Goal: Information Seeking & Learning: Learn about a topic

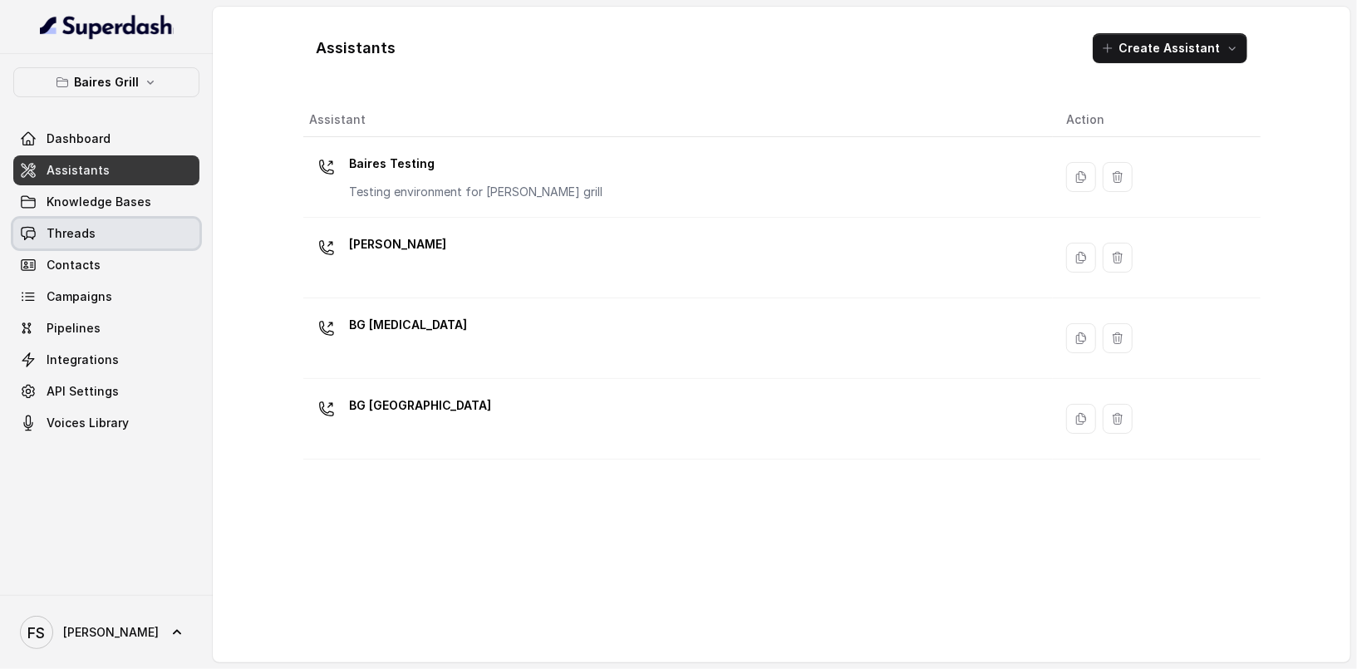
click at [156, 246] on link "Threads" at bounding box center [106, 234] width 186 height 30
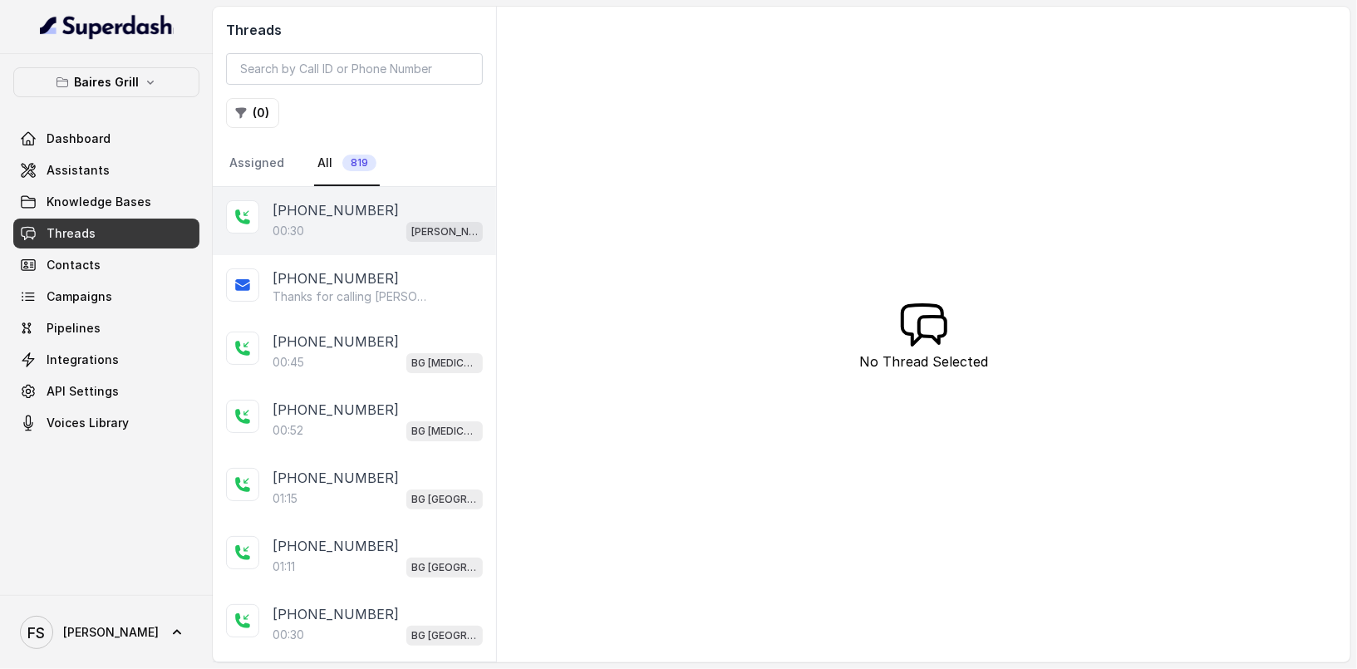
click at [369, 217] on div "[PHONE_NUMBER]" at bounding box center [378, 210] width 210 height 20
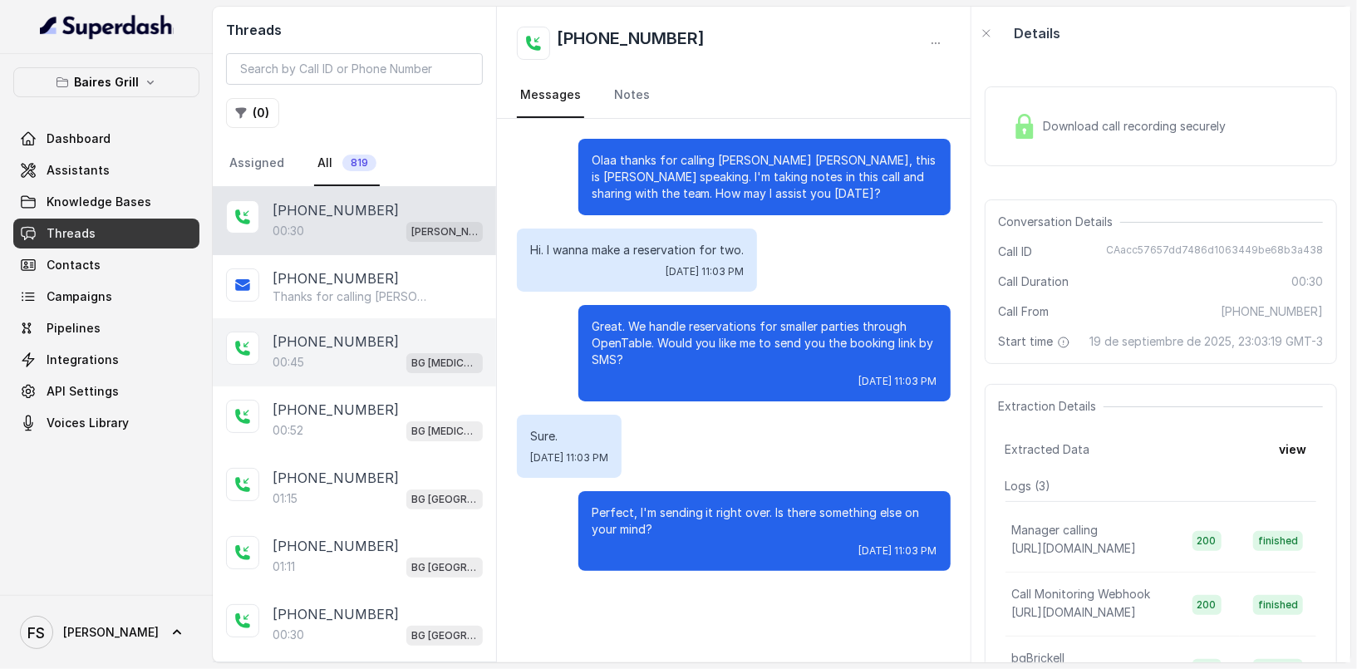
click at [361, 332] on p "[PHONE_NUMBER]" at bounding box center [336, 342] width 126 height 20
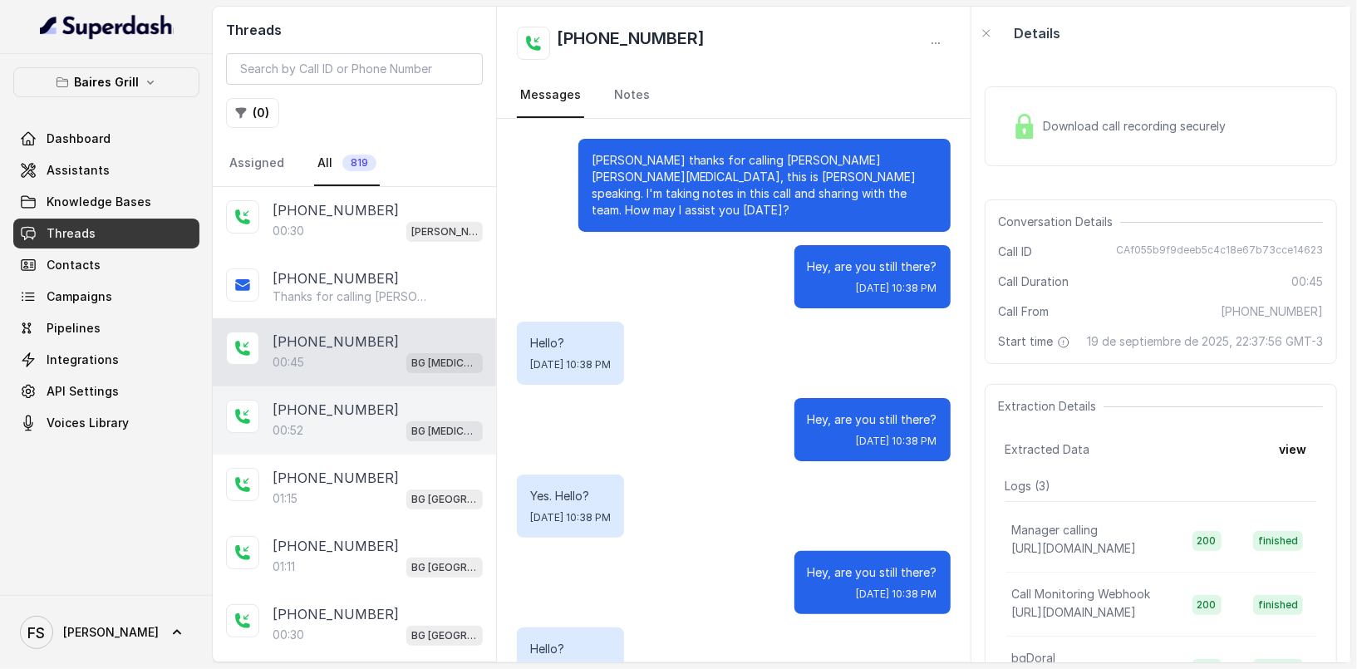
click at [369, 438] on div "[PHONE_NUMBER]:52 BG [MEDICAL_DATA]" at bounding box center [354, 420] width 283 height 68
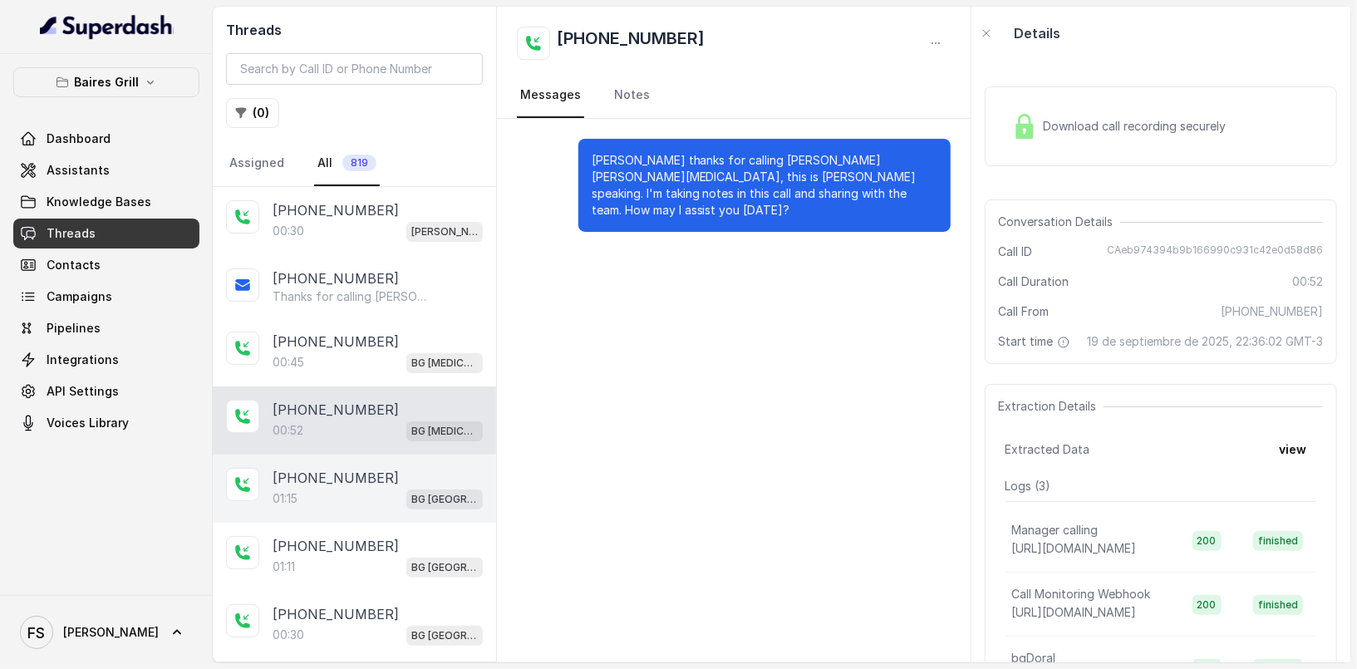
click at [400, 501] on div "01:15 [GEOGRAPHIC_DATA]" at bounding box center [378, 499] width 210 height 22
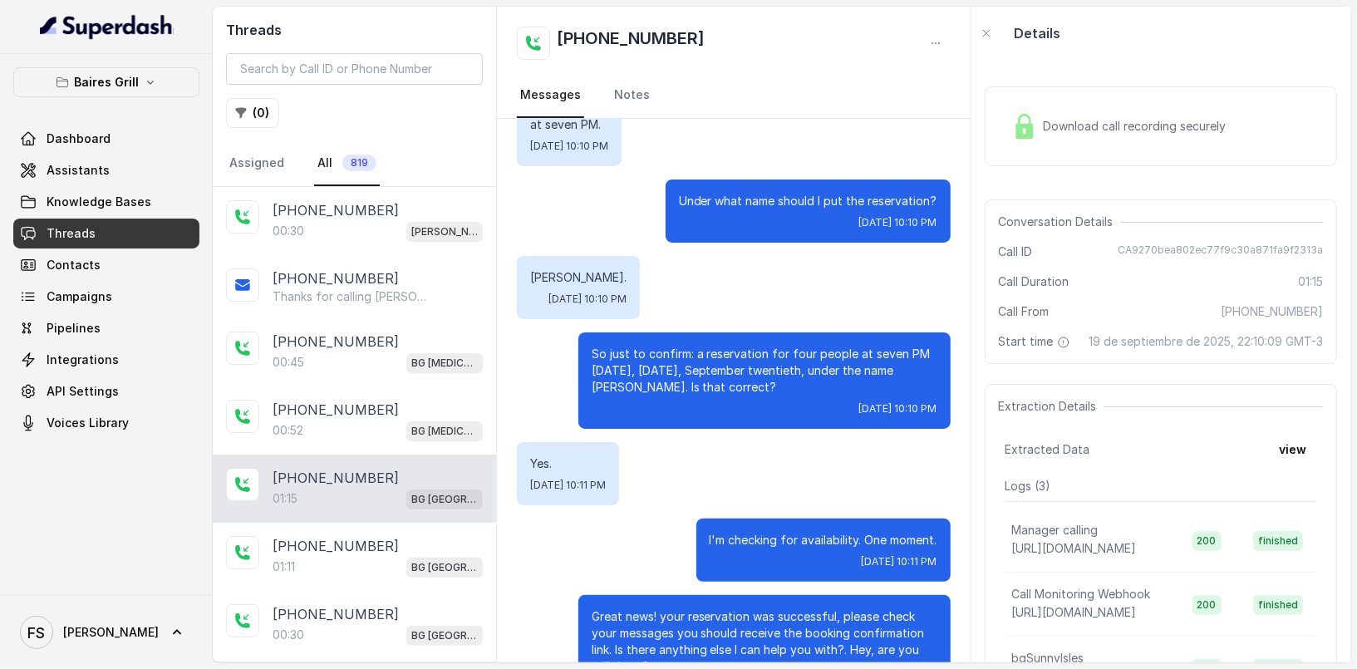
scroll to position [801, 0]
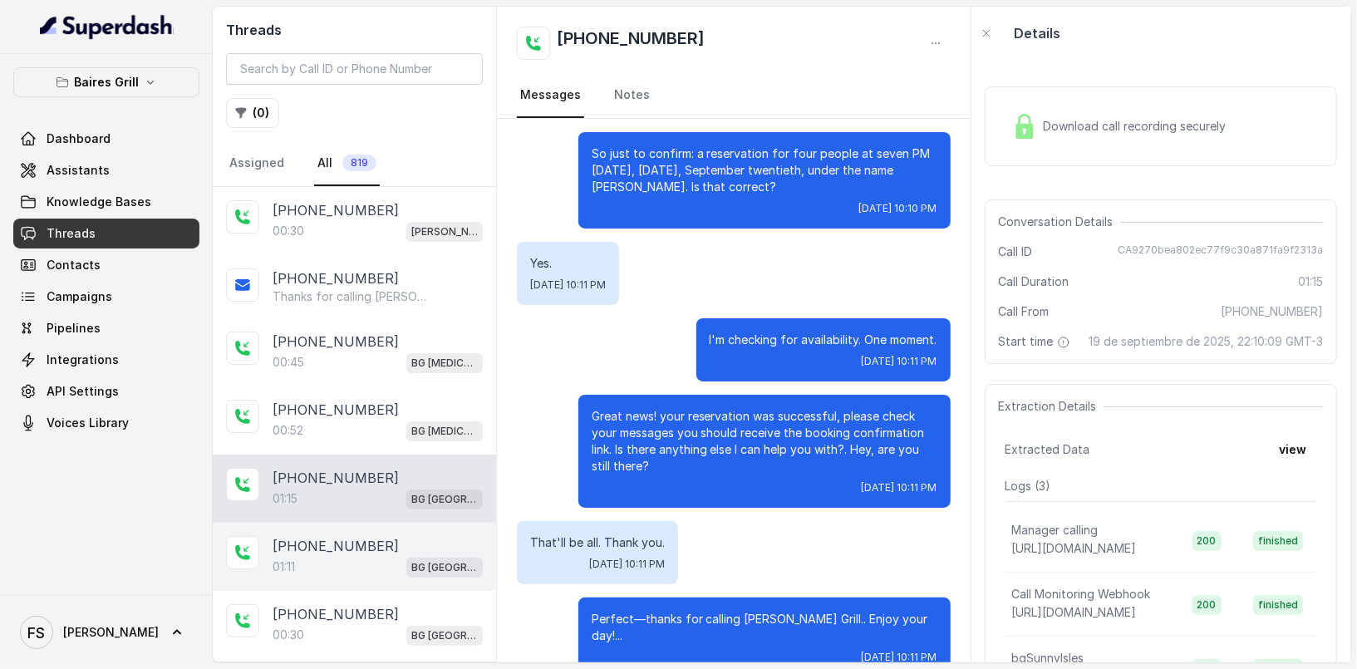
click at [332, 527] on div "[PHONE_NUMBER]:11 [GEOGRAPHIC_DATA]" at bounding box center [354, 557] width 283 height 68
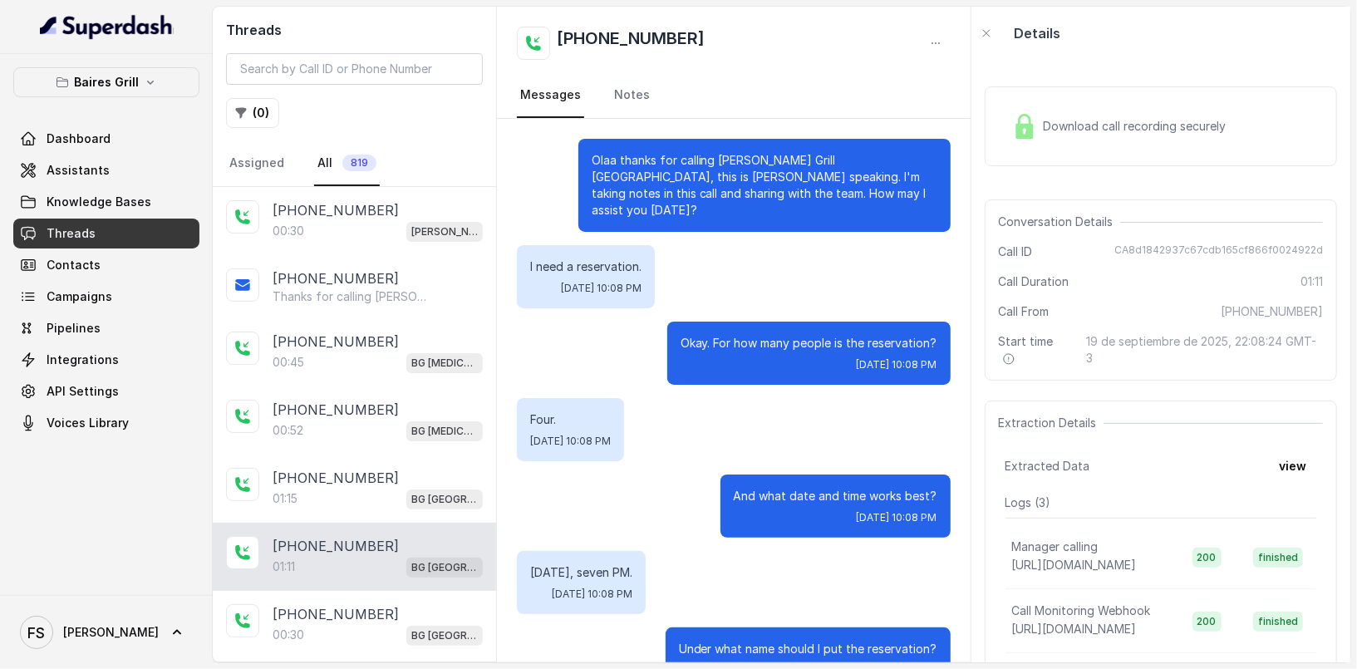
scroll to position [648, 0]
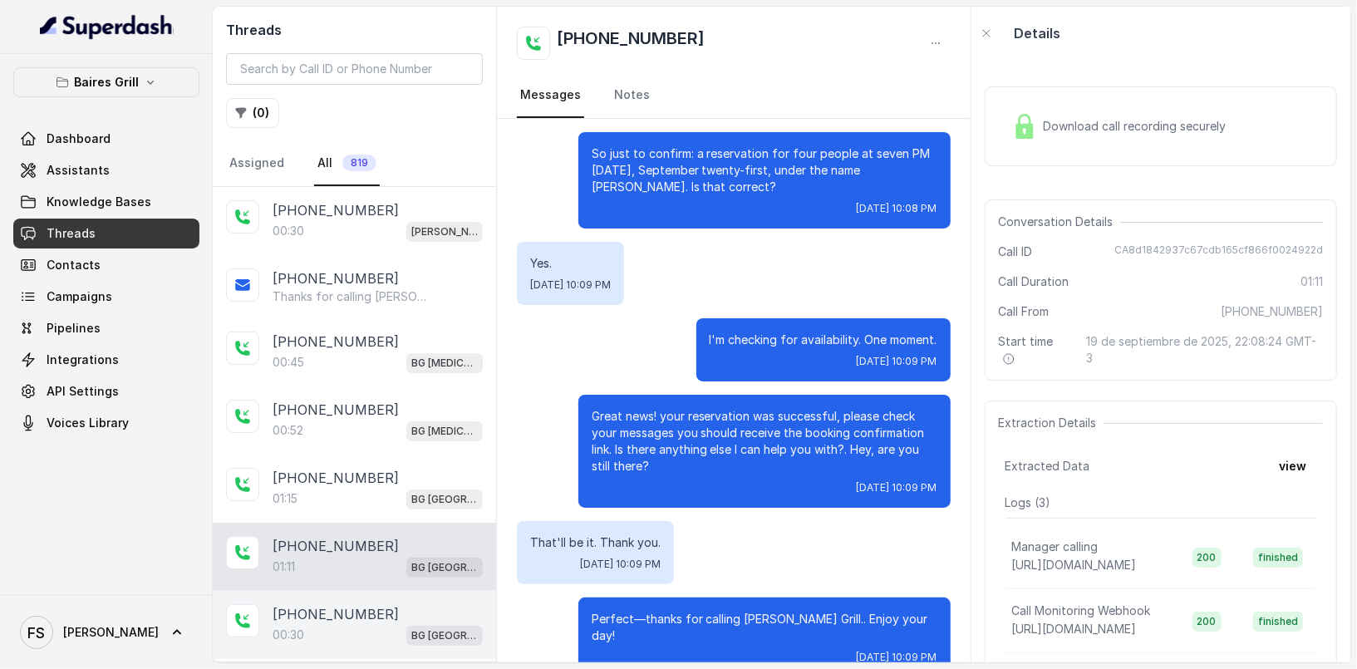
click at [430, 634] on p "BG [GEOGRAPHIC_DATA]" at bounding box center [444, 635] width 66 height 17
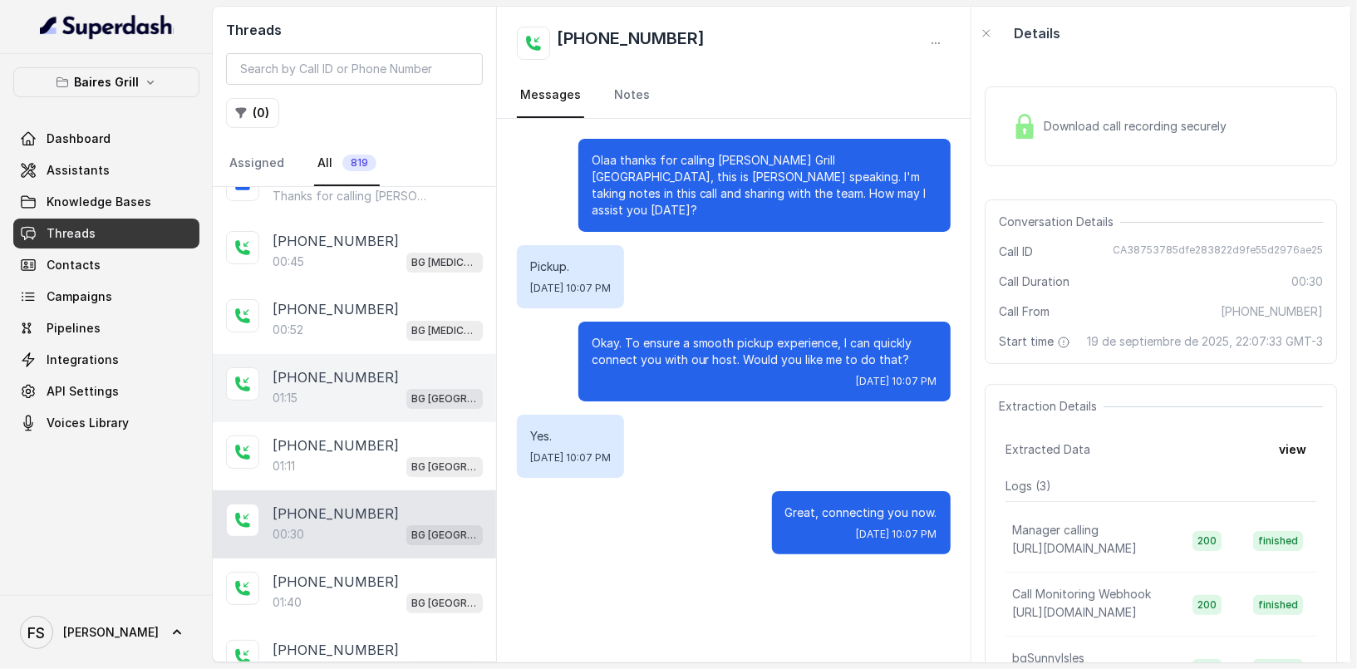
scroll to position [137, 0]
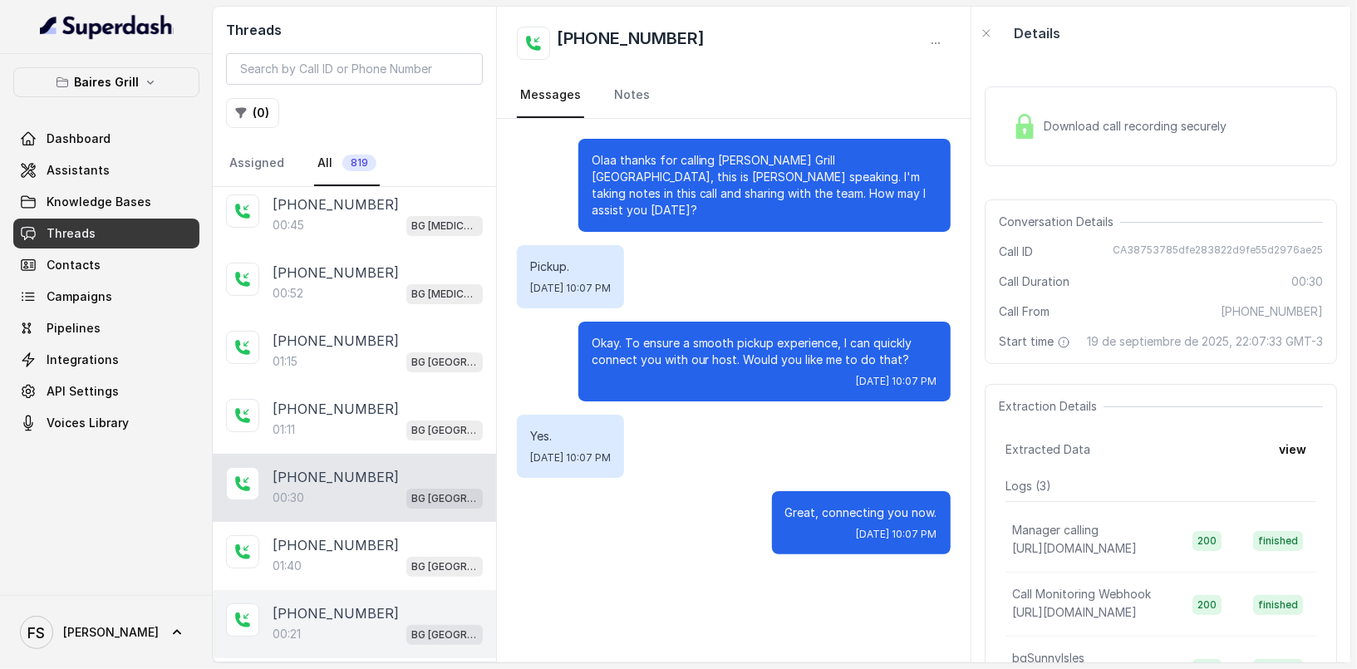
click at [363, 613] on p "[PHONE_NUMBER]" at bounding box center [336, 613] width 126 height 20
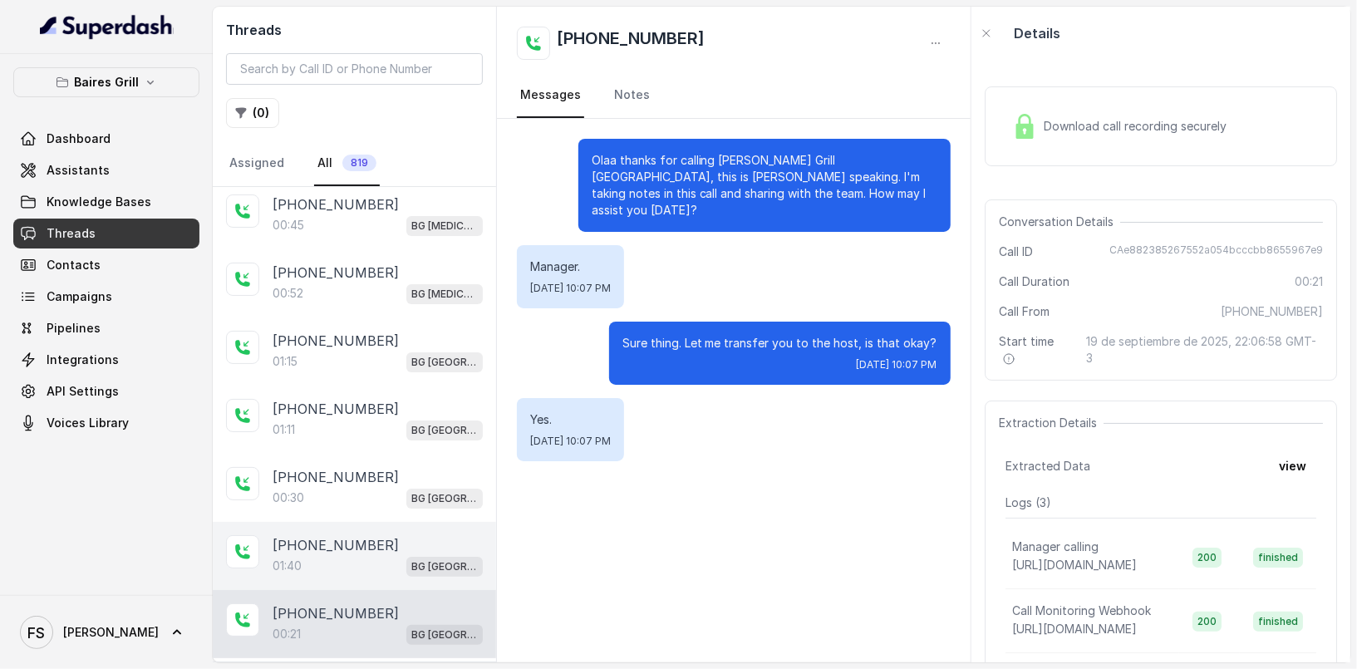
click at [383, 569] on div "01:40 [GEOGRAPHIC_DATA]" at bounding box center [378, 566] width 210 height 22
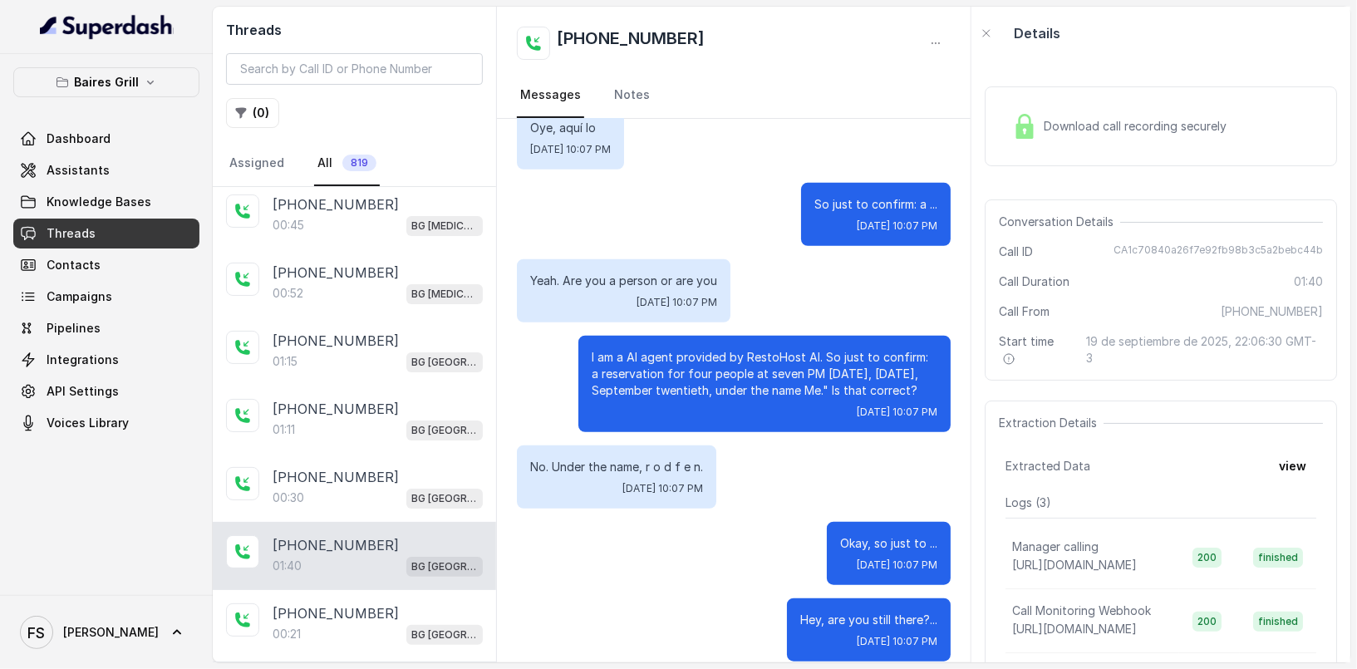
scroll to position [751, 0]
click at [1295, 466] on button "view" at bounding box center [1292, 466] width 47 height 30
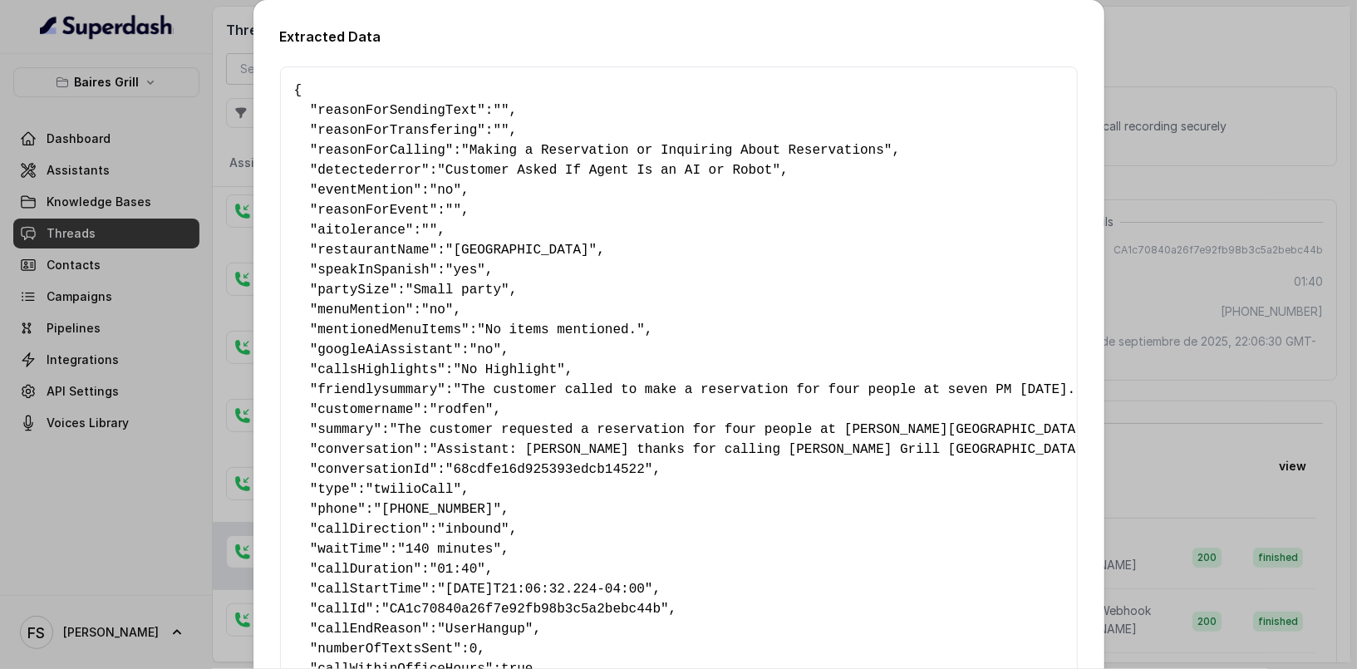
scroll to position [158, 0]
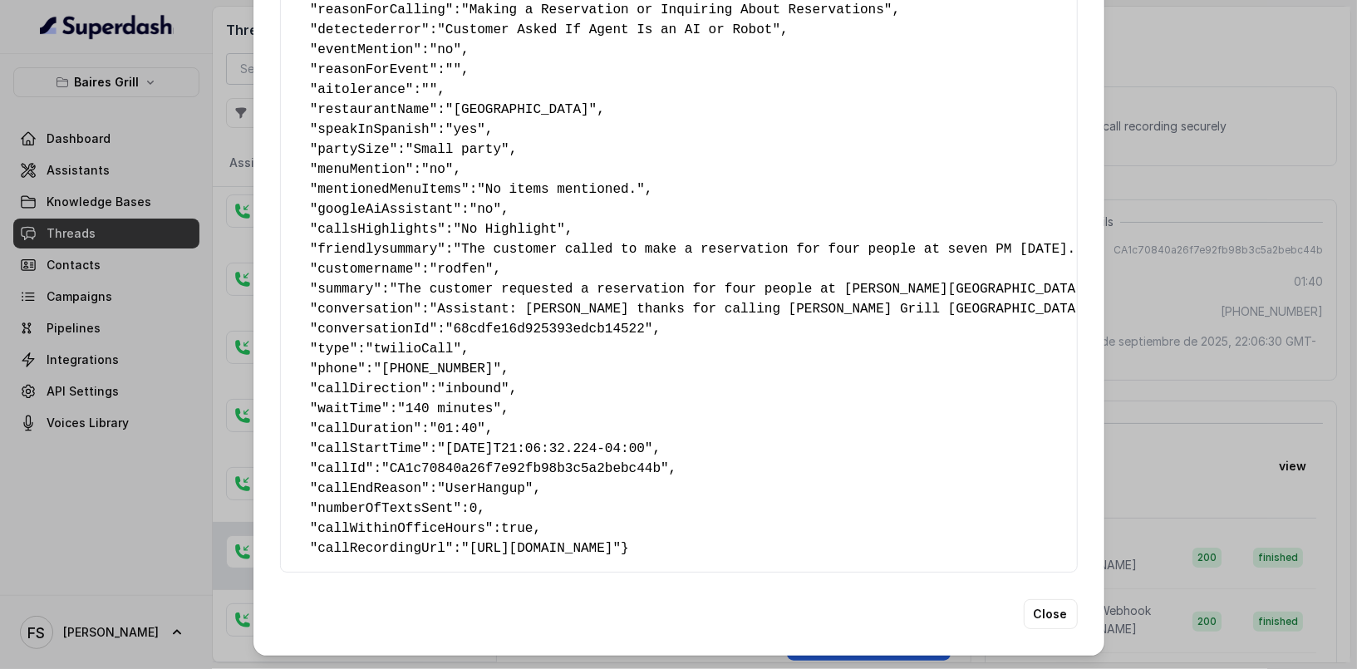
click at [1239, 466] on div "Extracted Data { " reasonForSendingText ": "" , " reasonForTransfering ": "" , …" at bounding box center [678, 334] width 1357 height 669
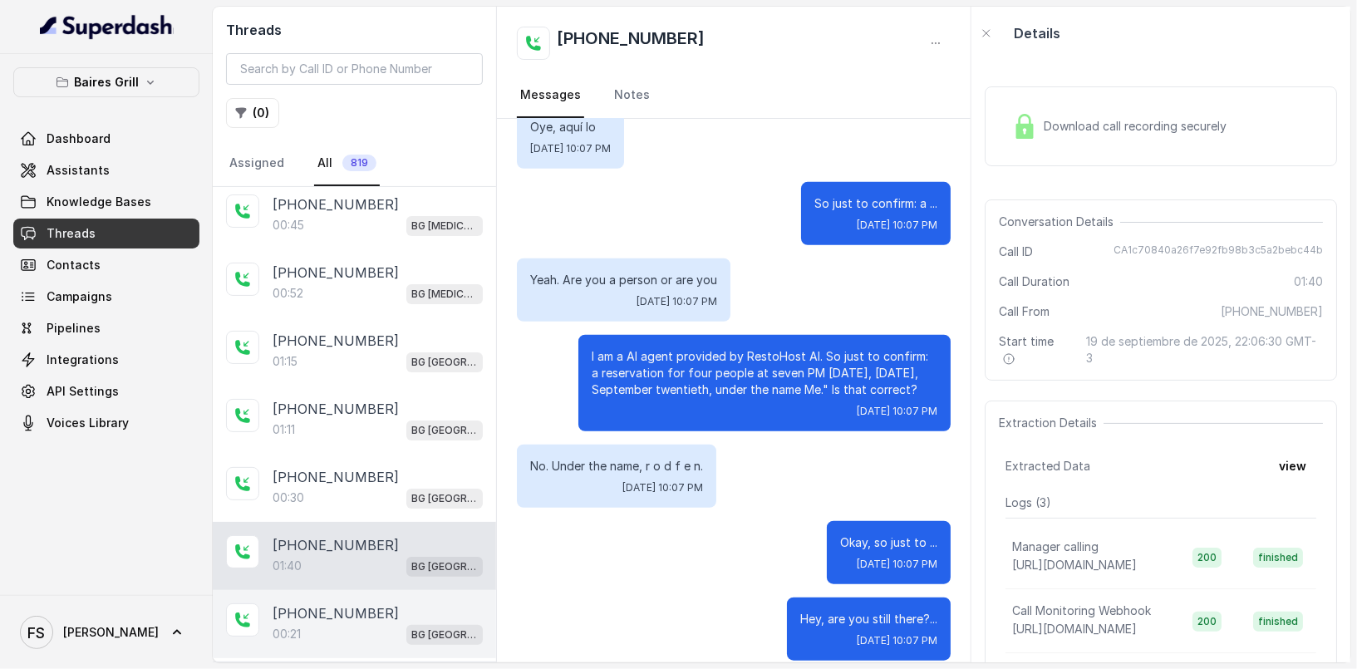
click at [350, 632] on div "00:21 [GEOGRAPHIC_DATA]" at bounding box center [378, 634] width 210 height 22
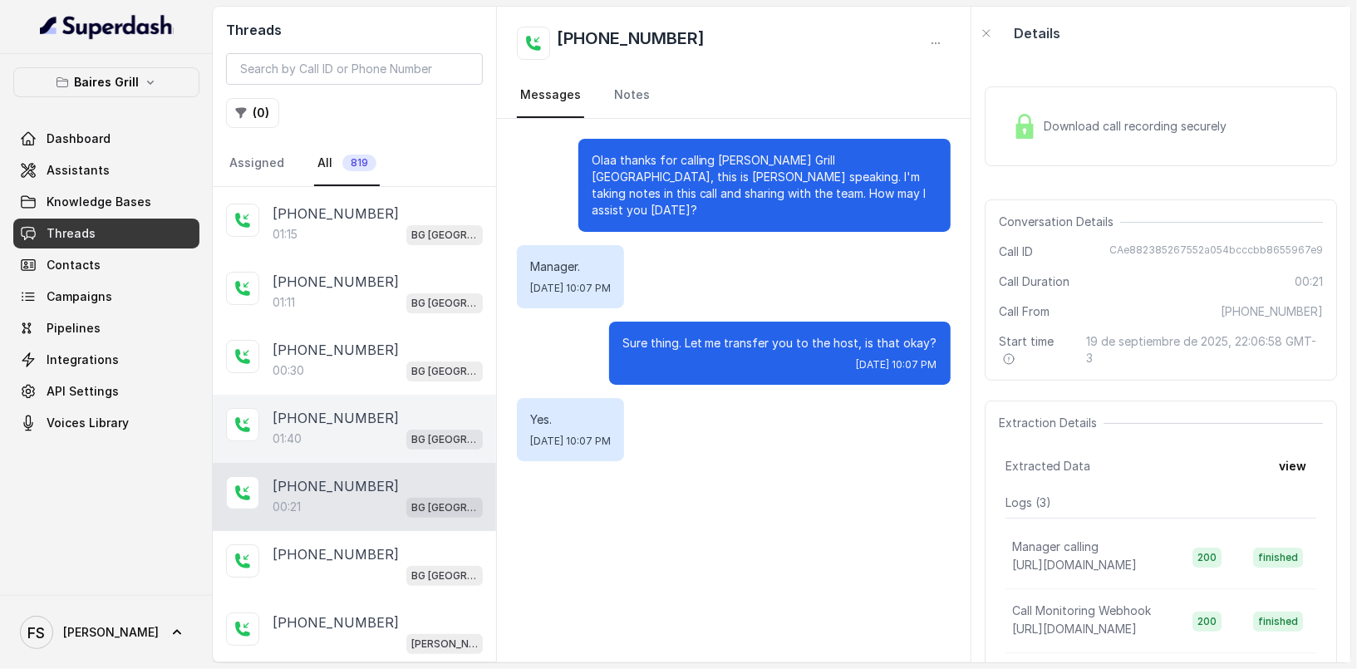
scroll to position [277, 0]
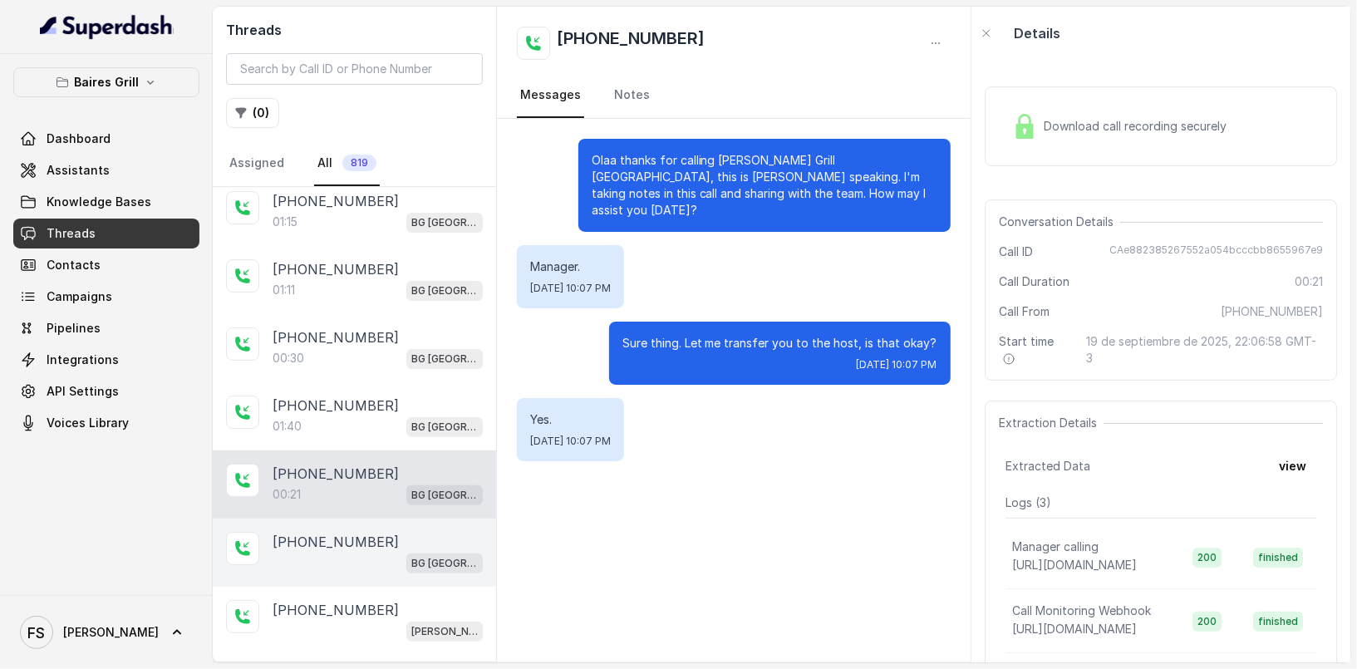
click at [385, 552] on div "BG [GEOGRAPHIC_DATA]" at bounding box center [378, 563] width 210 height 22
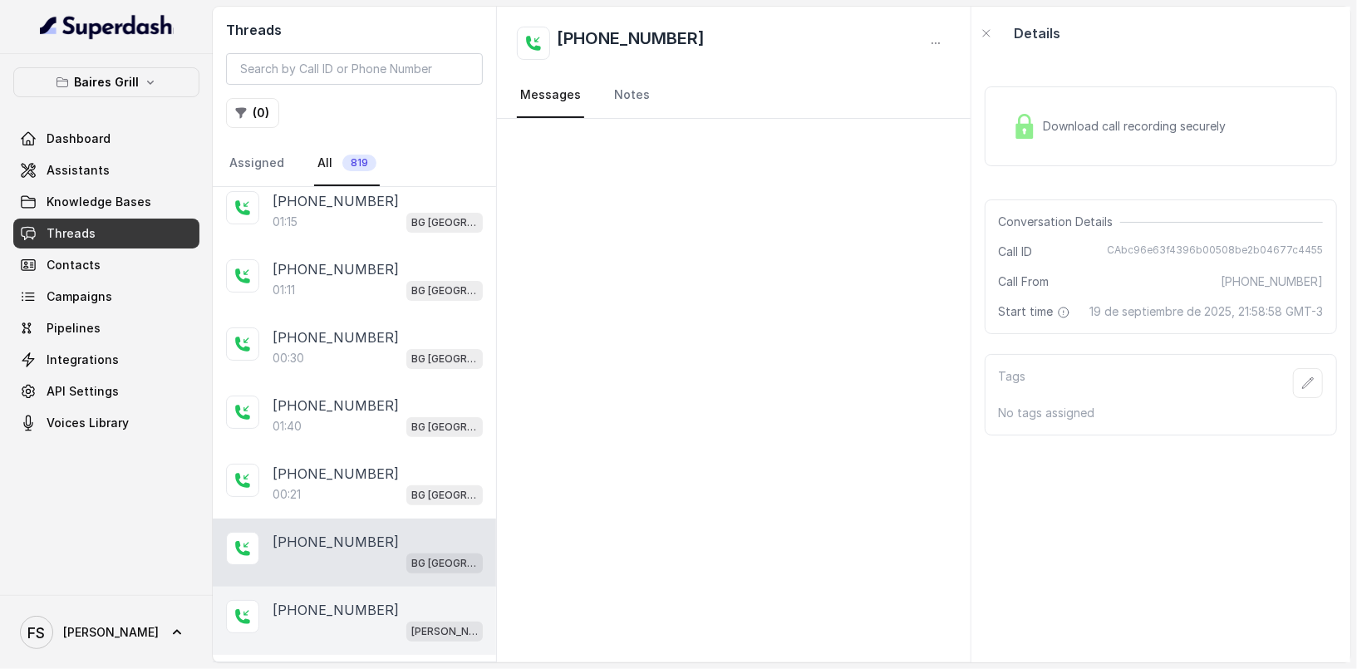
click at [376, 600] on div "[PHONE_NUMBER]" at bounding box center [378, 610] width 210 height 20
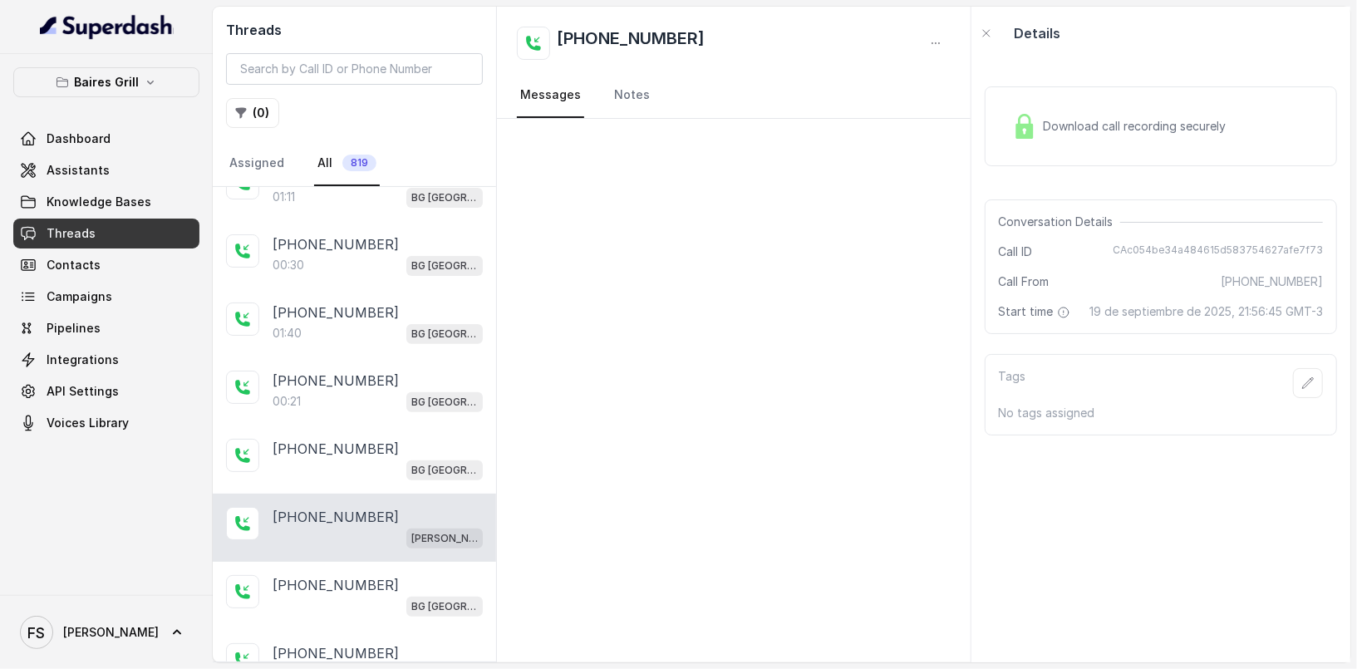
scroll to position [410, 0]
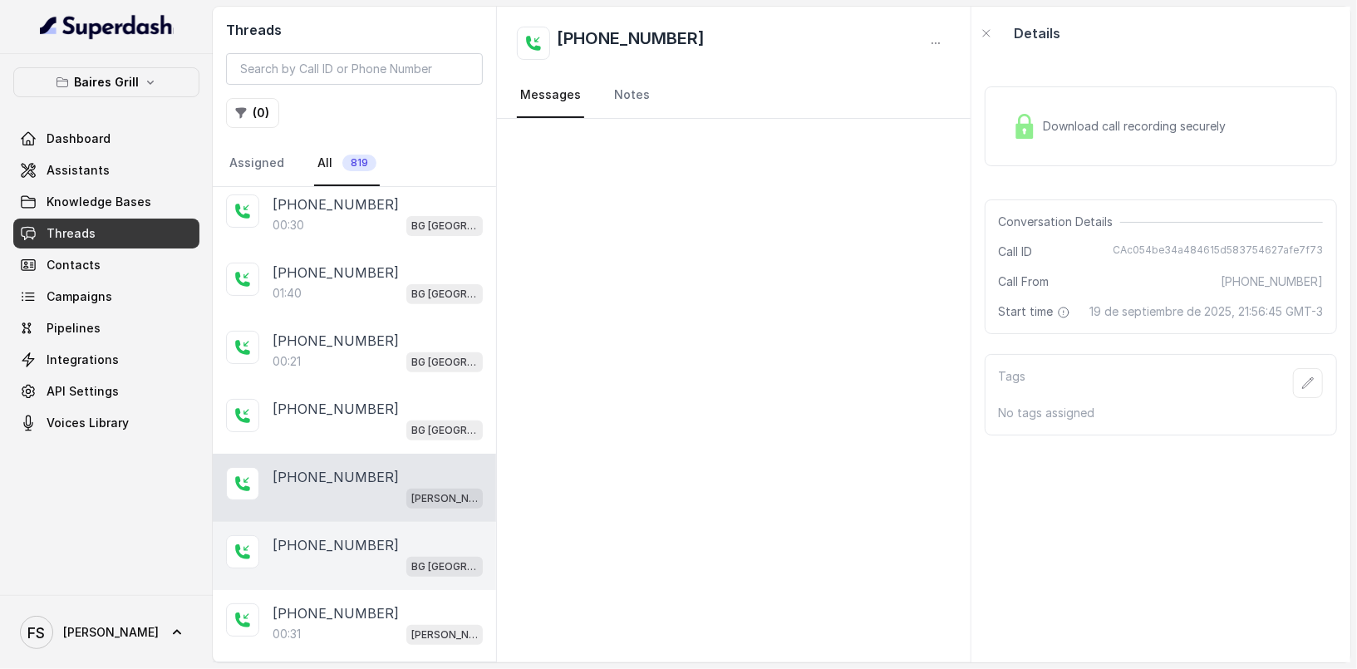
click at [392, 570] on div "[PHONE_NUMBER] [GEOGRAPHIC_DATA]" at bounding box center [354, 556] width 283 height 68
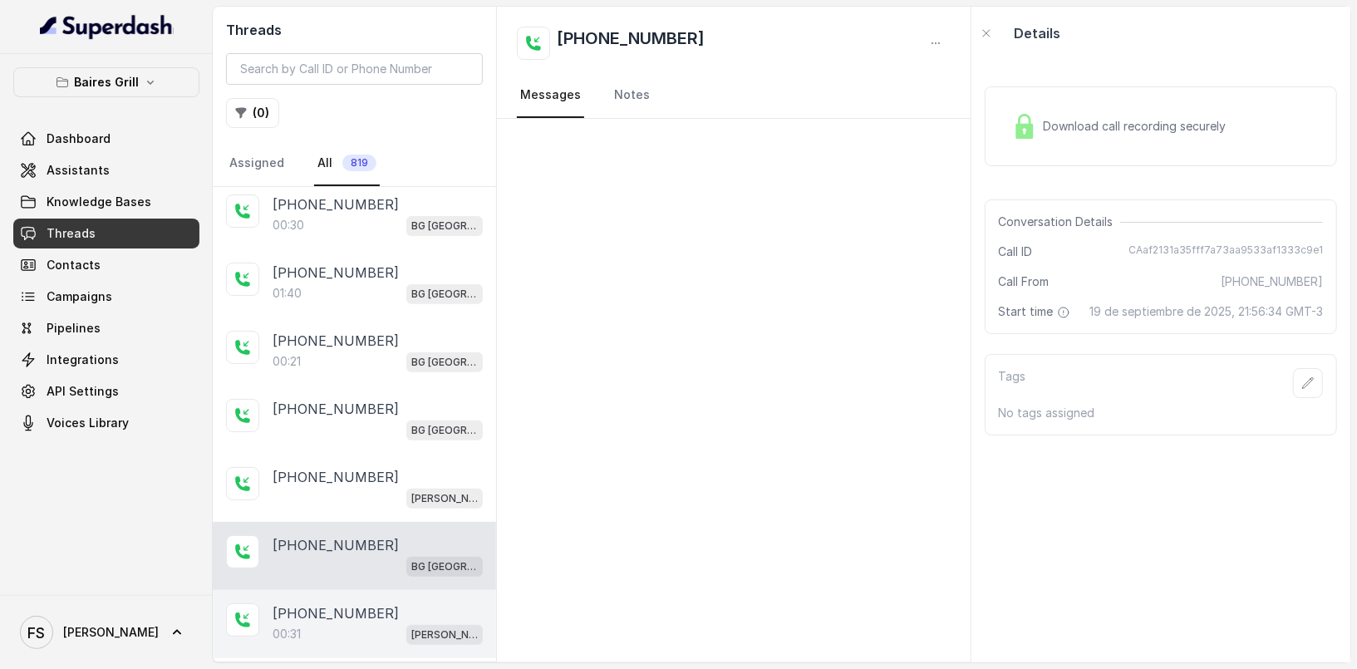
click at [378, 623] on div "00:31 [PERSON_NAME]" at bounding box center [378, 634] width 210 height 22
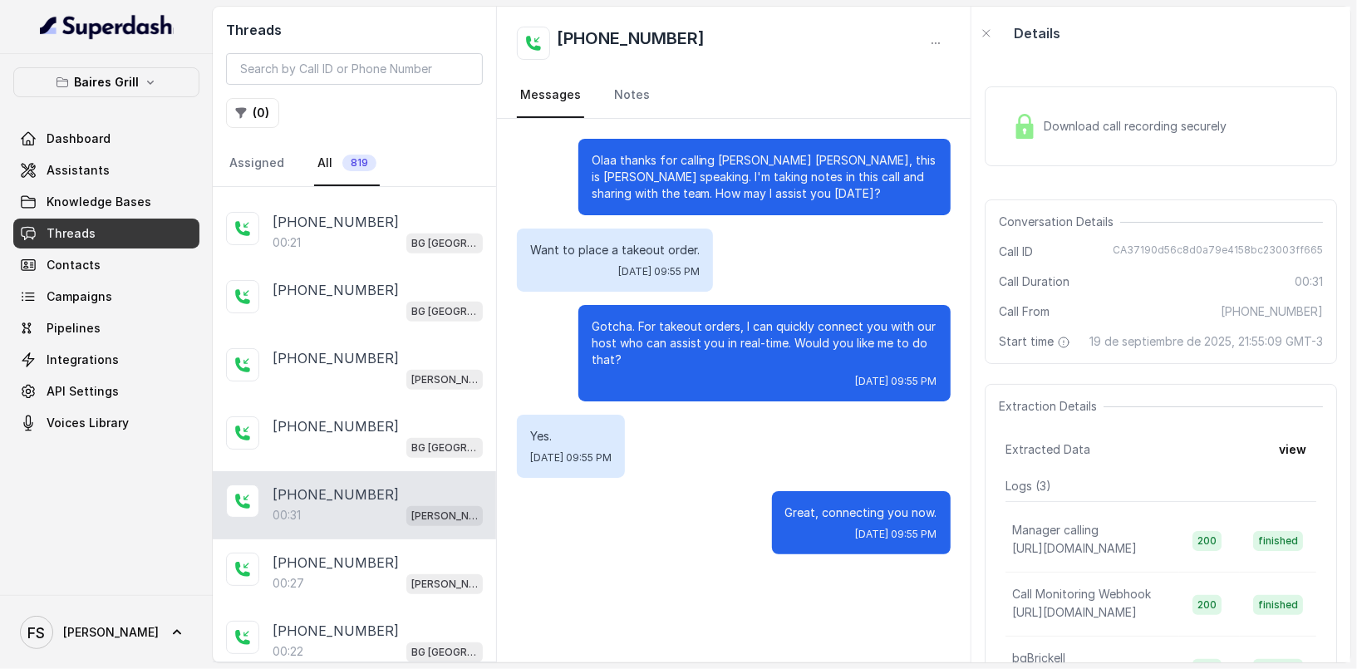
scroll to position [536, 0]
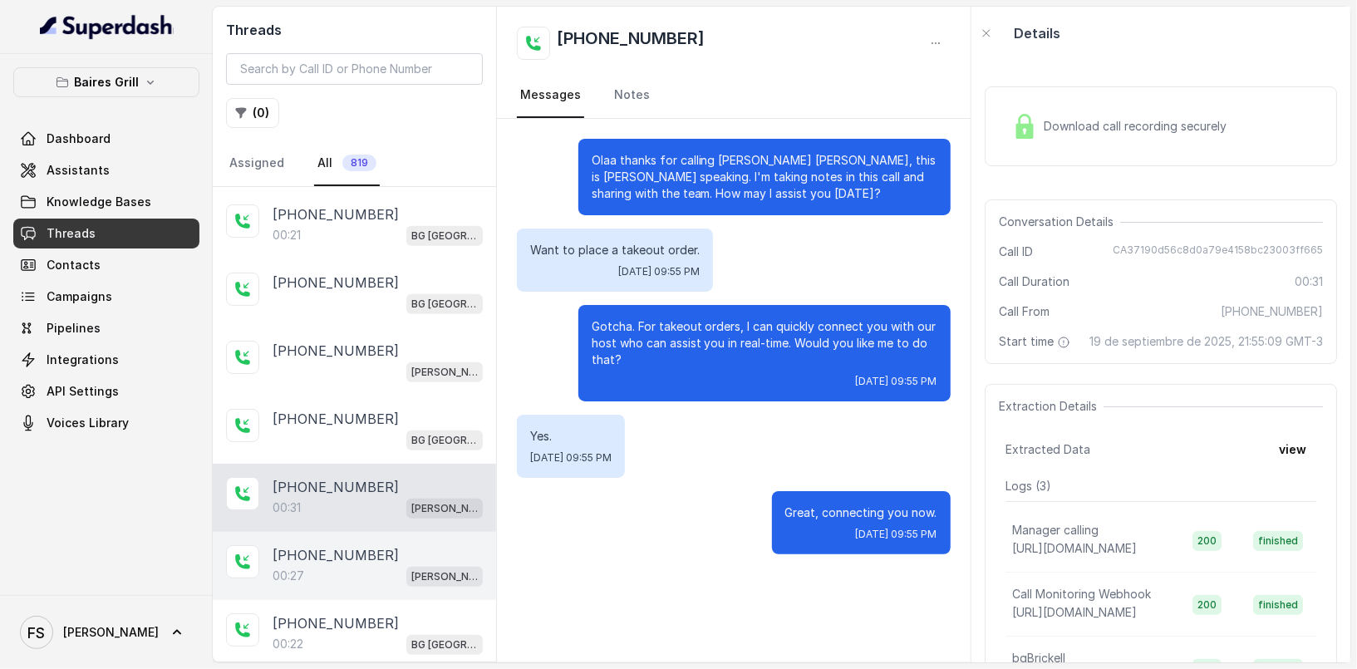
click at [395, 555] on div "[PHONE_NUMBER]" at bounding box center [378, 555] width 210 height 20
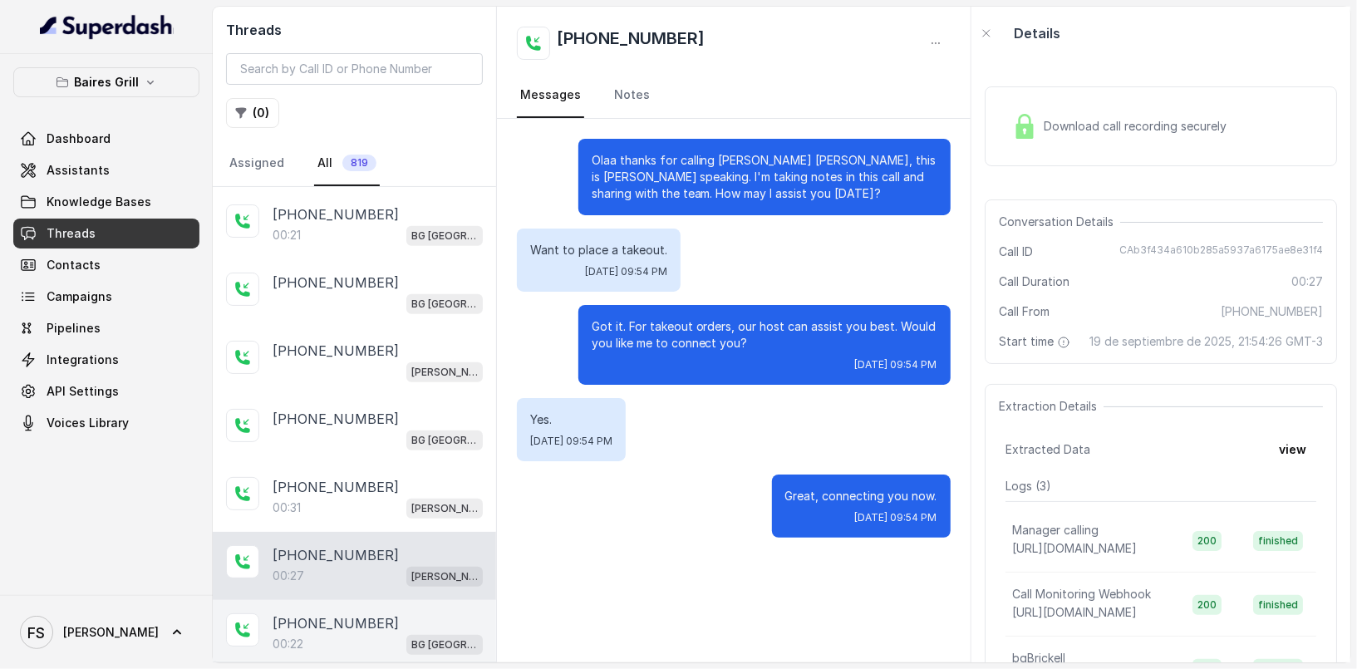
click at [387, 633] on div "00:22 [GEOGRAPHIC_DATA]" at bounding box center [378, 644] width 210 height 22
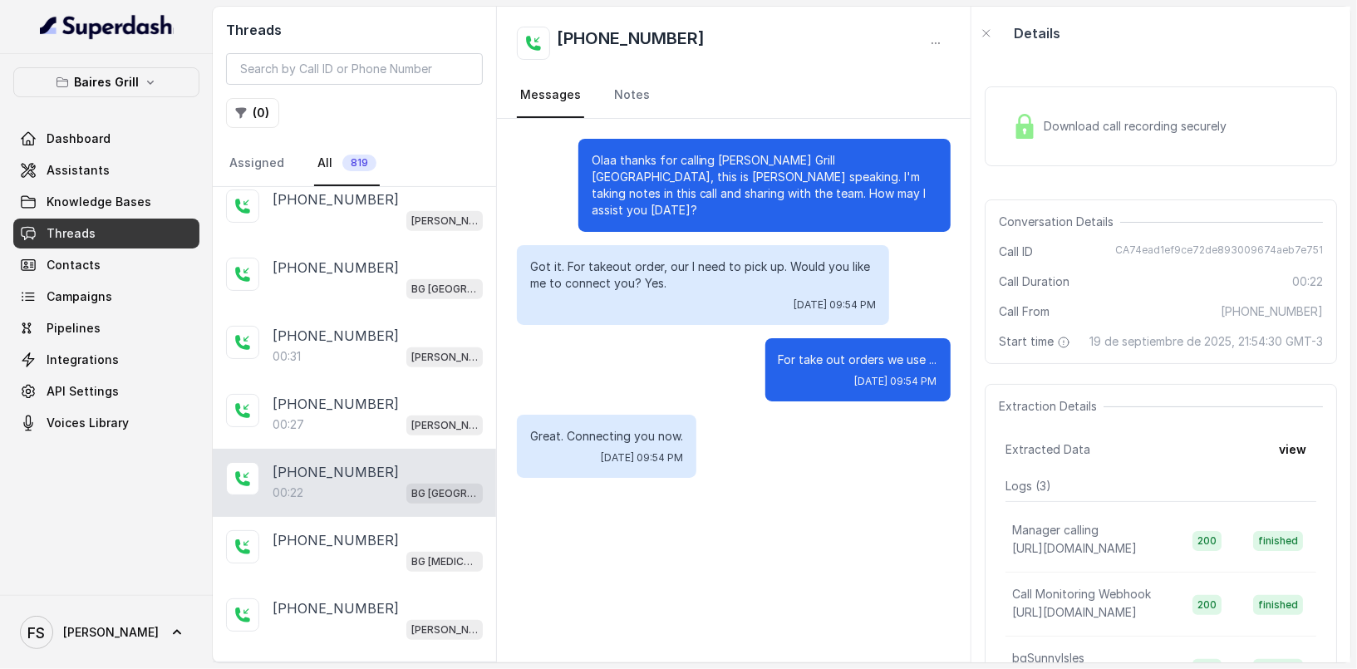
scroll to position [702, 0]
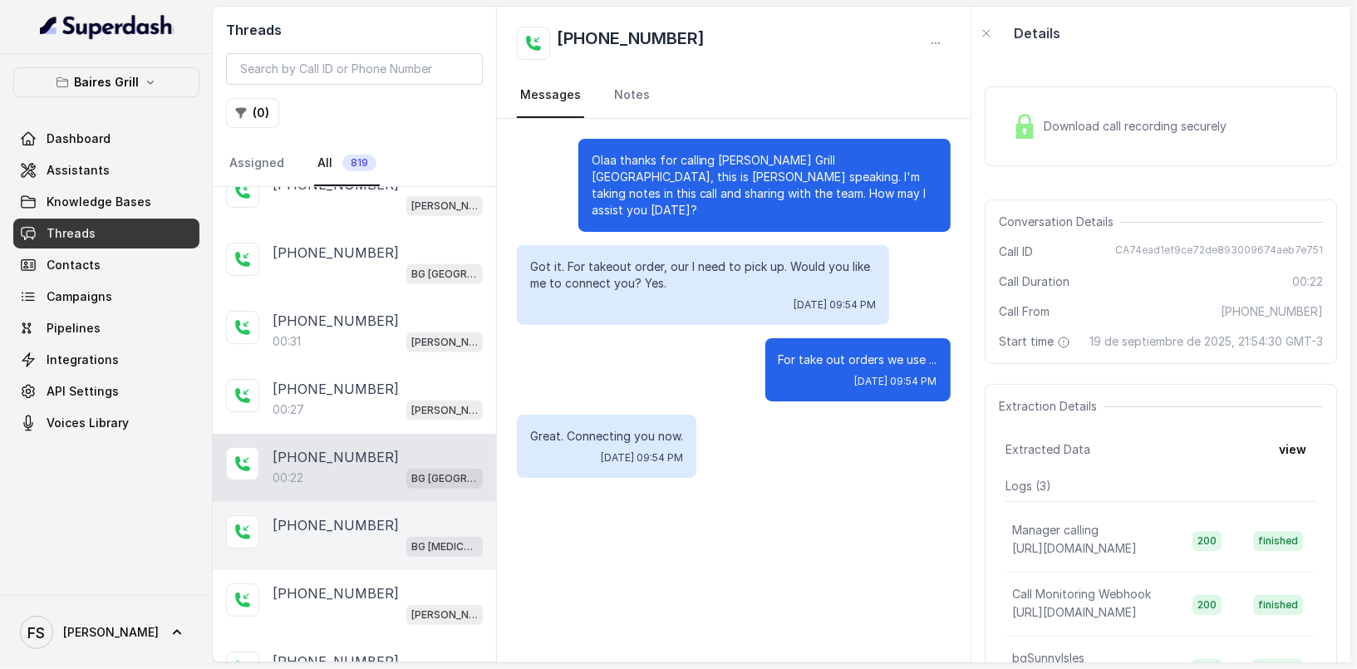
click at [391, 502] on div "[PHONE_NUMBER] BG [MEDICAL_DATA]" at bounding box center [354, 536] width 283 height 68
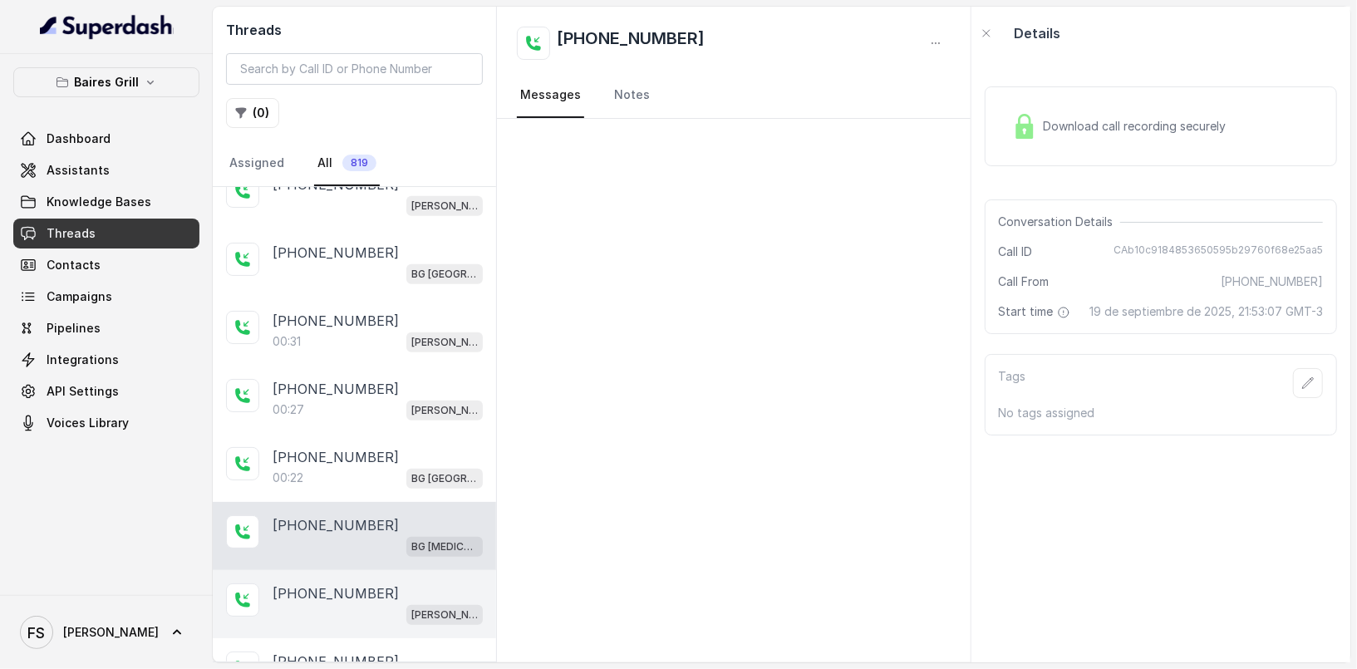
click at [370, 583] on div "[PHONE_NUMBER]" at bounding box center [378, 593] width 210 height 20
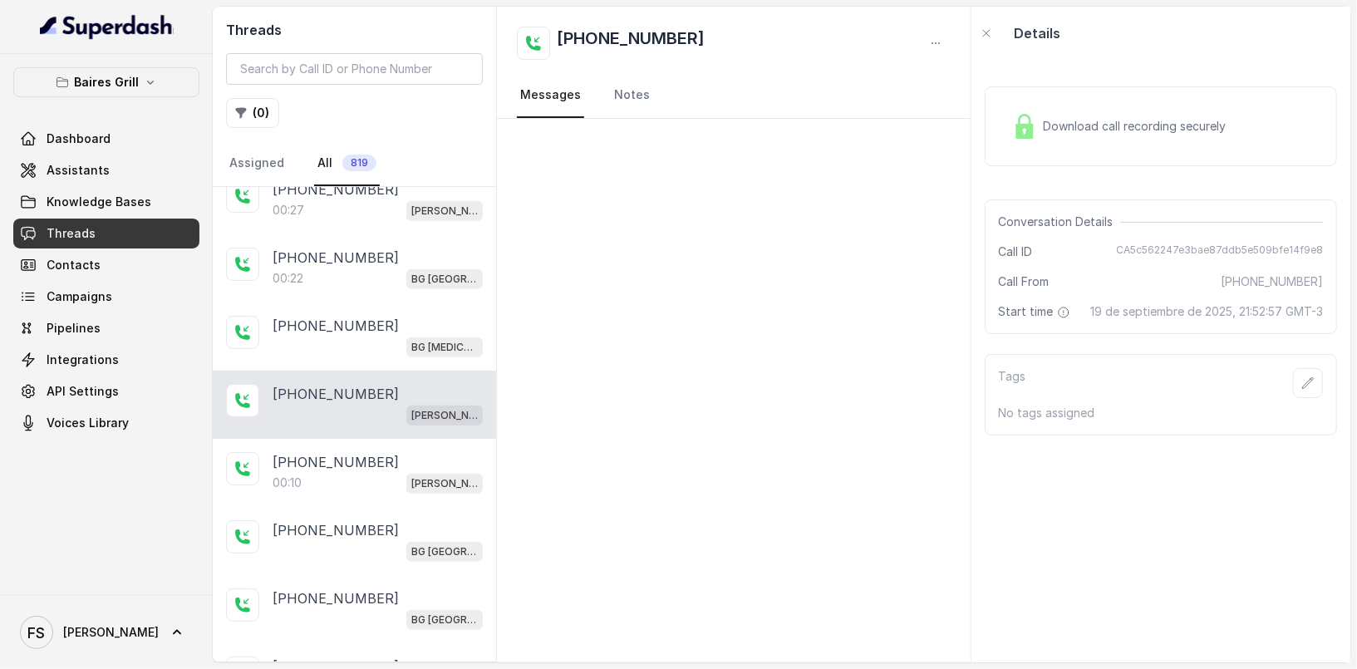
scroll to position [907, 0]
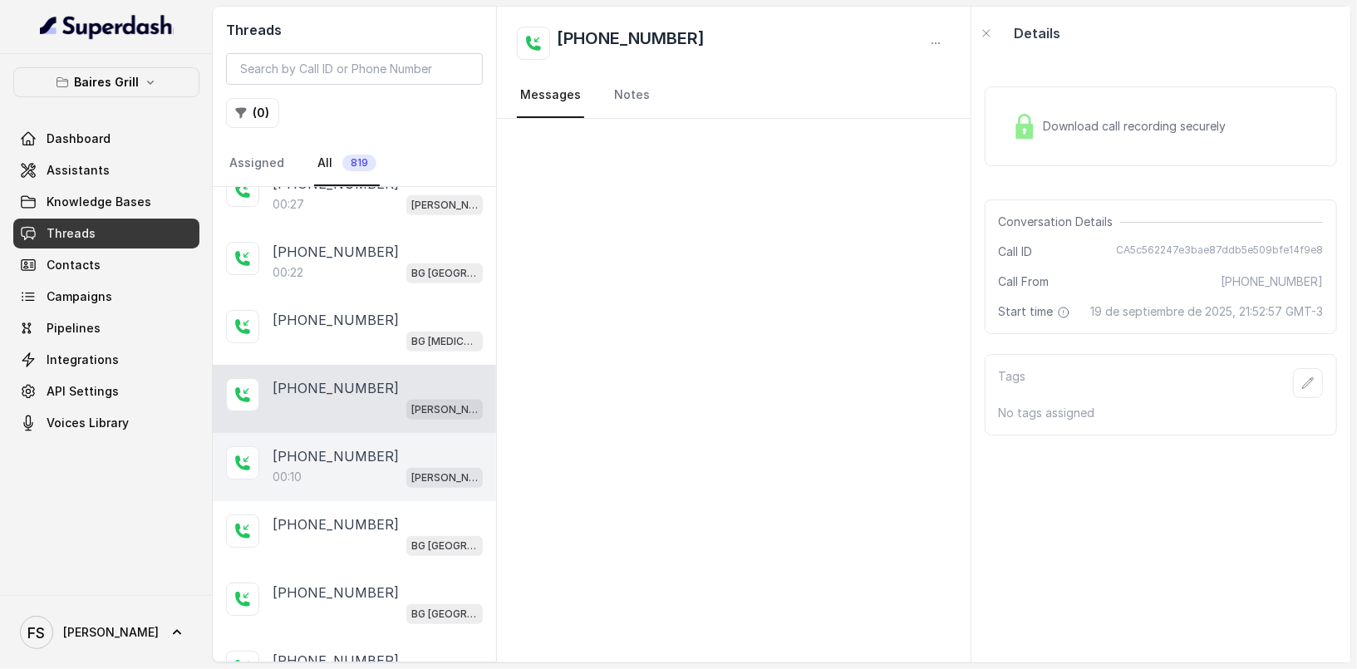
click at [369, 449] on div "[PHONE_NUMBER]" at bounding box center [378, 456] width 210 height 20
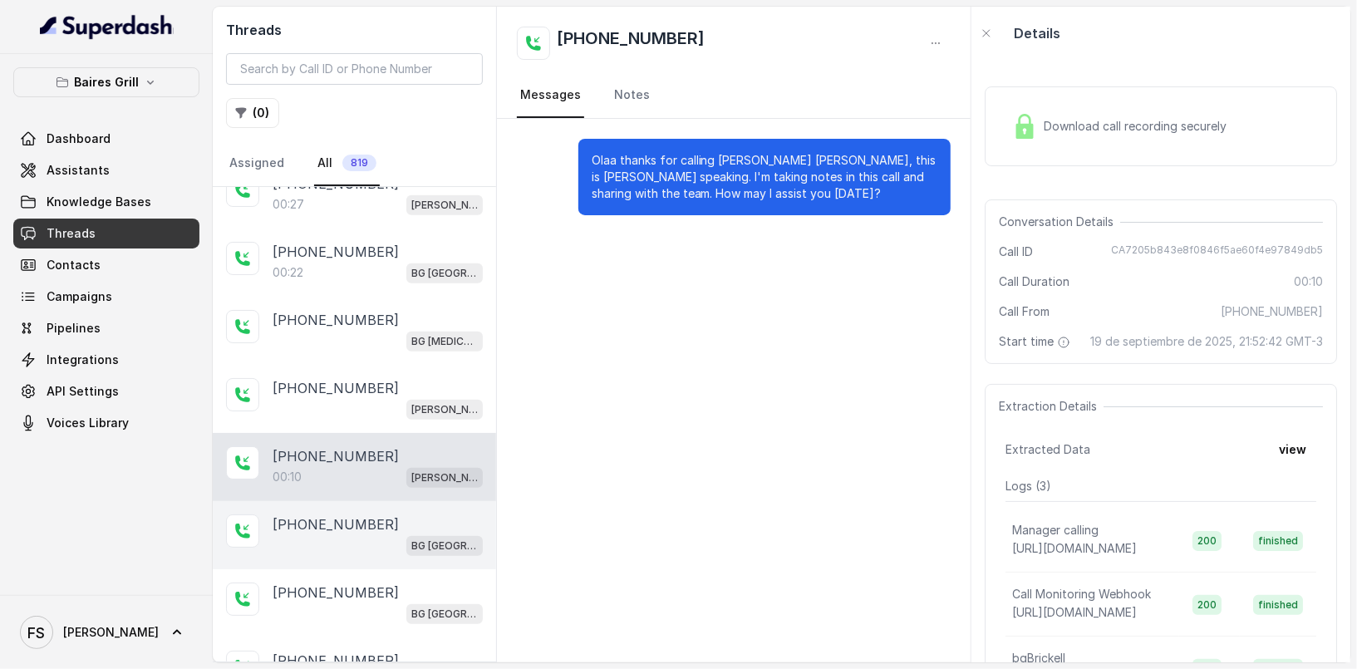
click at [376, 534] on div "BG [GEOGRAPHIC_DATA]" at bounding box center [378, 545] width 210 height 22
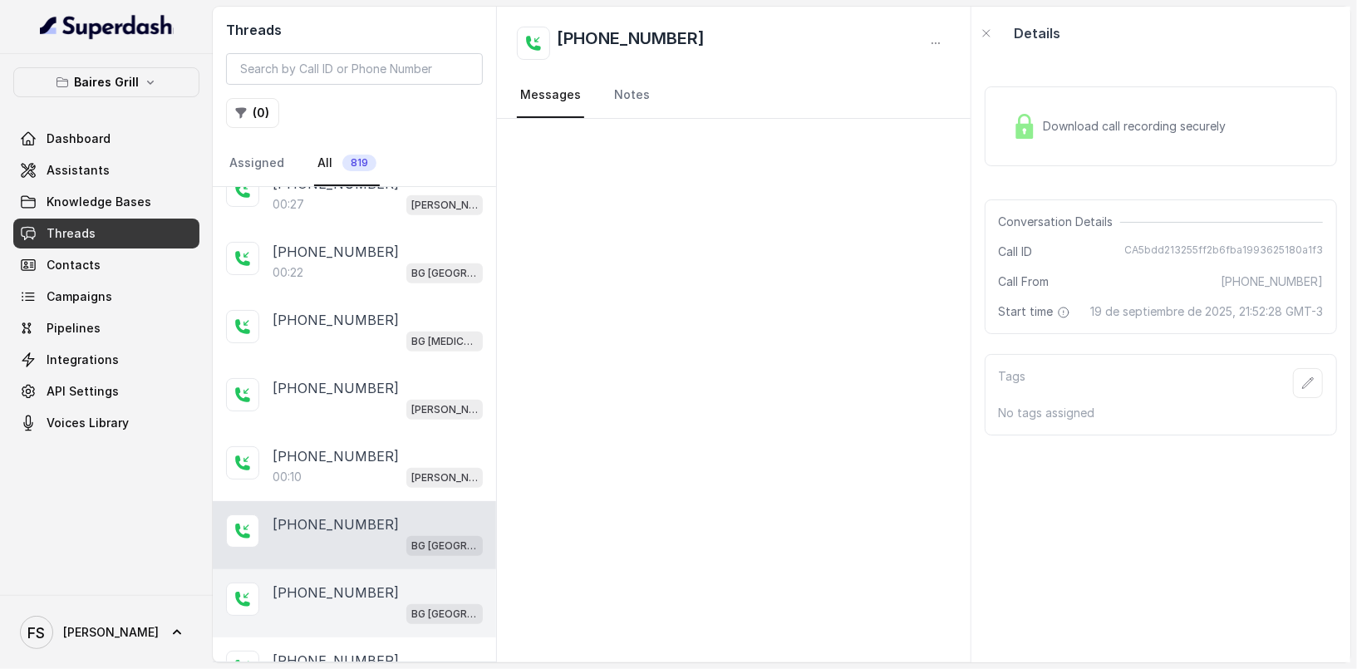
click at [373, 602] on div "BG [GEOGRAPHIC_DATA]" at bounding box center [378, 613] width 210 height 22
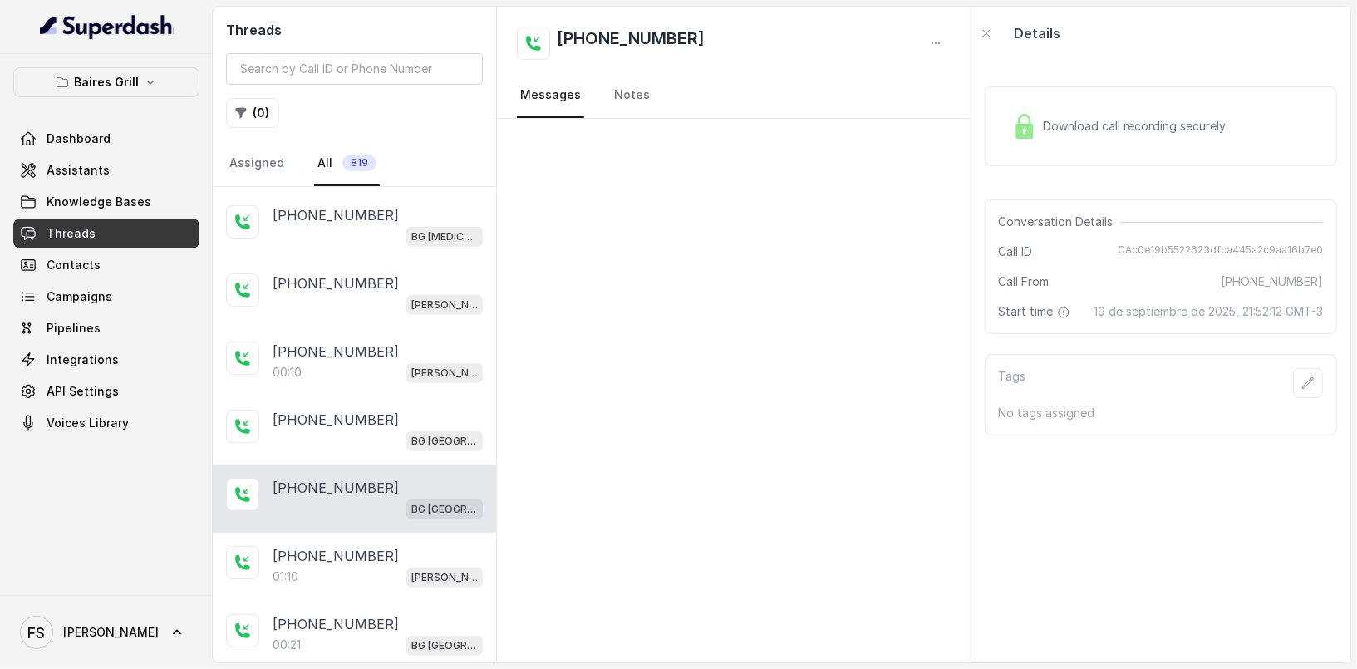
scroll to position [1016, 0]
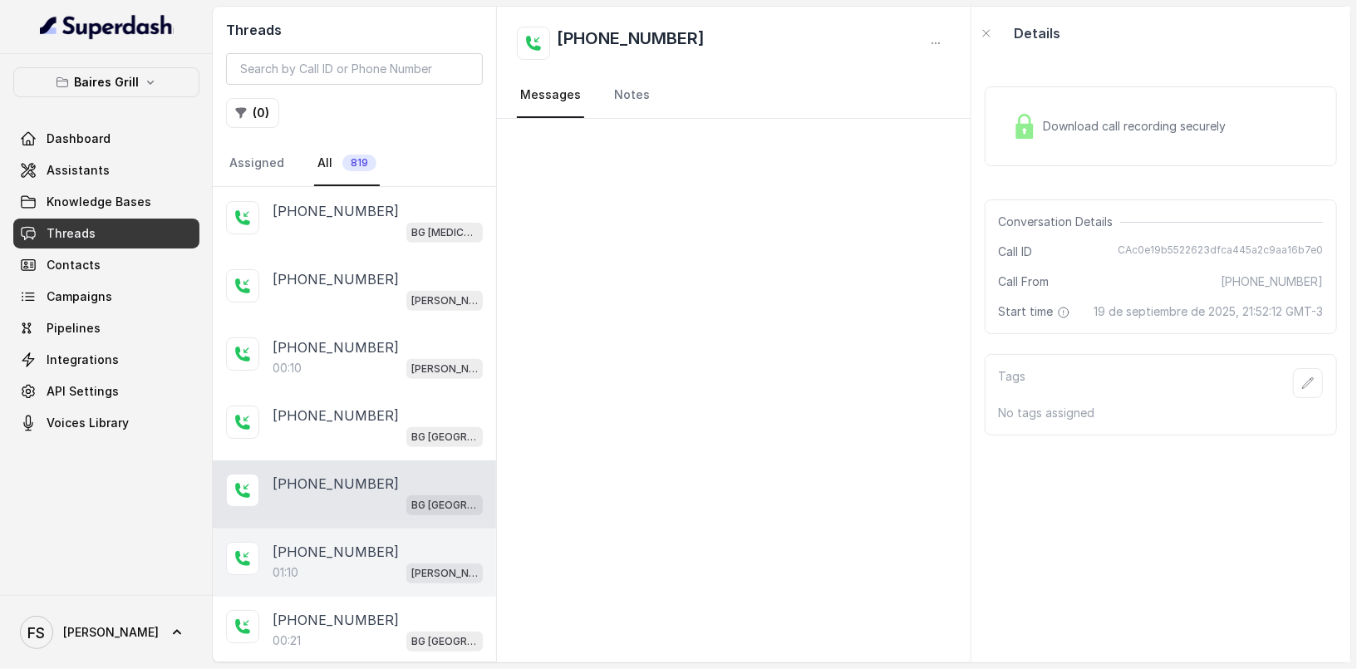
click at [382, 563] on div "01:10 [PERSON_NAME]" at bounding box center [378, 573] width 210 height 22
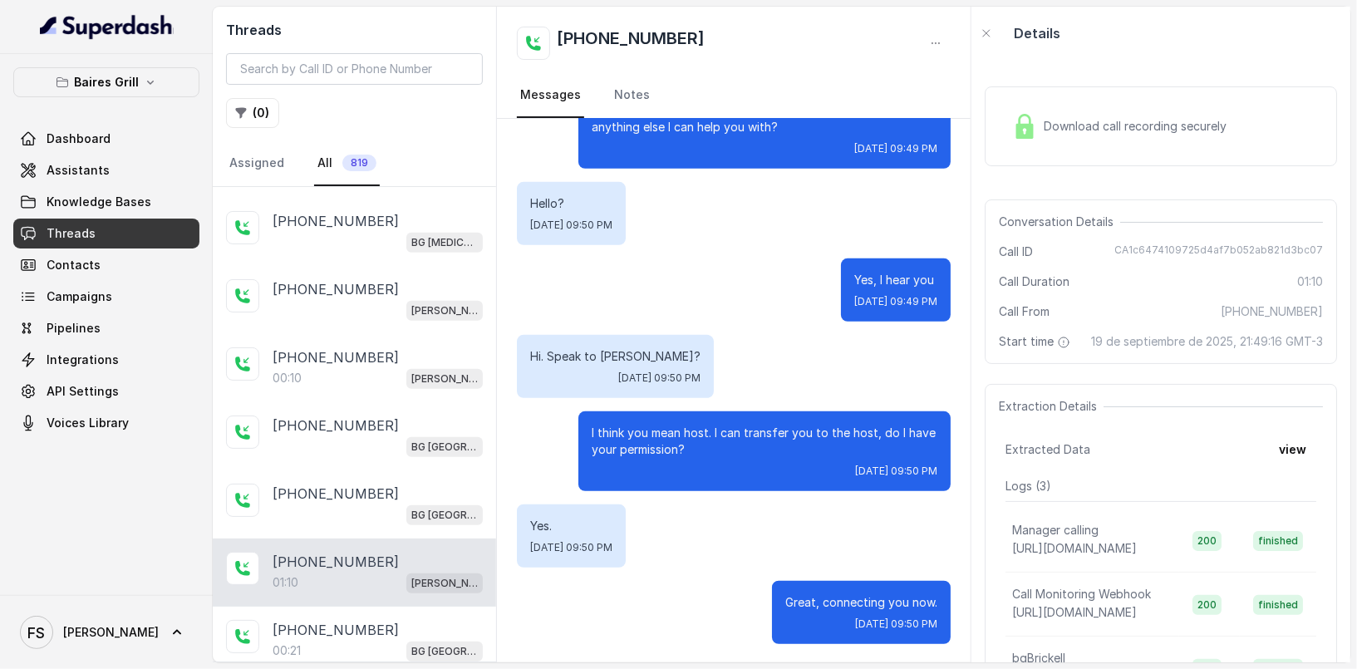
scroll to position [1005, 0]
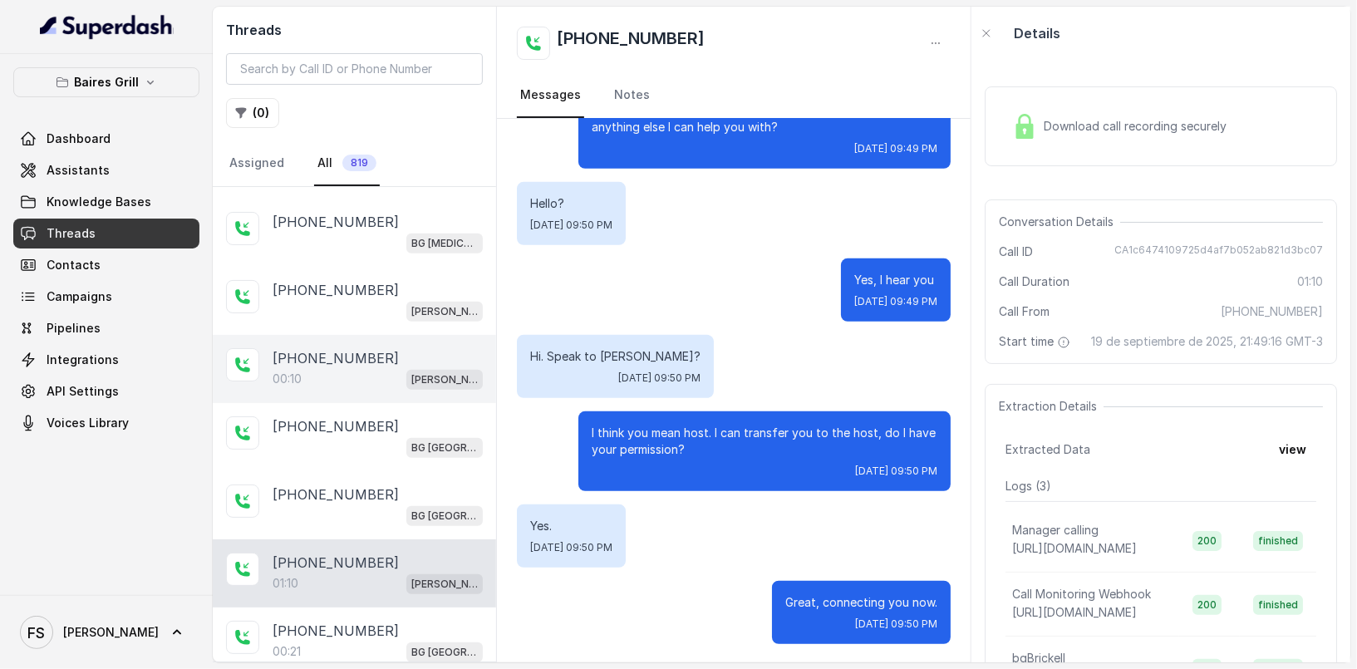
click at [381, 385] on div "[PHONE_NUMBER]:10 [PERSON_NAME]" at bounding box center [354, 369] width 283 height 68
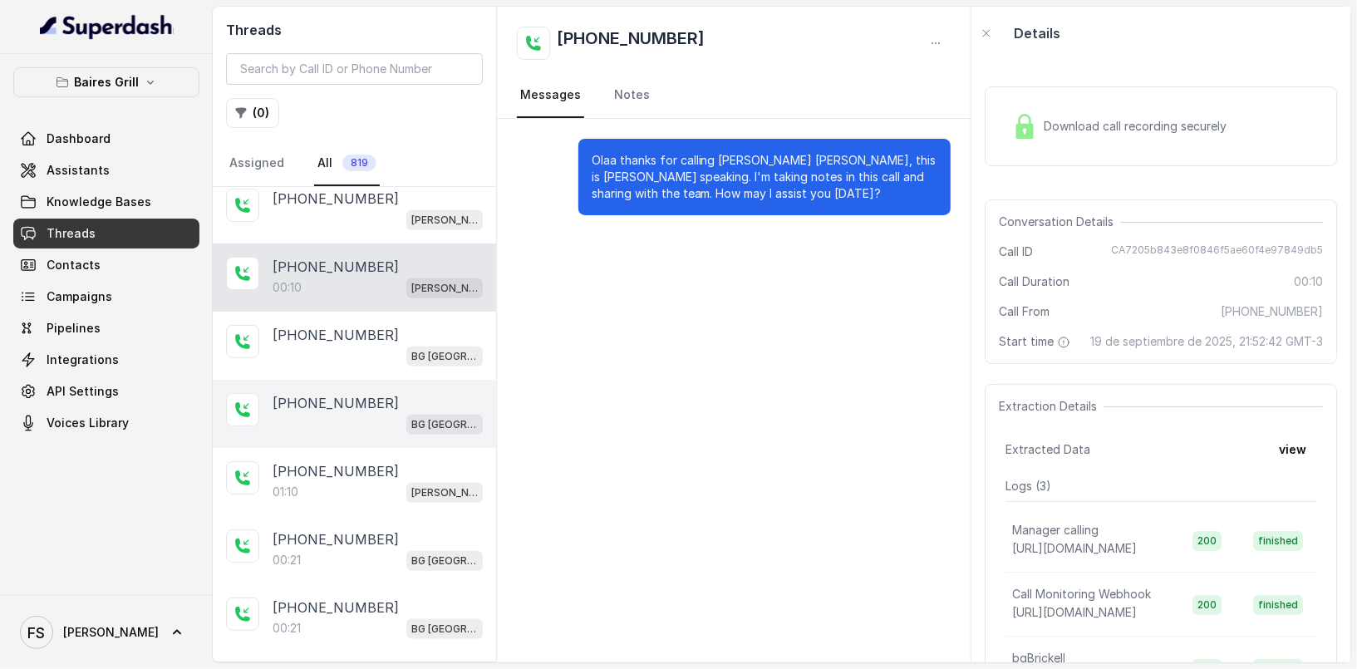
scroll to position [1108, 0]
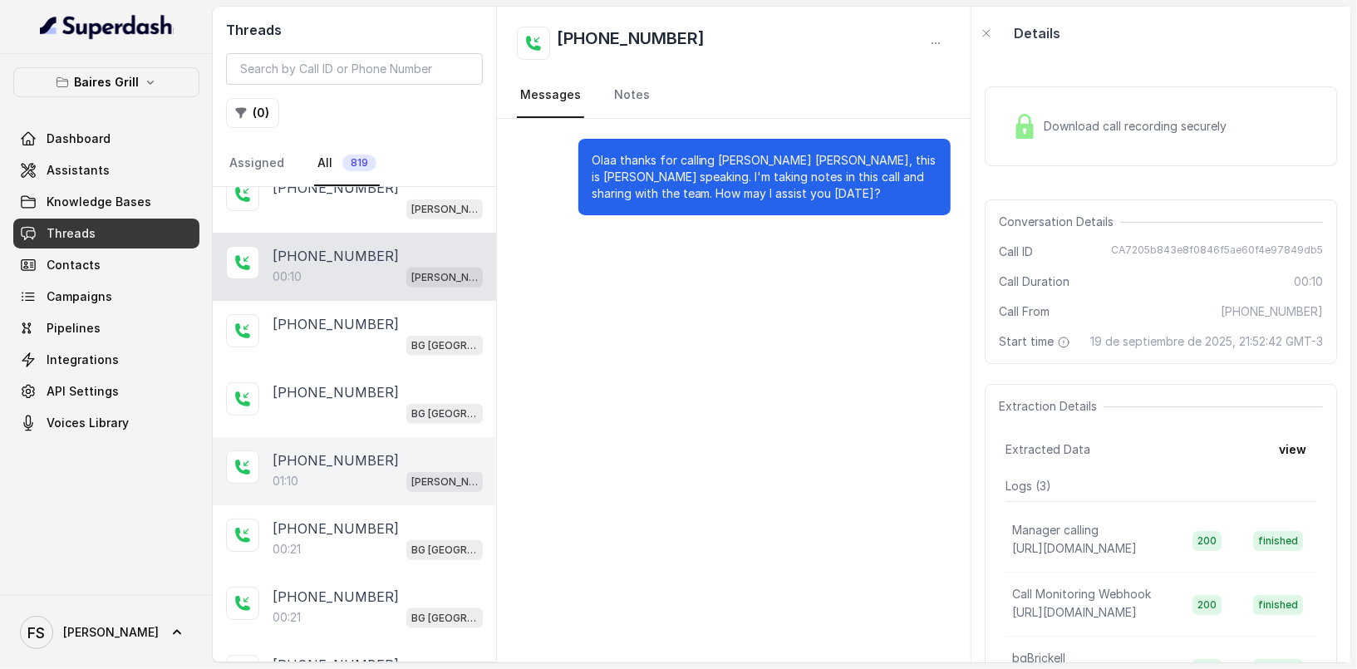
click at [381, 470] on div "01:10 [PERSON_NAME]" at bounding box center [378, 481] width 210 height 22
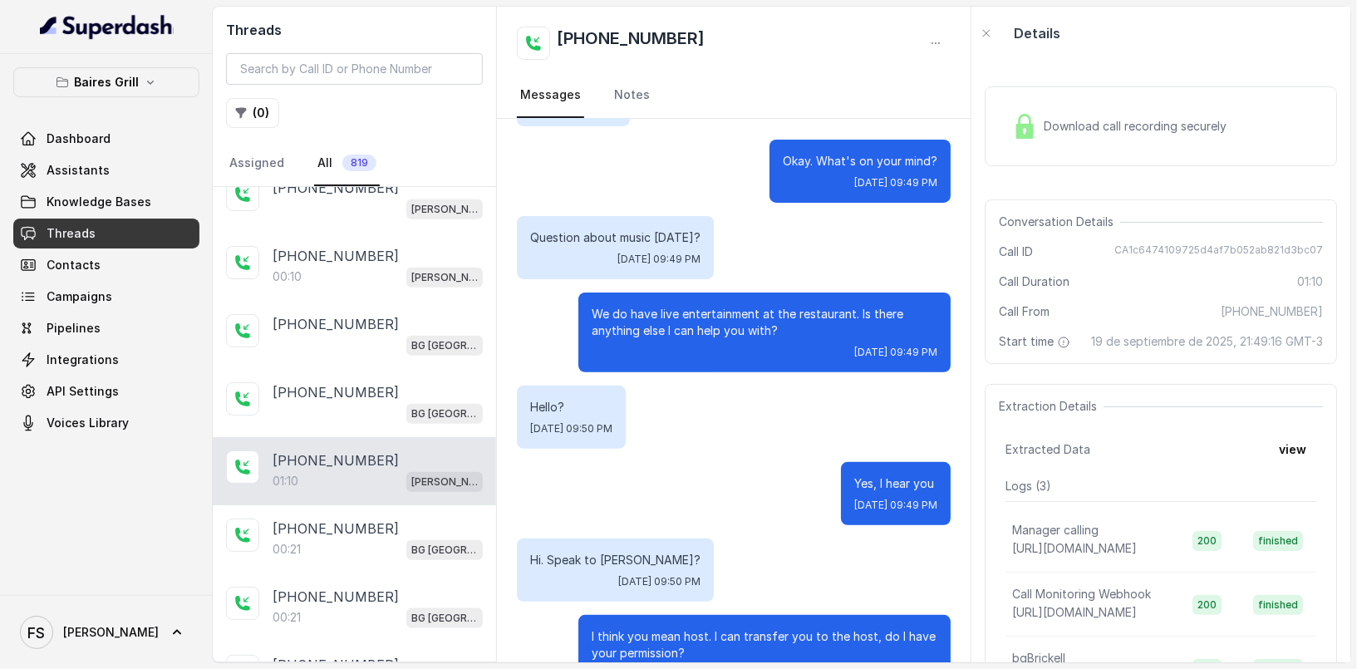
scroll to position [538, 0]
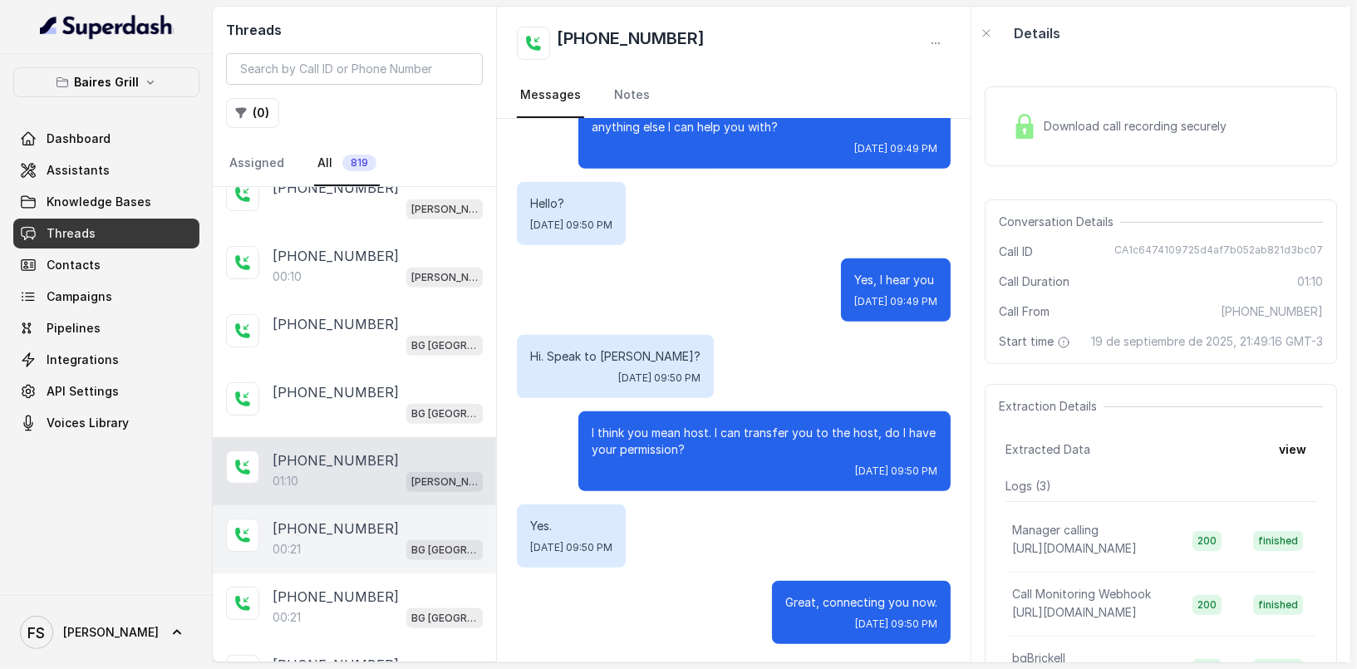
click at [405, 538] on div "00:21 [GEOGRAPHIC_DATA]" at bounding box center [378, 549] width 210 height 22
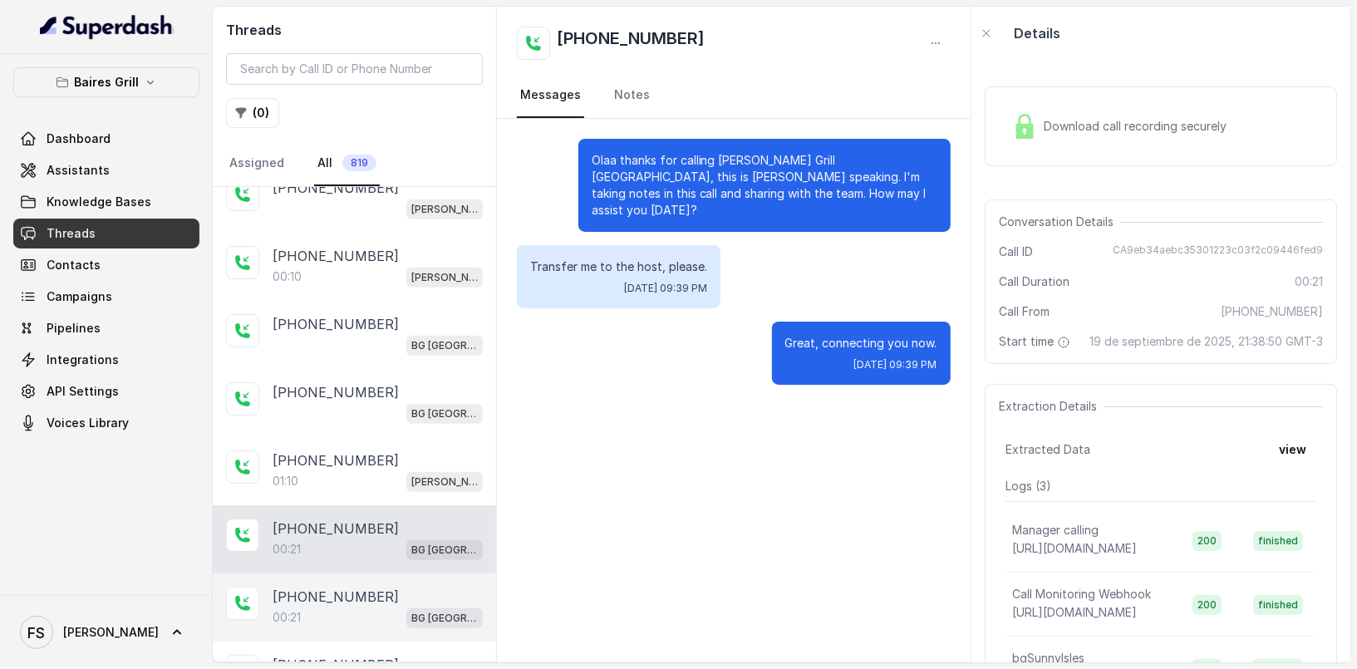
click at [414, 587] on div "[PHONE_NUMBER]" at bounding box center [378, 597] width 210 height 20
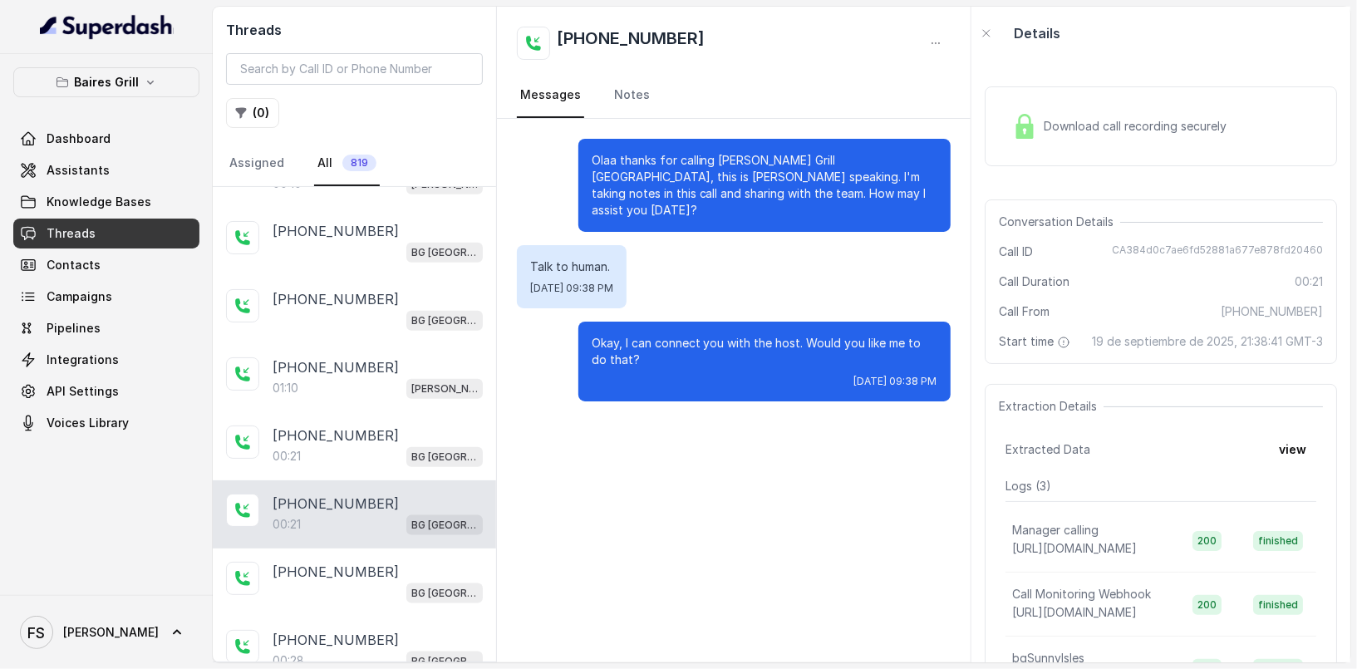
scroll to position [1205, 0]
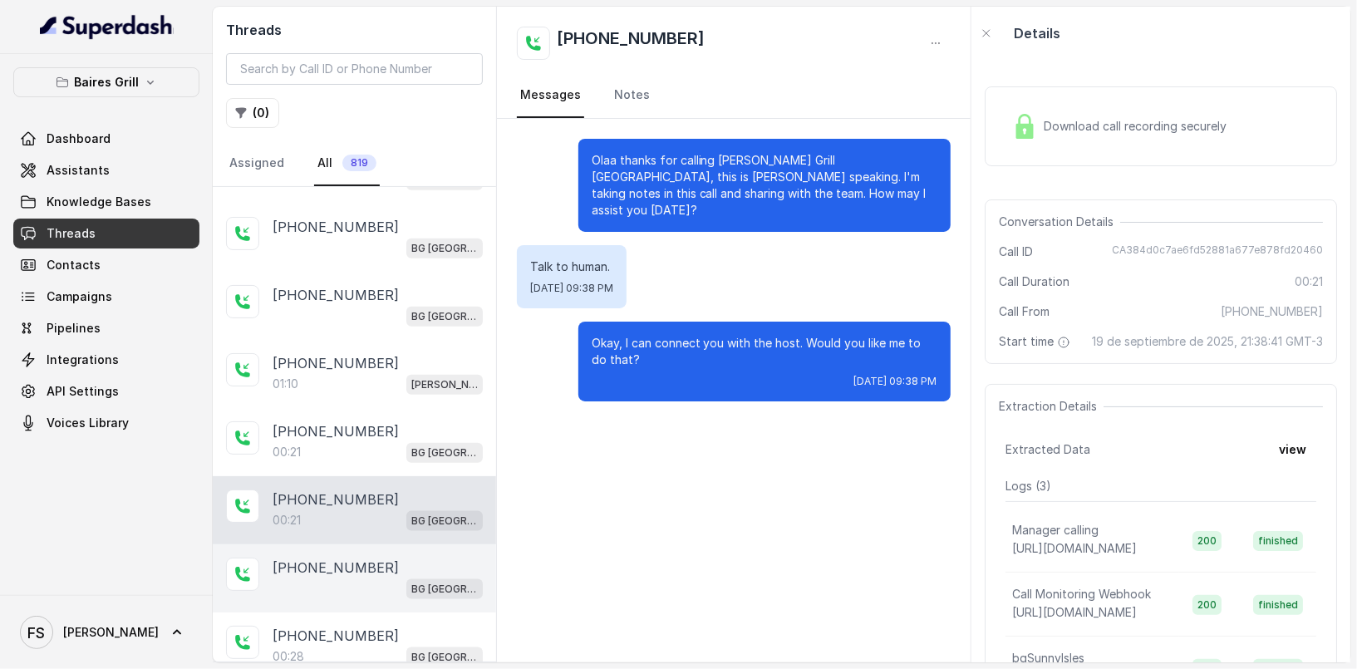
click at [385, 577] on div "BG [GEOGRAPHIC_DATA]" at bounding box center [378, 588] width 210 height 22
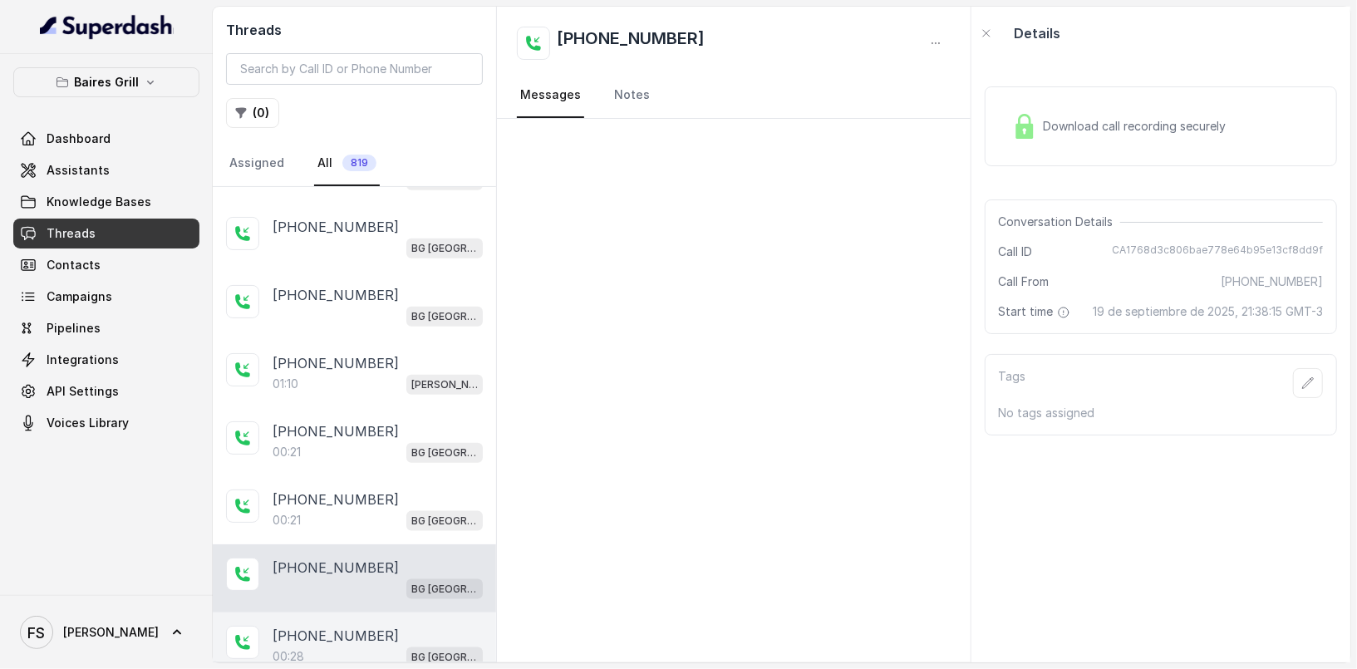
click at [361, 626] on p "[PHONE_NUMBER]" at bounding box center [336, 636] width 126 height 20
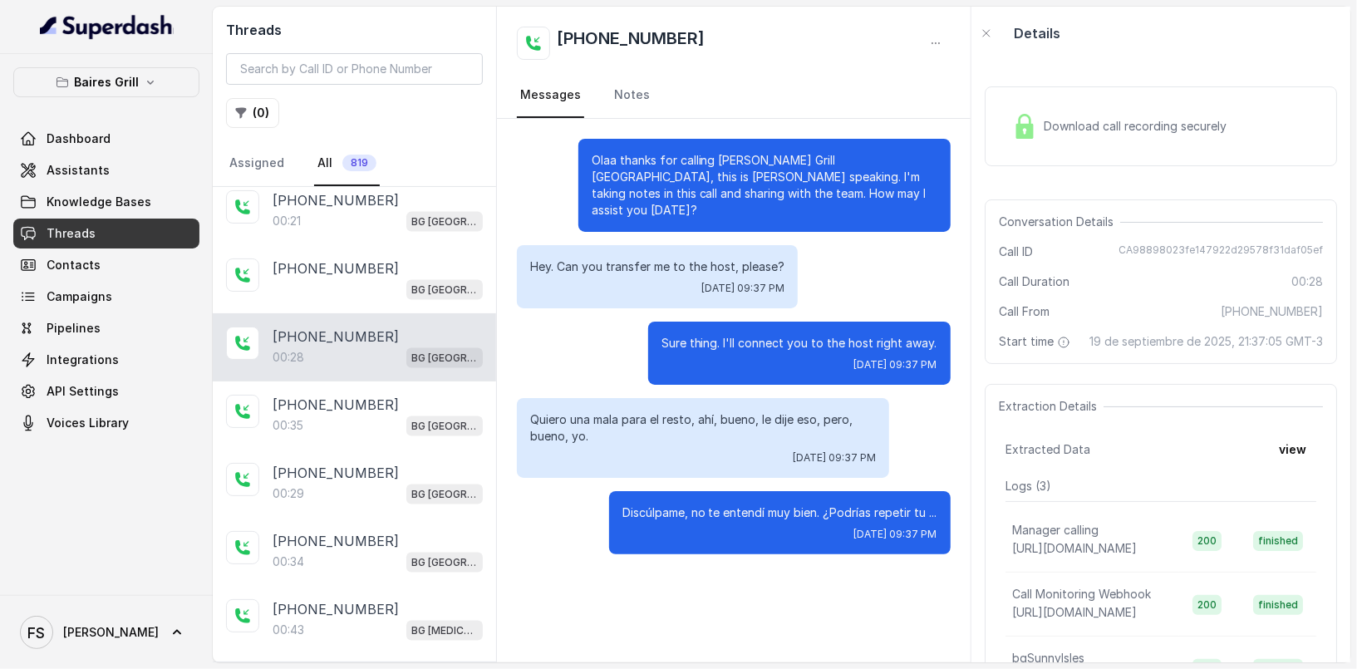
scroll to position [1519, 0]
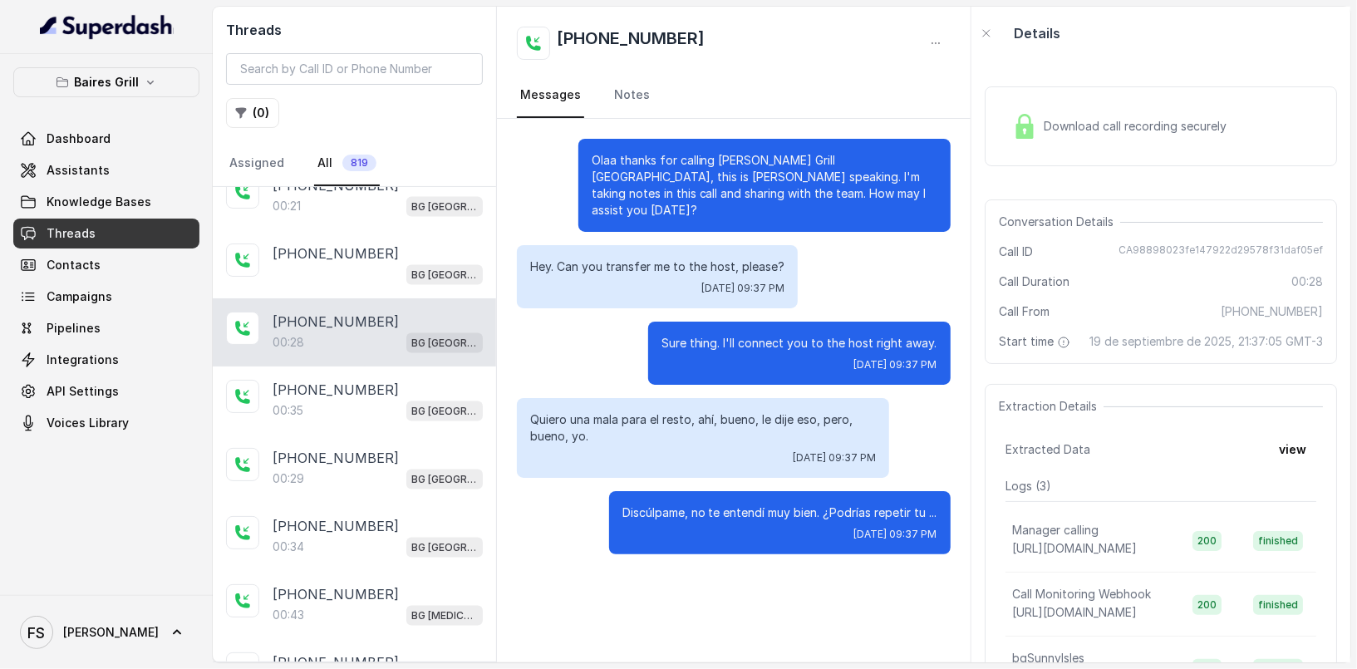
click at [370, 345] on div "[PHONE_NUMBER]:[GEOGRAPHIC_DATA]" at bounding box center [354, 332] width 283 height 68
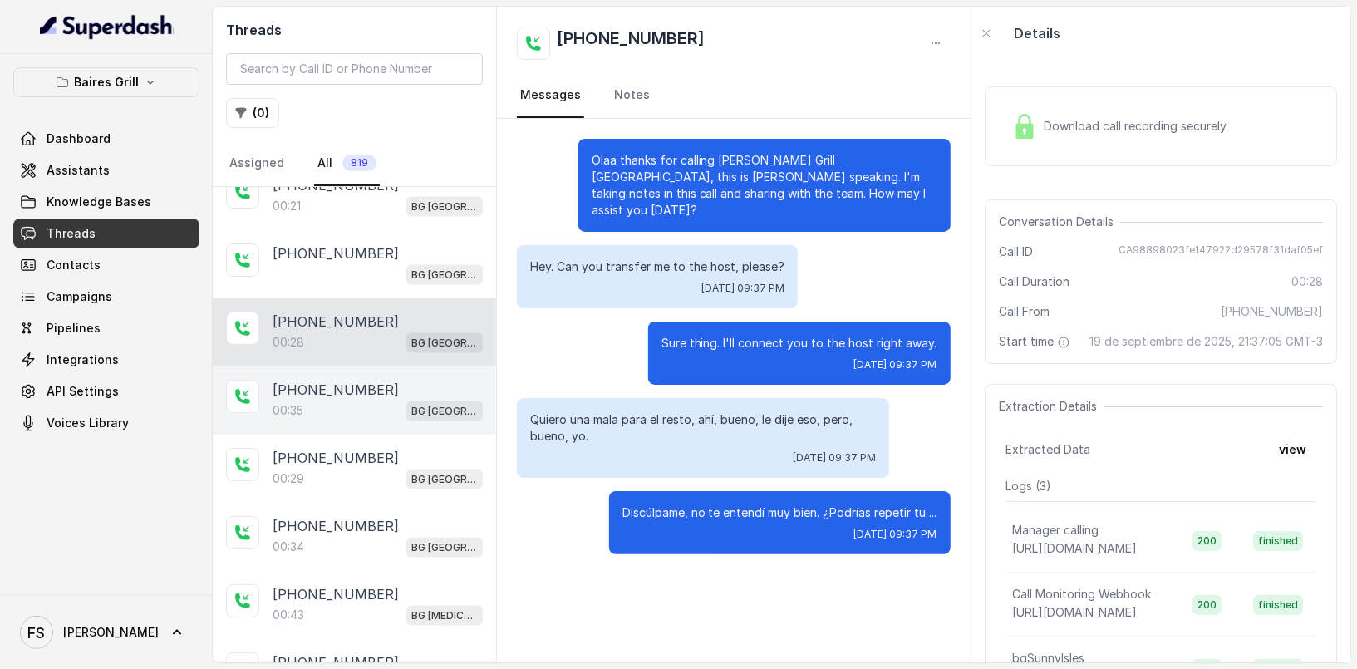
click at [365, 380] on p "[PHONE_NUMBER]" at bounding box center [336, 390] width 126 height 20
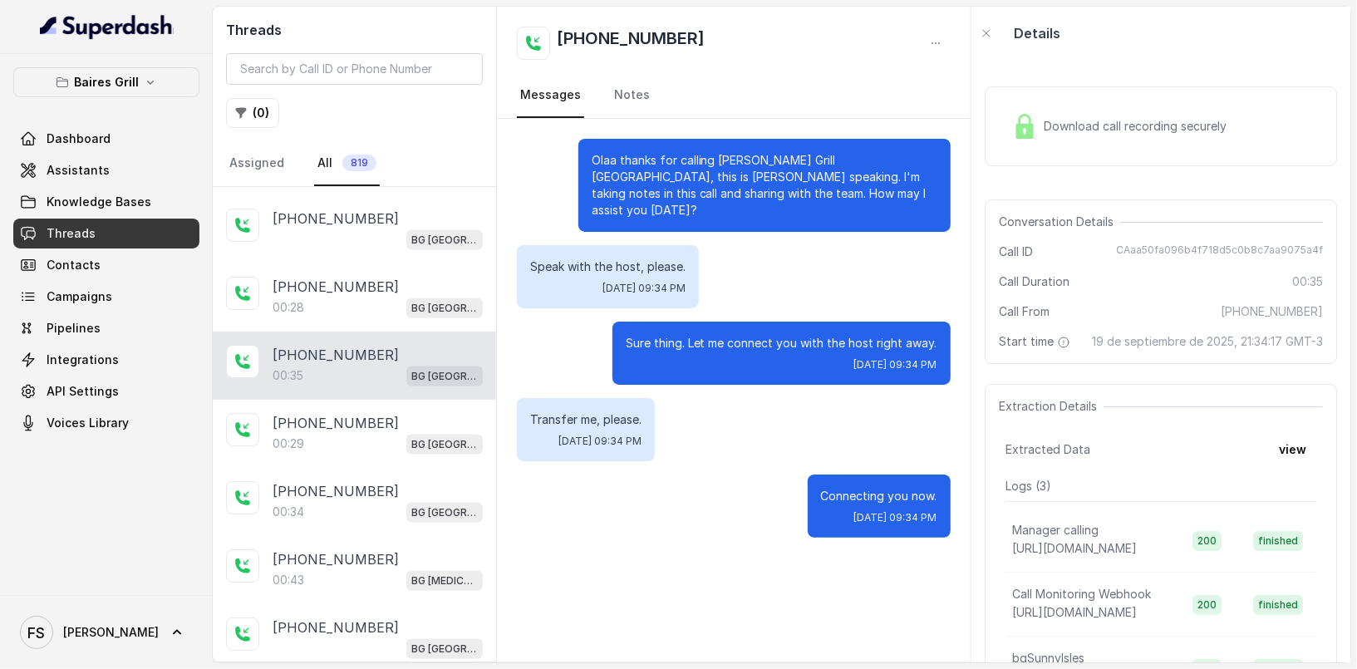
scroll to position [1556, 0]
click at [361, 410] on p "[PHONE_NUMBER]" at bounding box center [336, 420] width 126 height 20
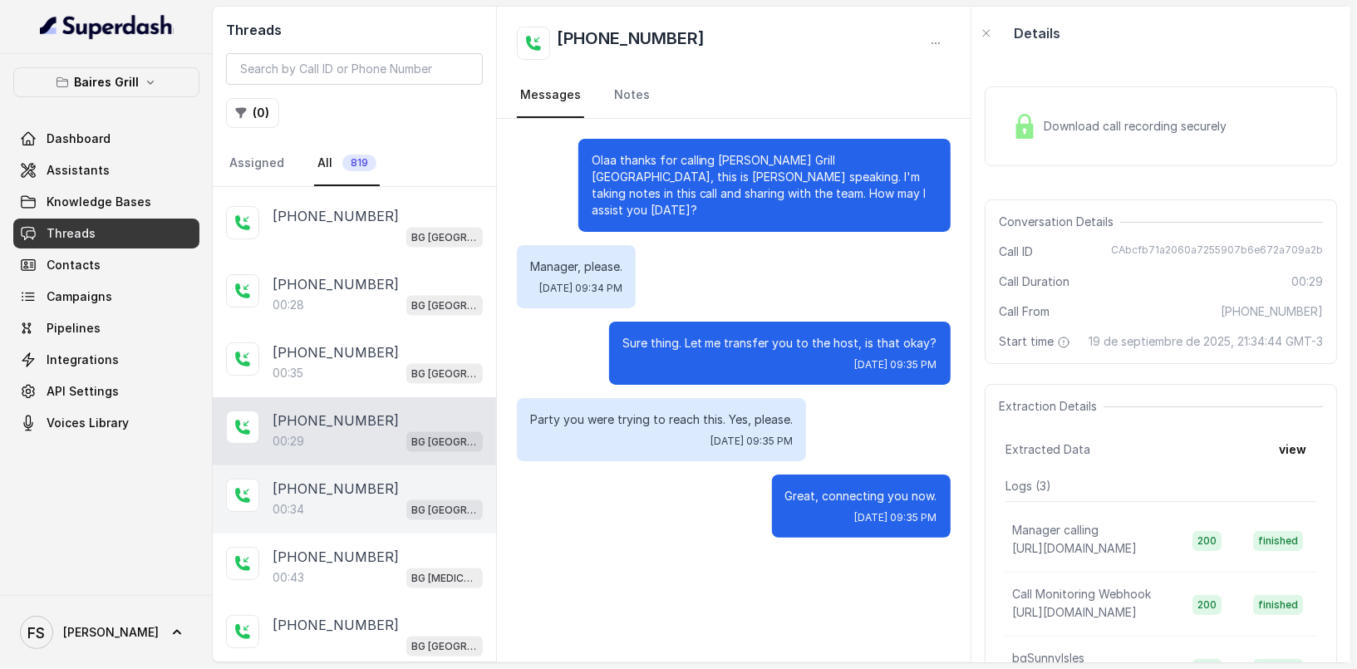
click at [370, 479] on div "[PHONE_NUMBER]" at bounding box center [378, 489] width 210 height 20
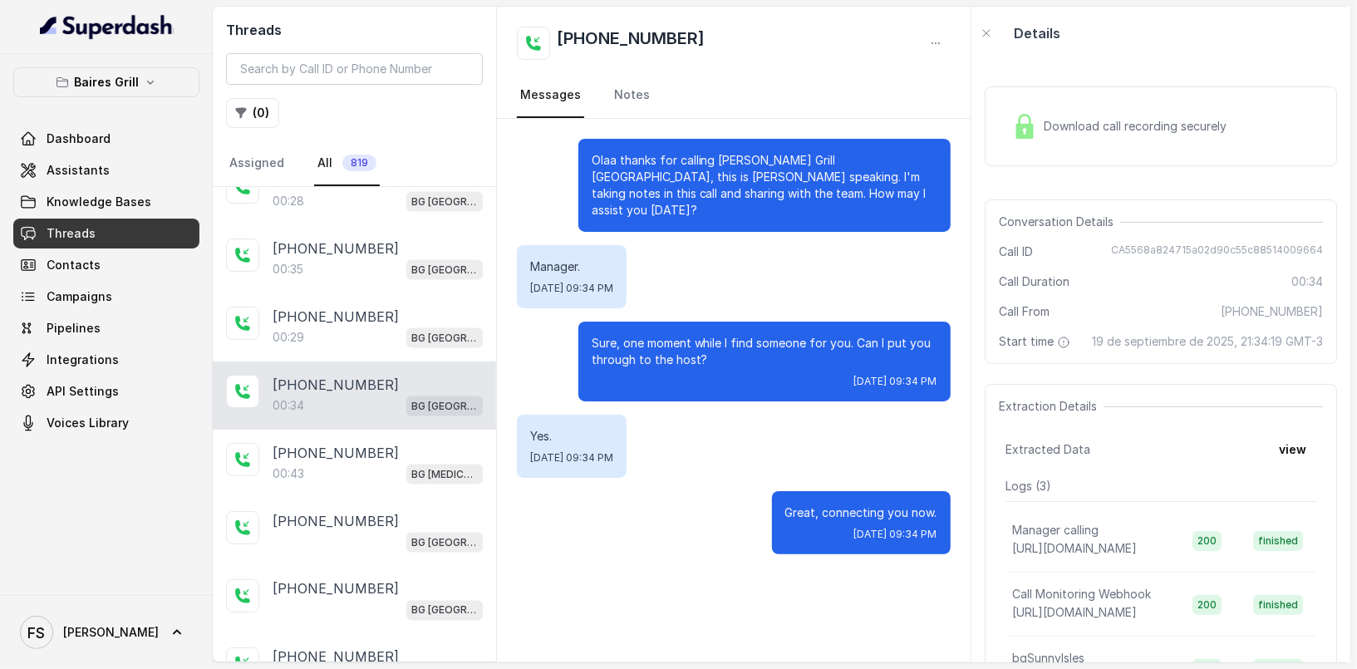
scroll to position [1663, 0]
click at [370, 465] on div "[PHONE_NUMBER]:43 BG [MEDICAL_DATA]" at bounding box center [354, 461] width 283 height 68
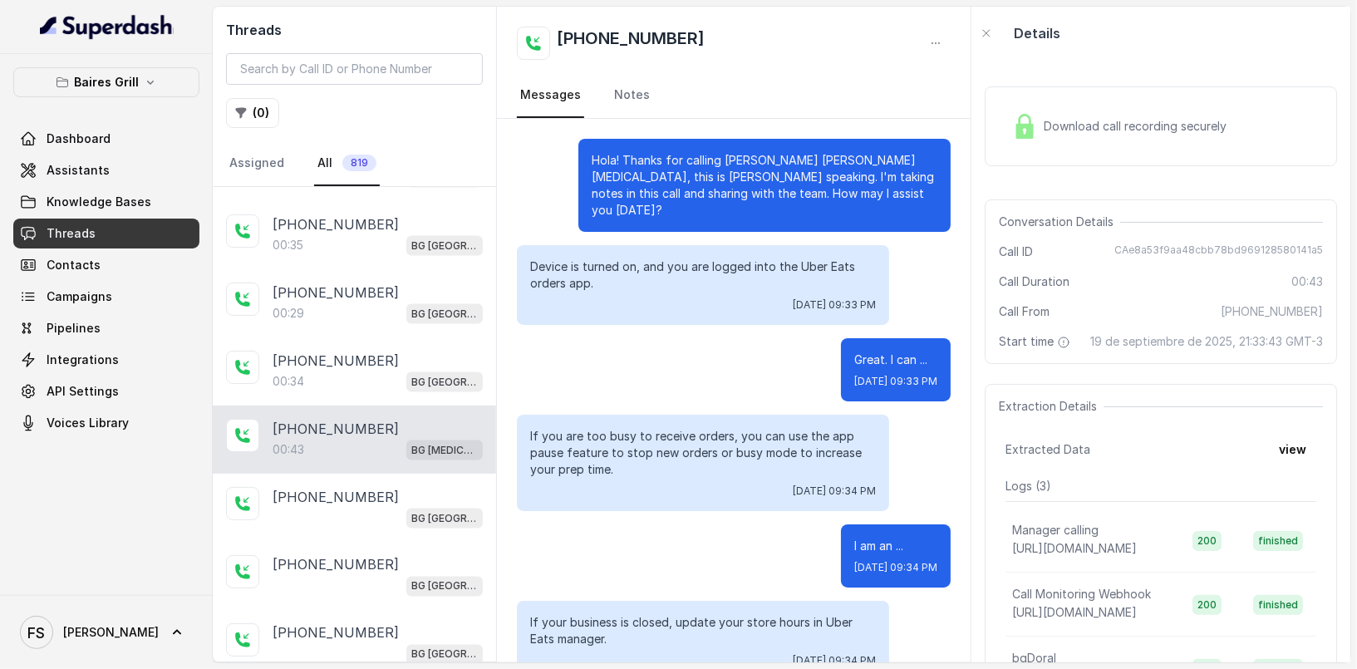
click at [1046, 144] on div "Download call recording securely" at bounding box center [1119, 126] width 228 height 38
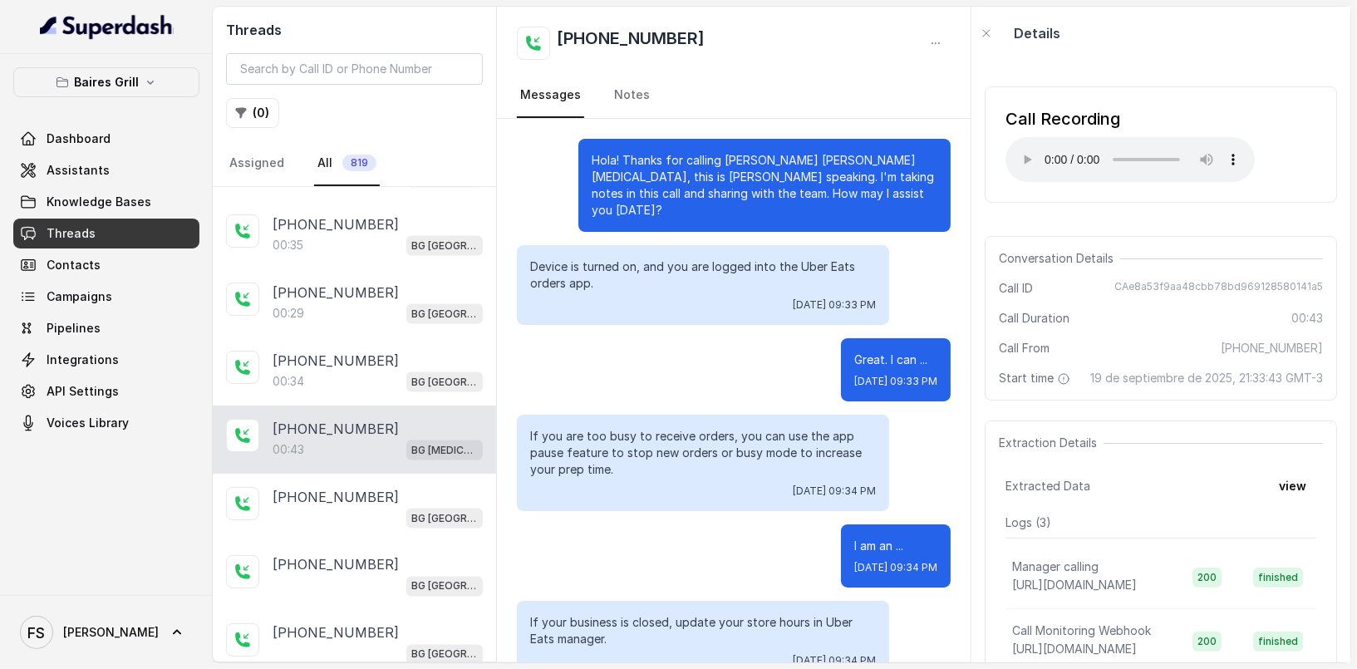
click at [1275, 342] on span "[PHONE_NUMBER]" at bounding box center [1272, 348] width 102 height 17
copy span "16502656786"
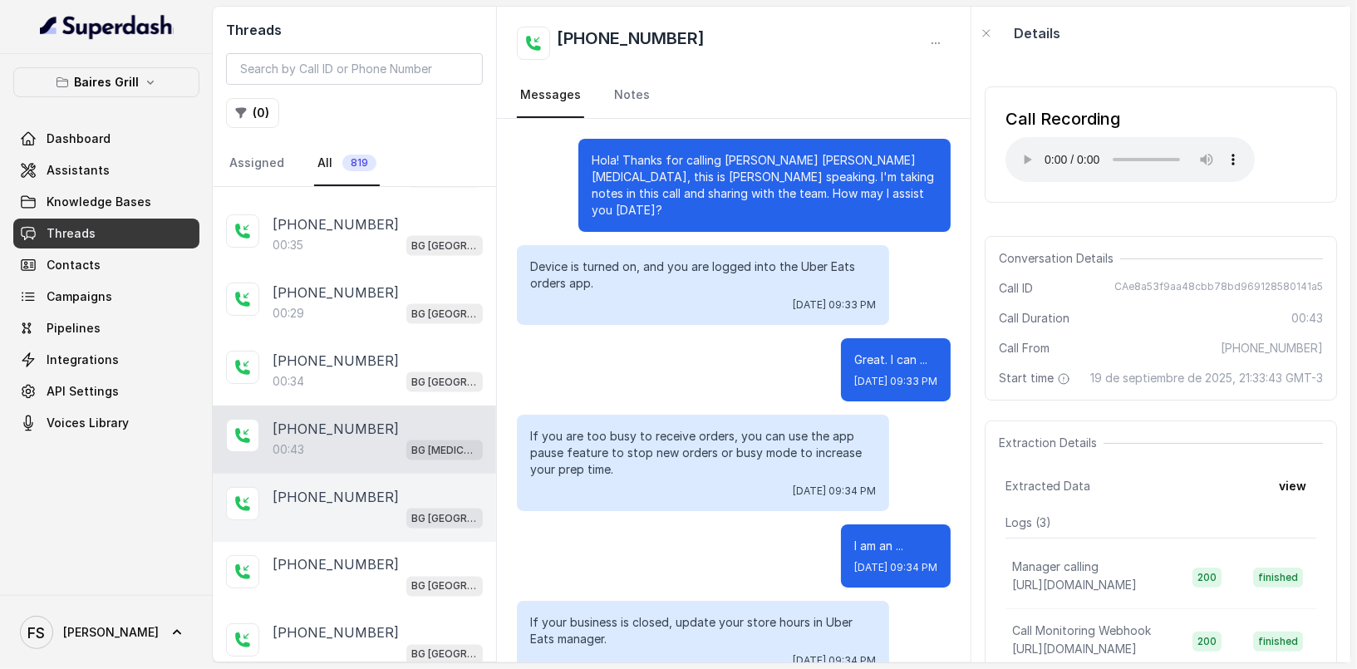
click at [368, 507] on div "BG [GEOGRAPHIC_DATA]" at bounding box center [378, 518] width 210 height 22
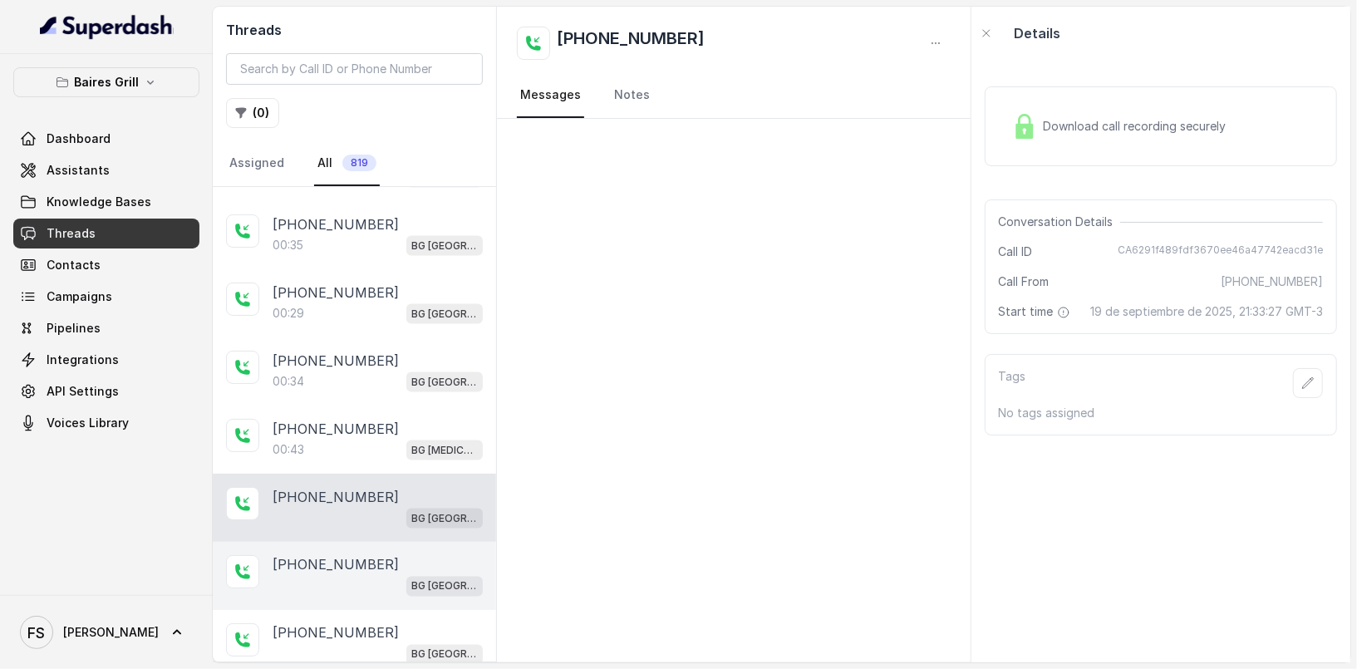
click at [351, 575] on div "BG [GEOGRAPHIC_DATA]" at bounding box center [378, 586] width 210 height 22
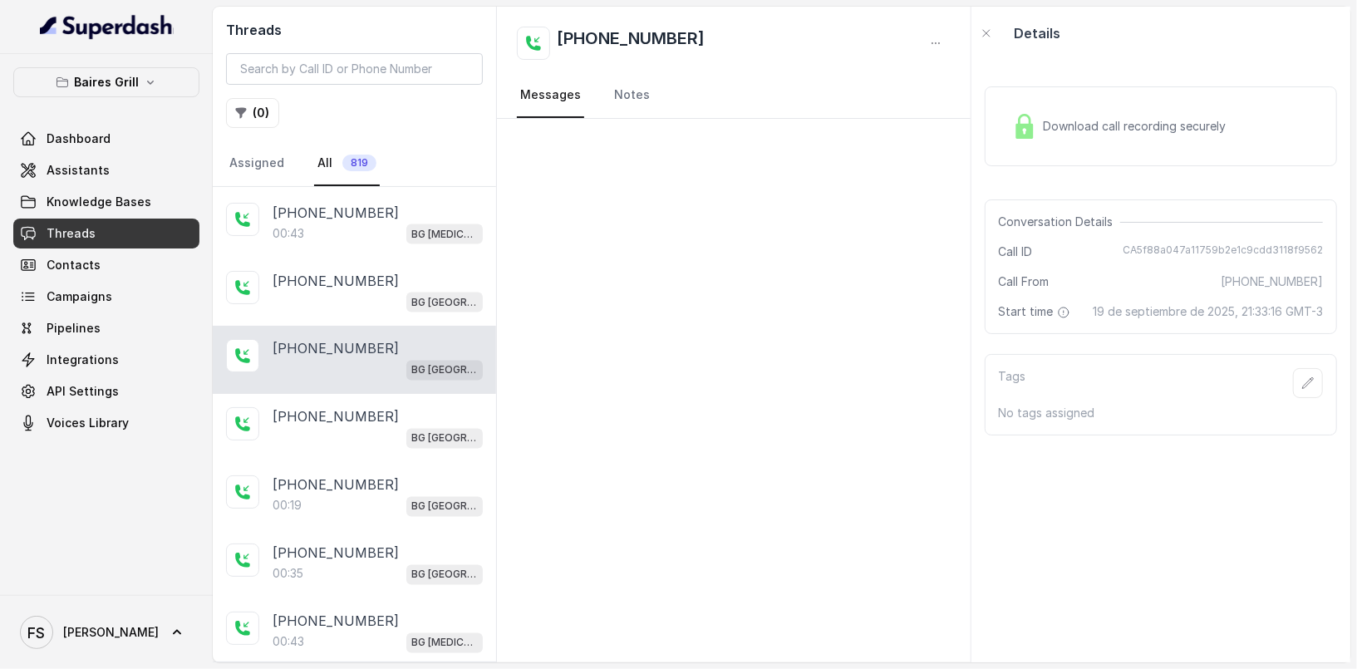
scroll to position [1901, 0]
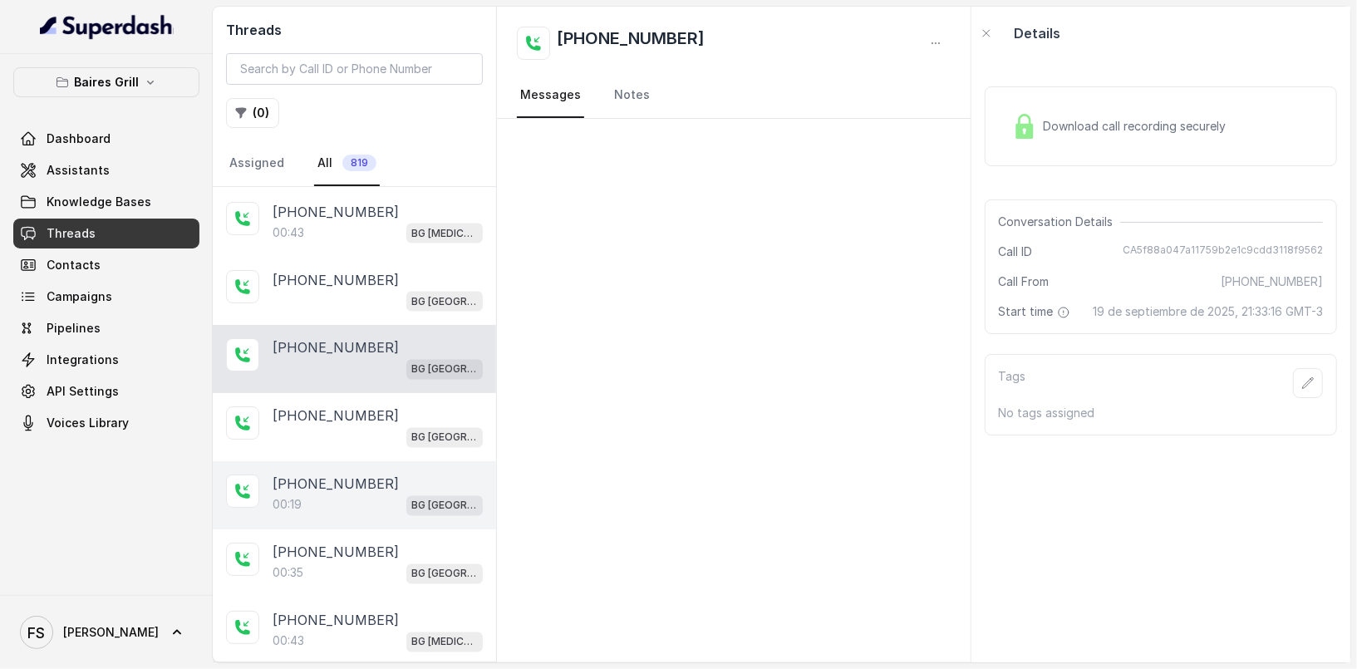
click at [367, 505] on div "[PHONE_NUMBER]:19 [GEOGRAPHIC_DATA]" at bounding box center [354, 495] width 283 height 68
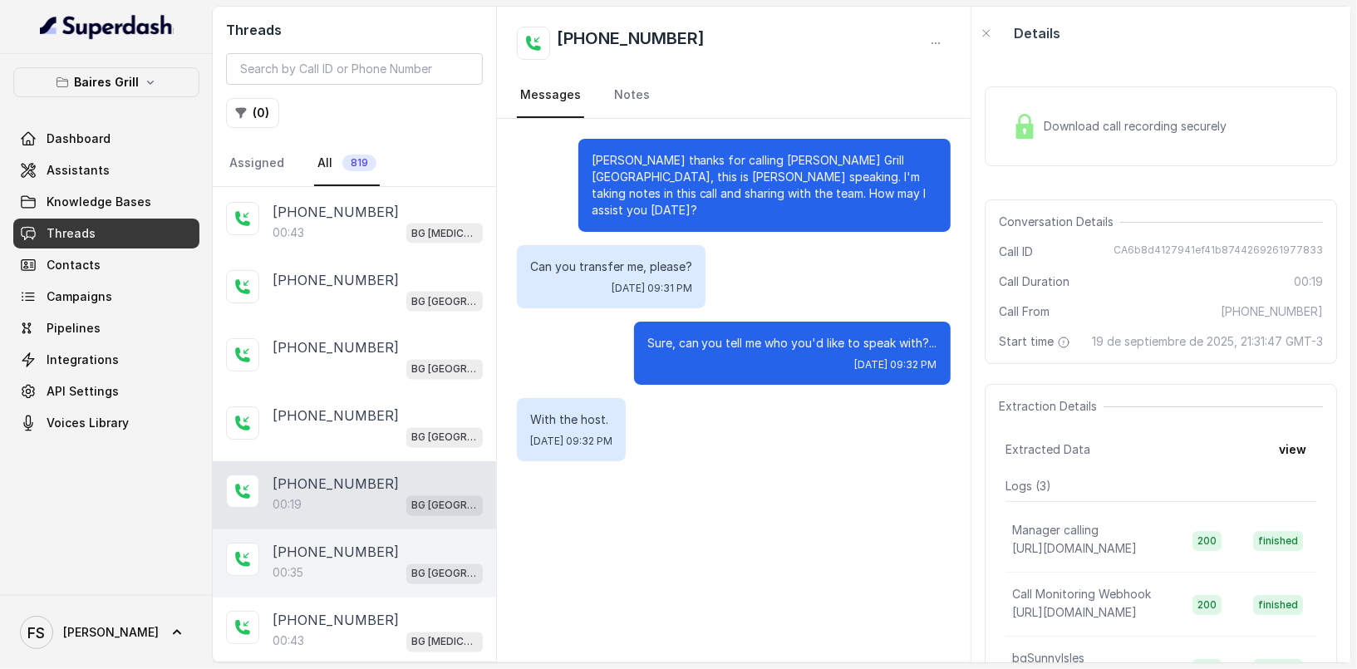
click at [362, 563] on div "00:35 [GEOGRAPHIC_DATA]" at bounding box center [378, 574] width 210 height 22
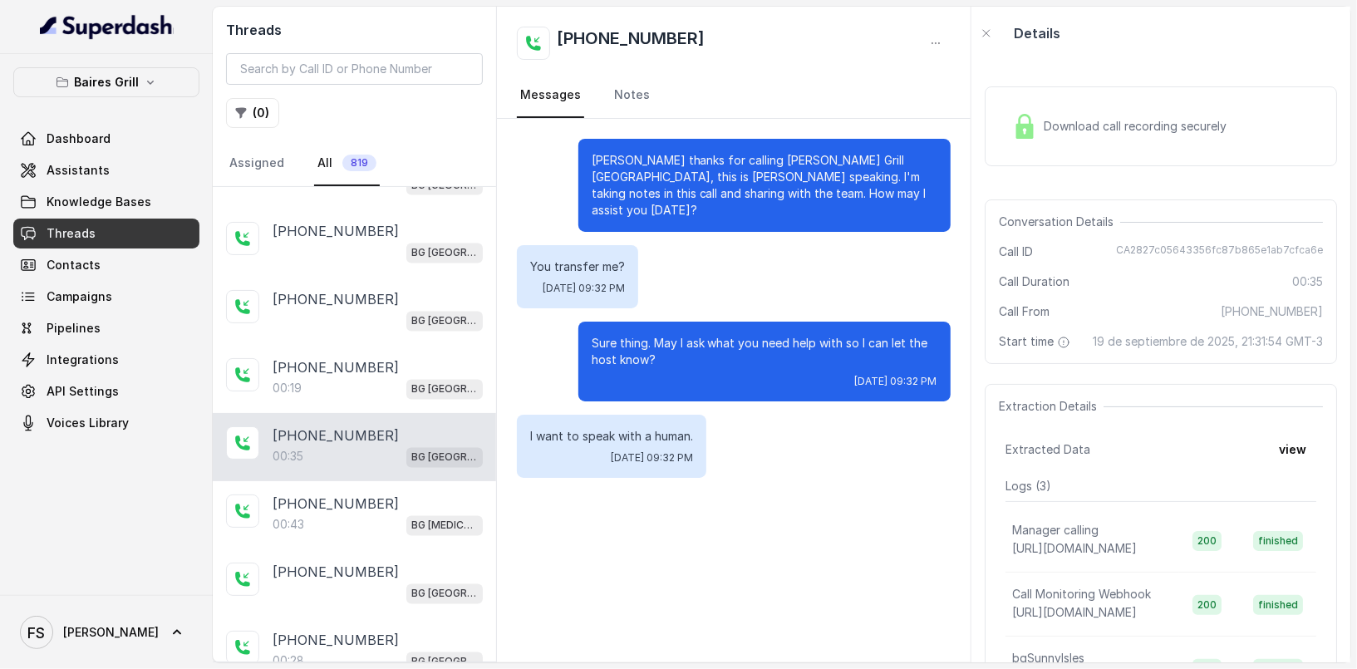
scroll to position [2023, 0]
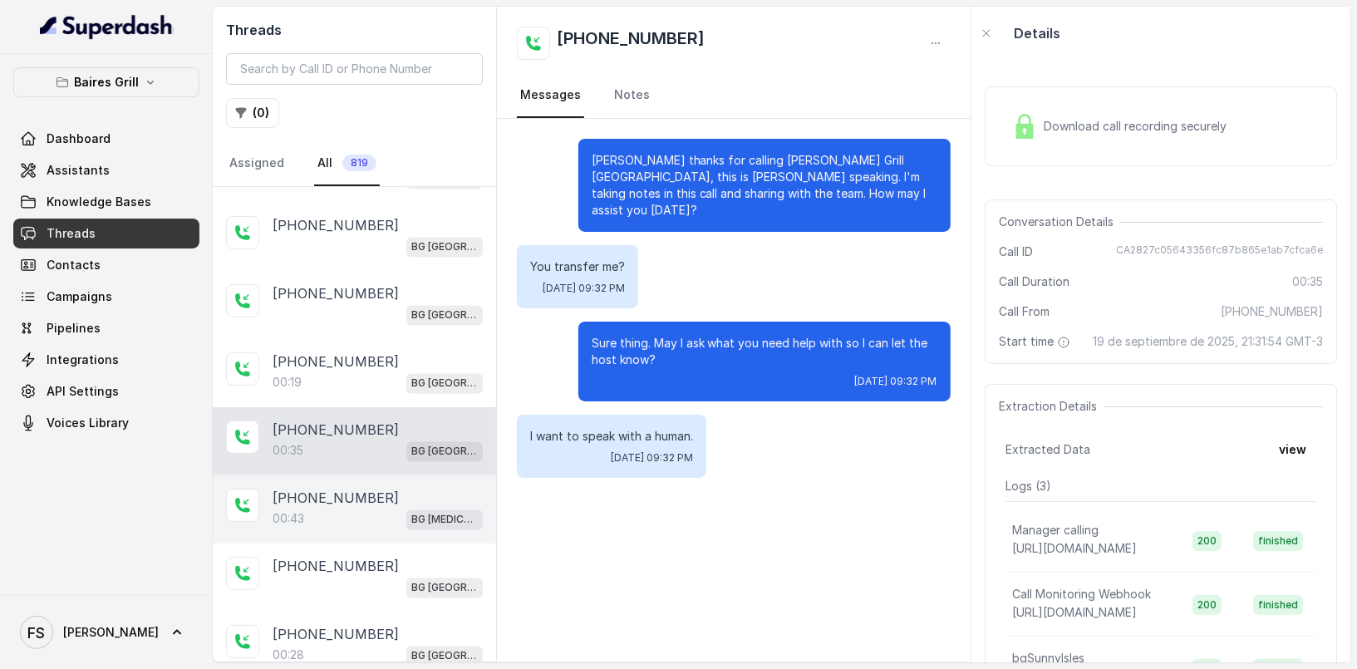
click at [360, 508] on div "00:43 BG [MEDICAL_DATA]" at bounding box center [378, 519] width 210 height 22
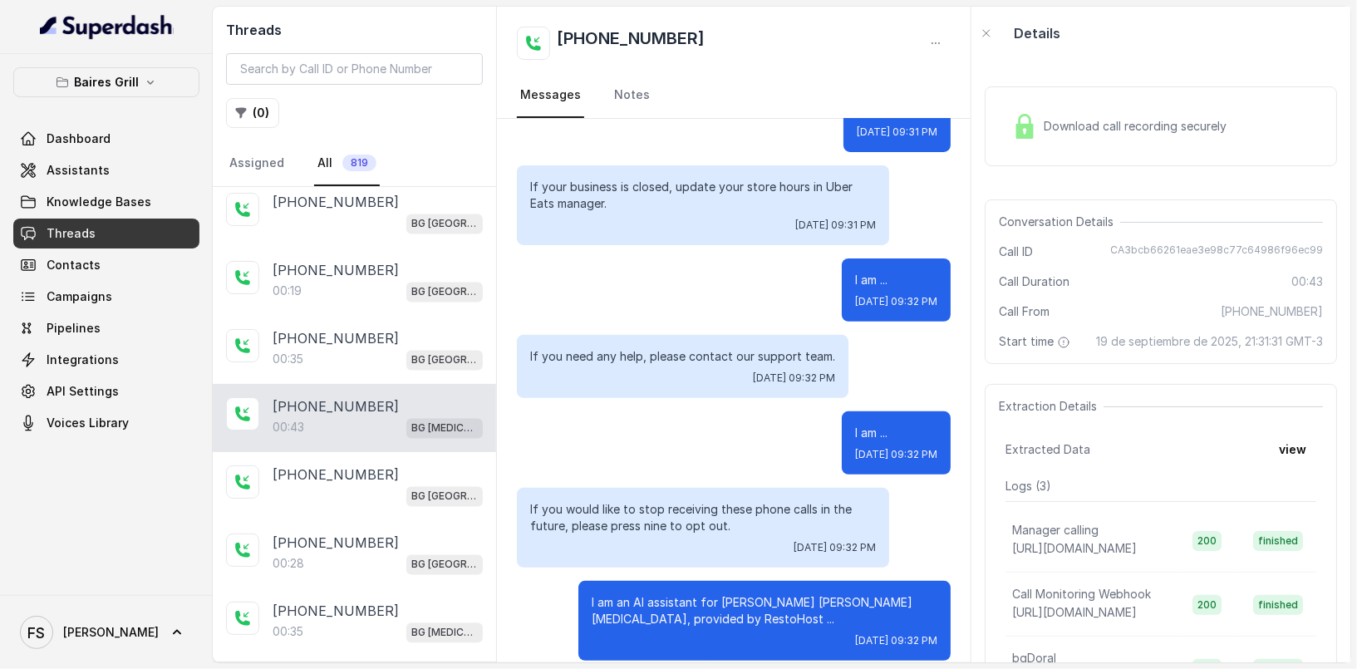
scroll to position [2144, 0]
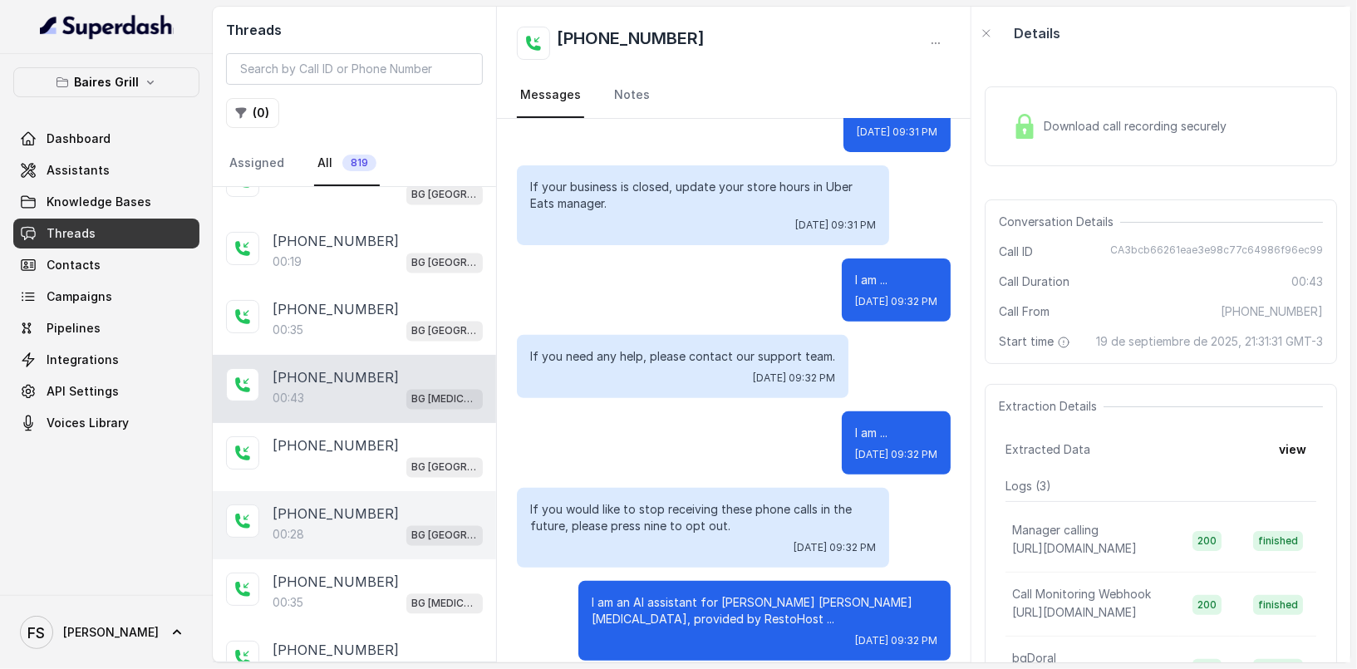
click at [401, 524] on div "00:28 [GEOGRAPHIC_DATA]" at bounding box center [378, 535] width 210 height 22
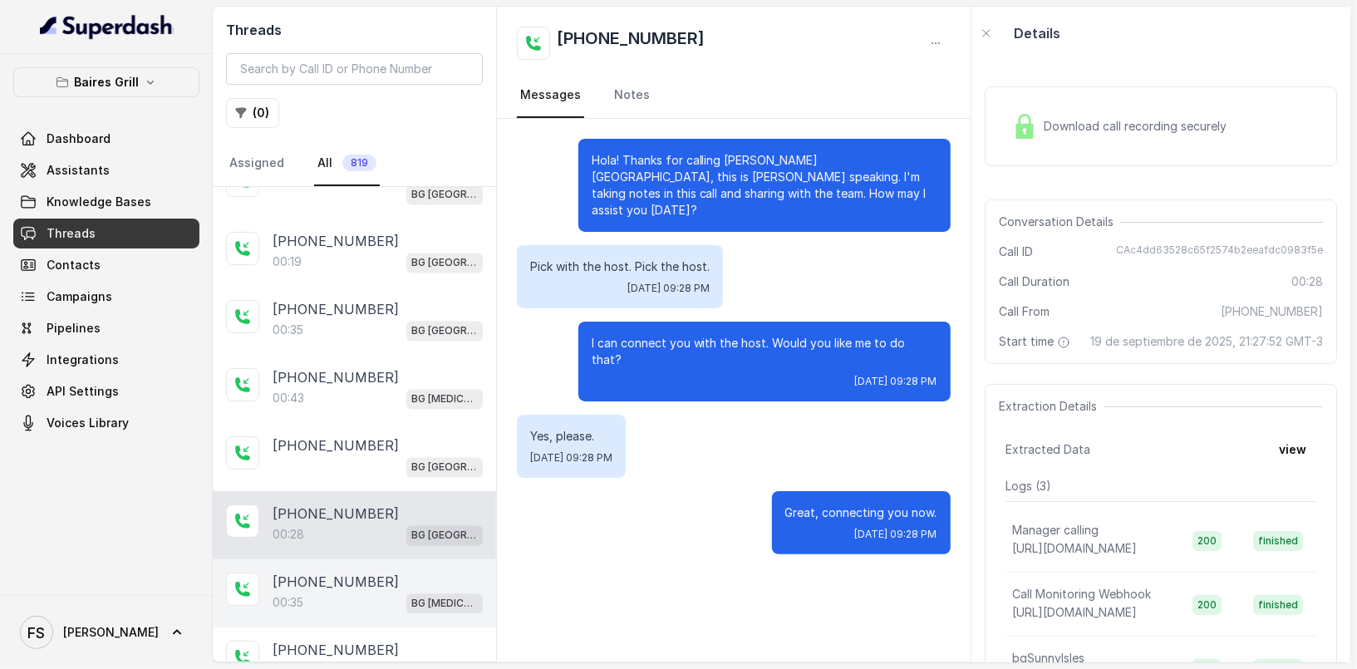
click at [399, 572] on div "[PHONE_NUMBER]" at bounding box center [378, 582] width 210 height 20
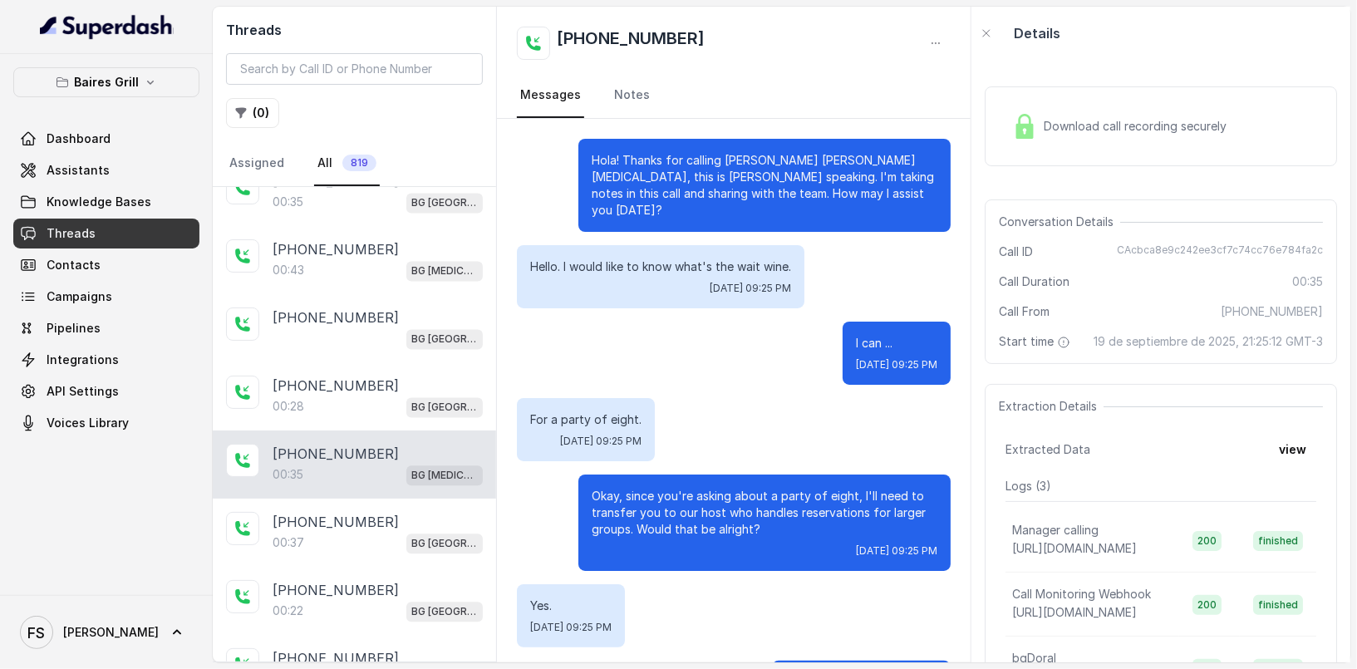
scroll to position [63, 0]
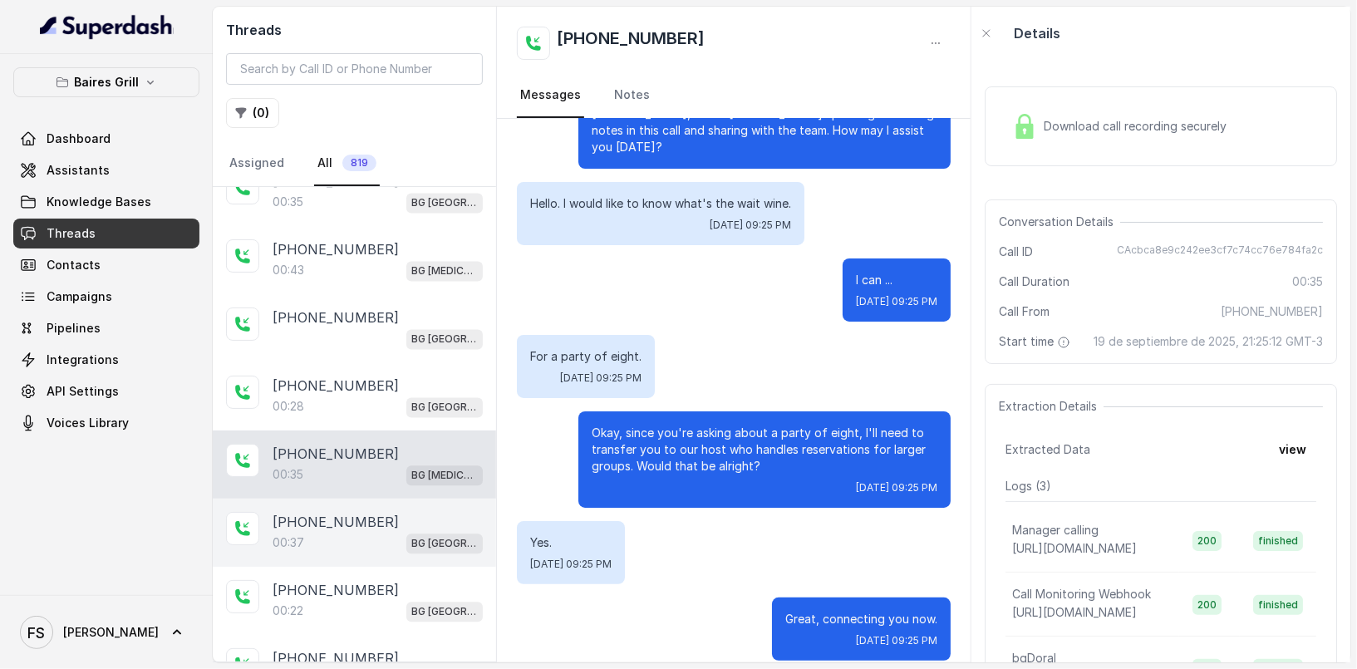
click at [391, 532] on div "00:37 [GEOGRAPHIC_DATA]" at bounding box center [378, 543] width 210 height 22
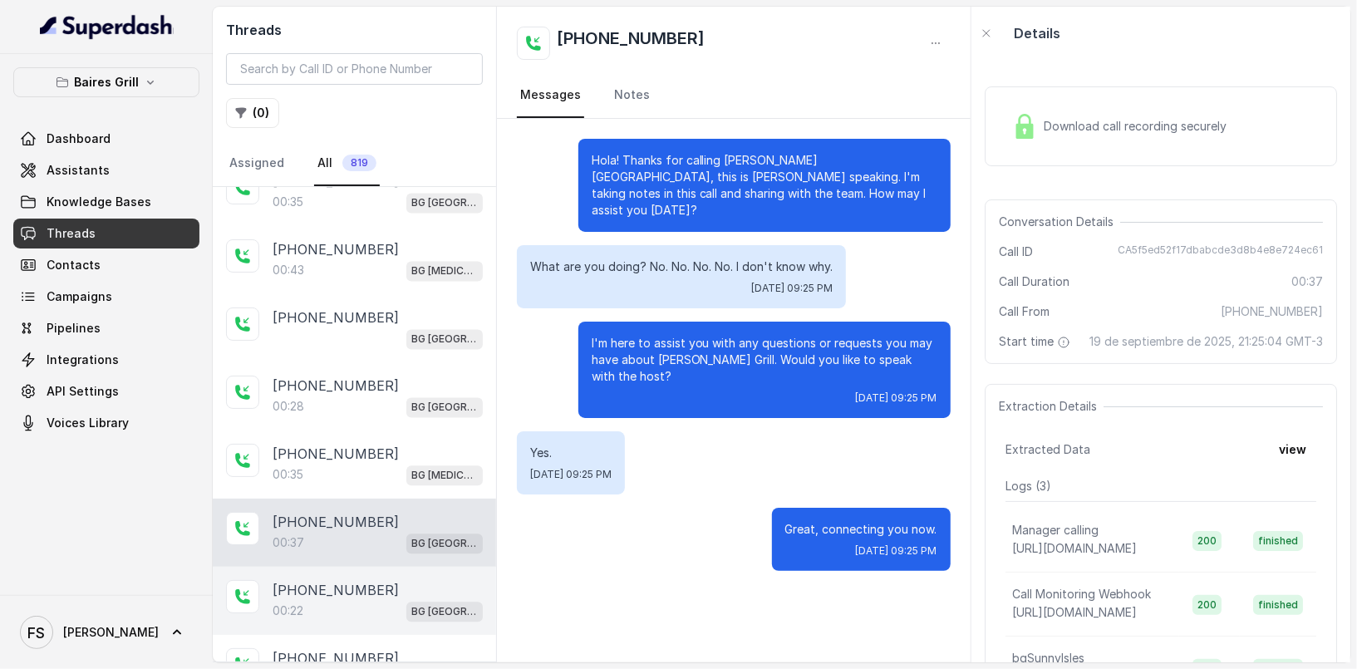
click at [391, 580] on div "[PHONE_NUMBER]" at bounding box center [378, 590] width 210 height 20
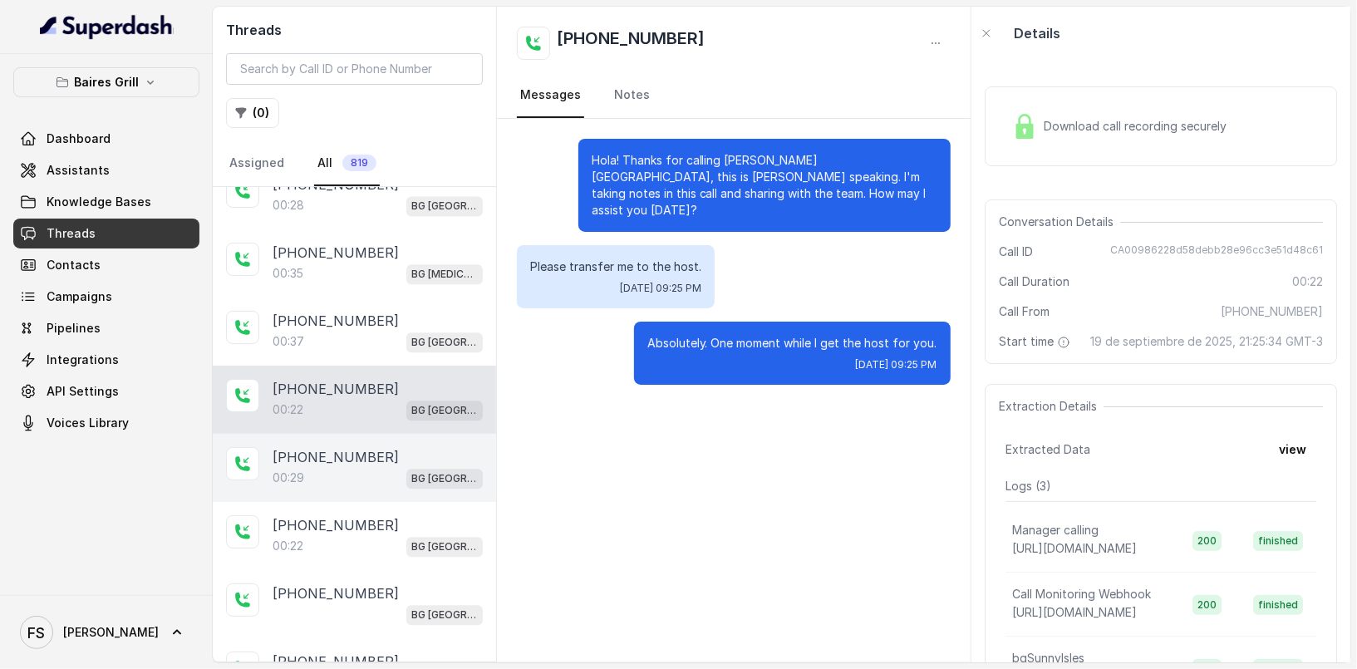
click at [377, 447] on div "[PHONE_NUMBER]" at bounding box center [378, 457] width 210 height 20
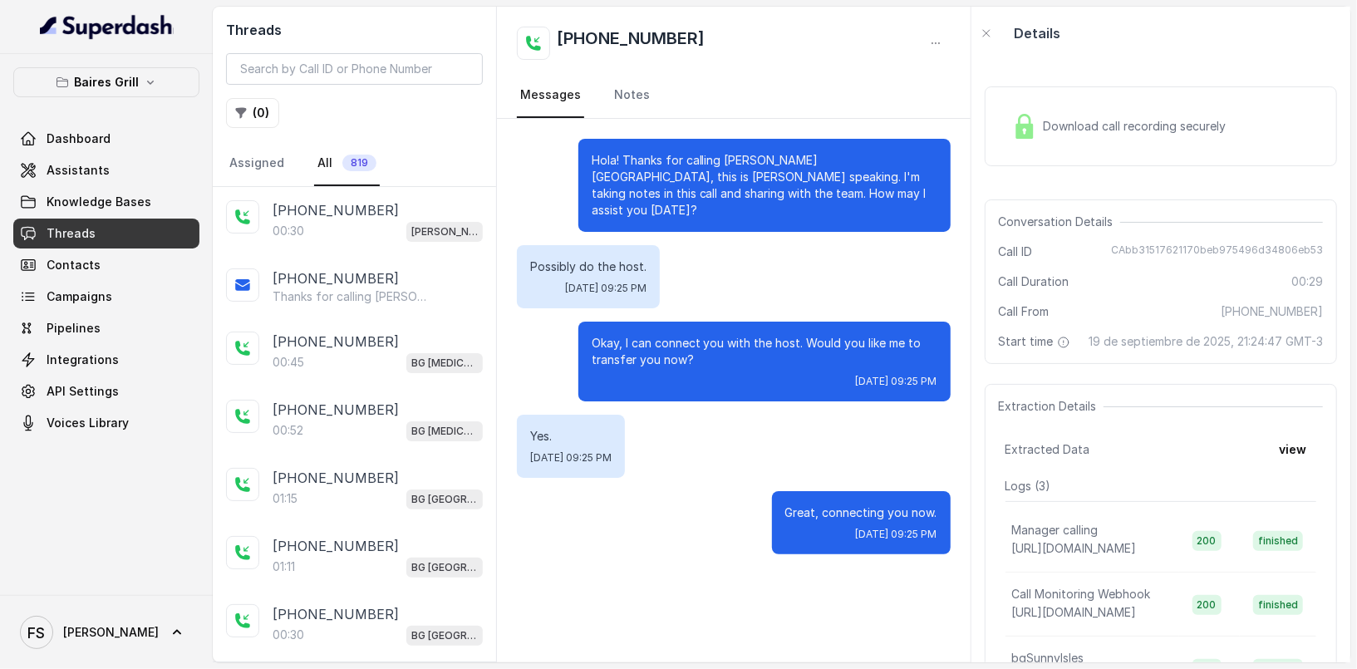
click at [261, 96] on div "Threads ( 0 ) Assigned All 819" at bounding box center [354, 97] width 283 height 180
click at [258, 118] on button "( 0 )" at bounding box center [252, 113] width 53 height 30
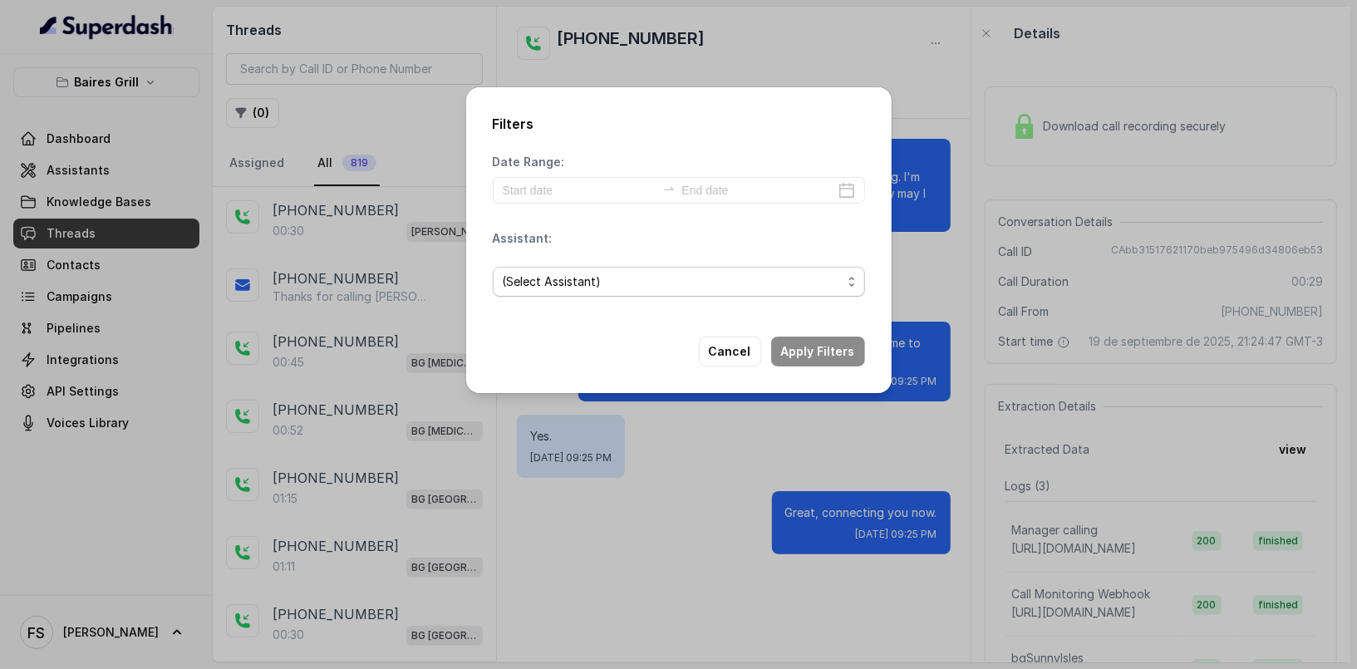
click at [611, 278] on span "(Select Assistant)" at bounding box center [672, 282] width 339 height 20
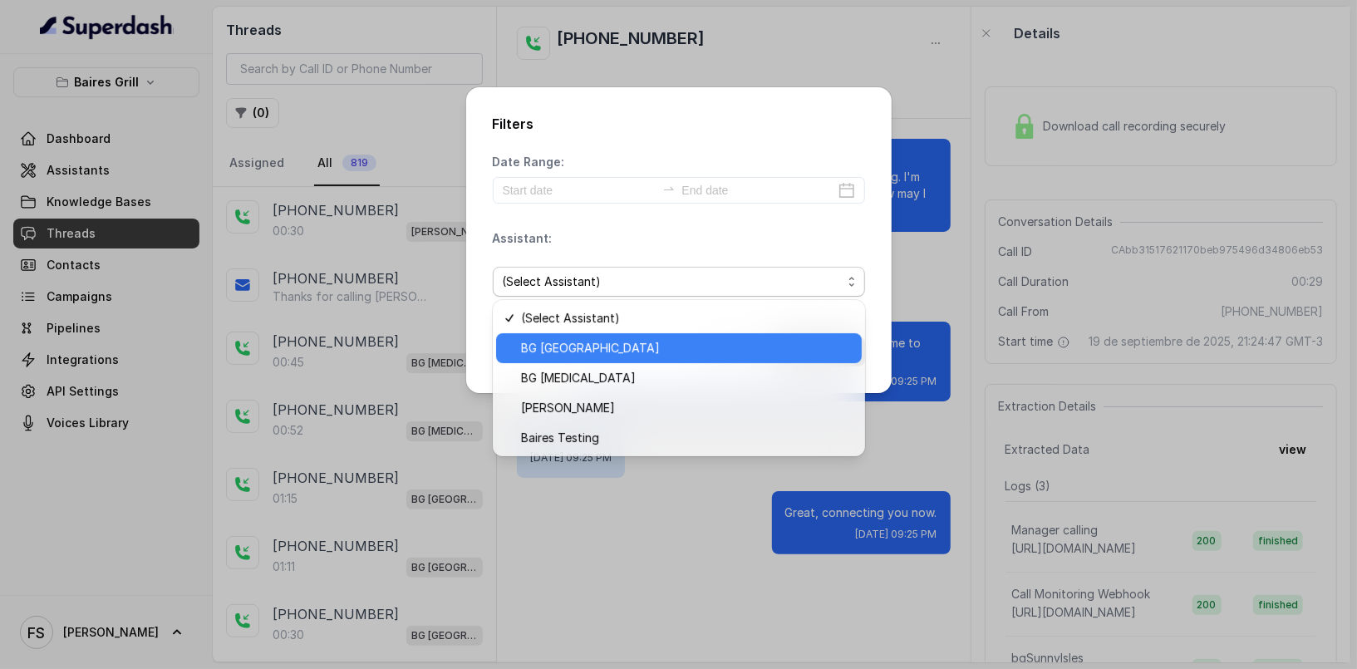
click at [601, 355] on span "BG [GEOGRAPHIC_DATA]" at bounding box center [686, 348] width 331 height 20
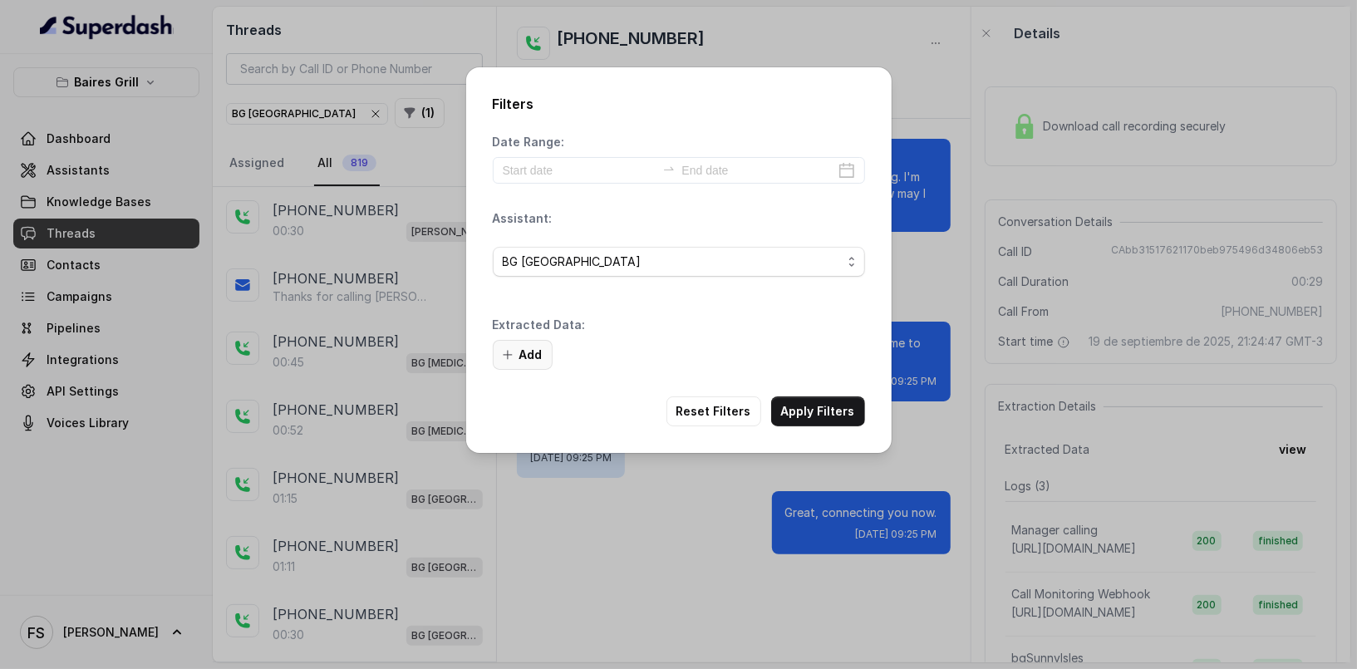
click at [523, 351] on button "Add" at bounding box center [523, 355] width 60 height 30
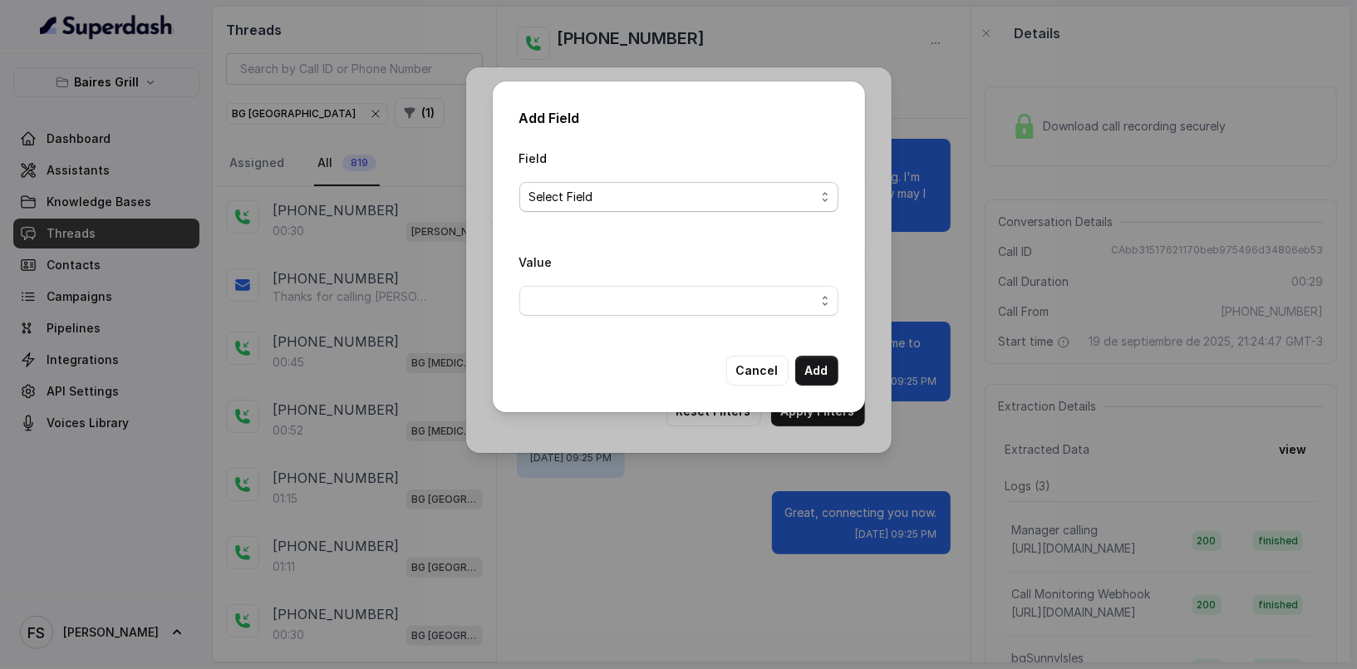
click at [681, 195] on span "Select Field" at bounding box center [672, 197] width 286 height 20
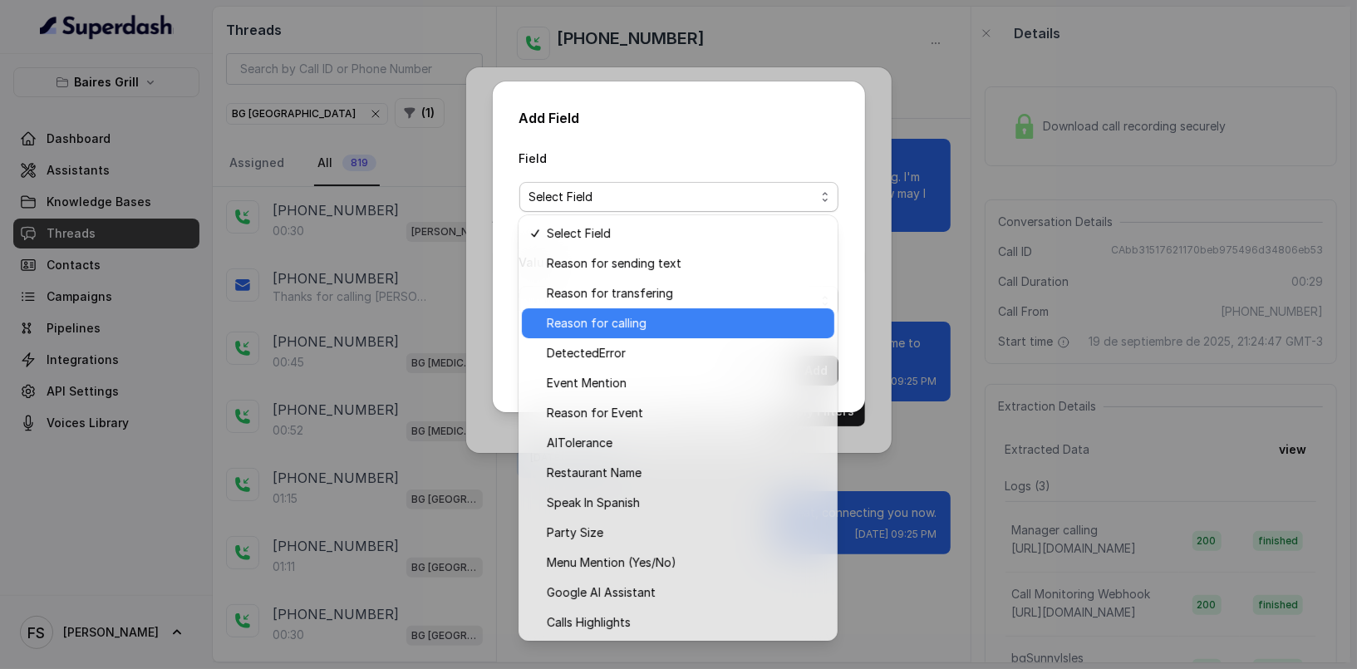
click at [667, 317] on span "Reason for calling" at bounding box center [686, 323] width 278 height 20
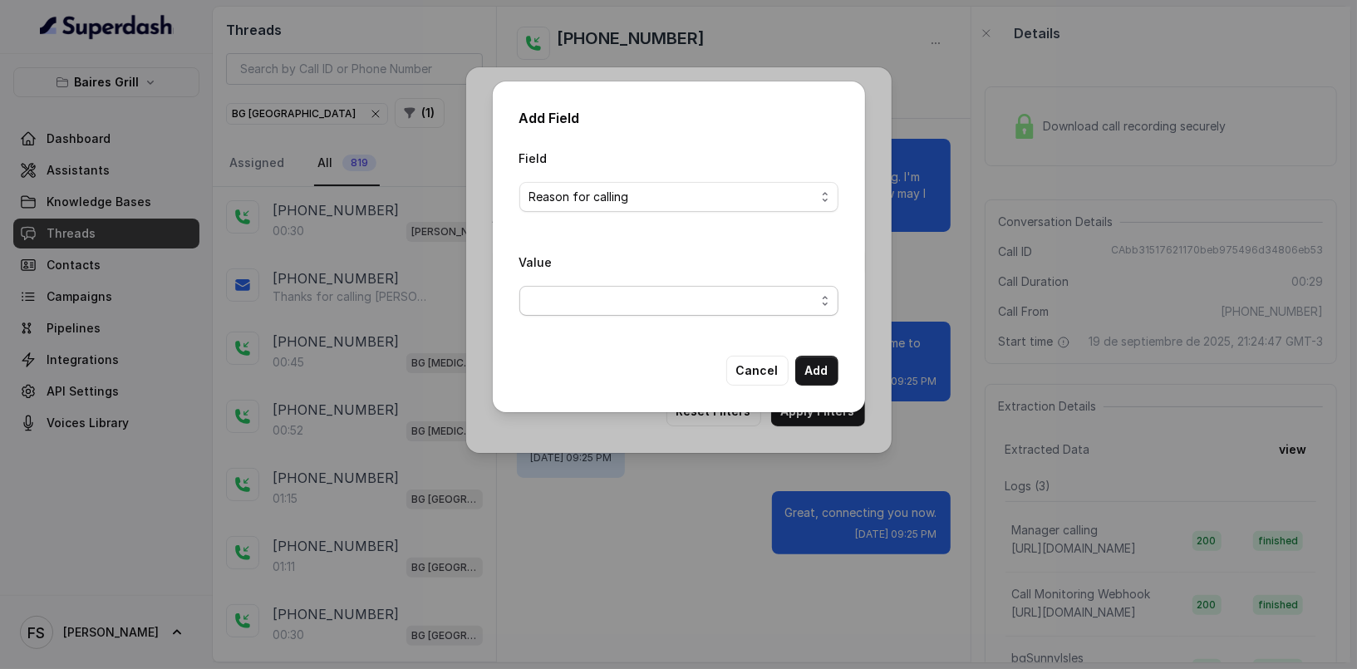
click at [660, 302] on span "button" at bounding box center [678, 301] width 319 height 30
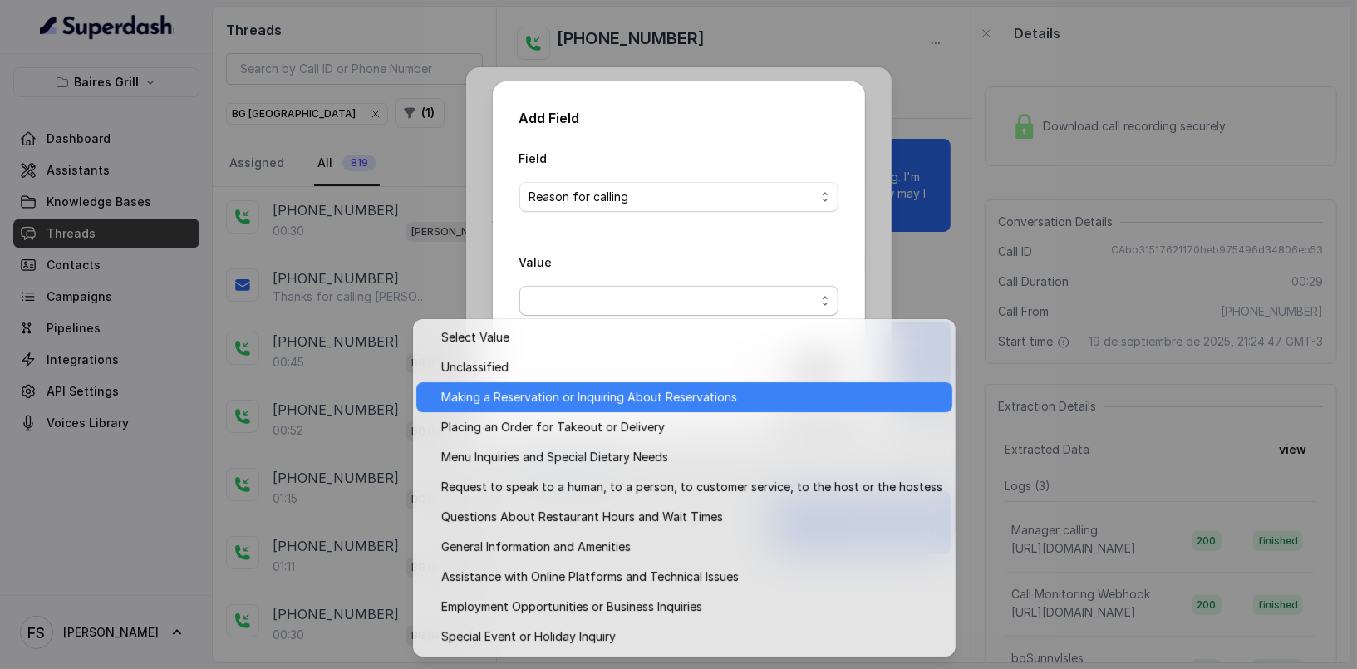
click at [661, 389] on span "Making a Reservation or Inquiring About Reservations" at bounding box center [691, 397] width 501 height 20
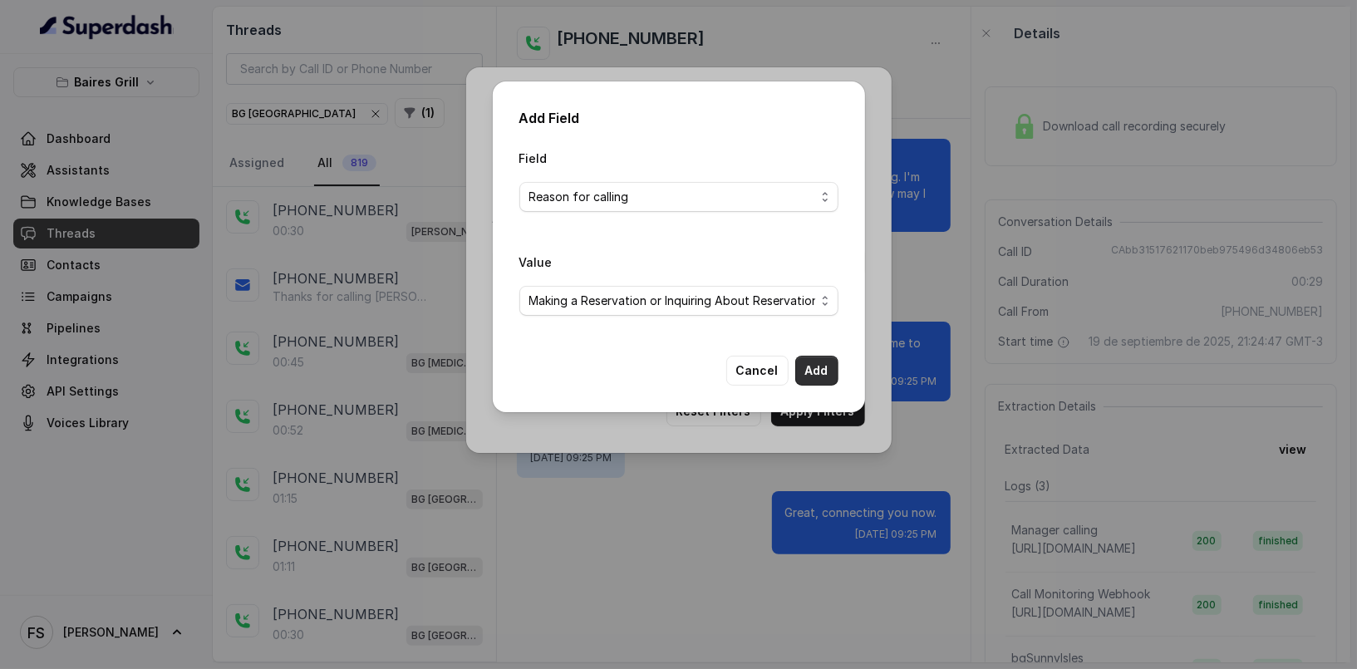
click at [827, 370] on button "Add" at bounding box center [816, 371] width 43 height 30
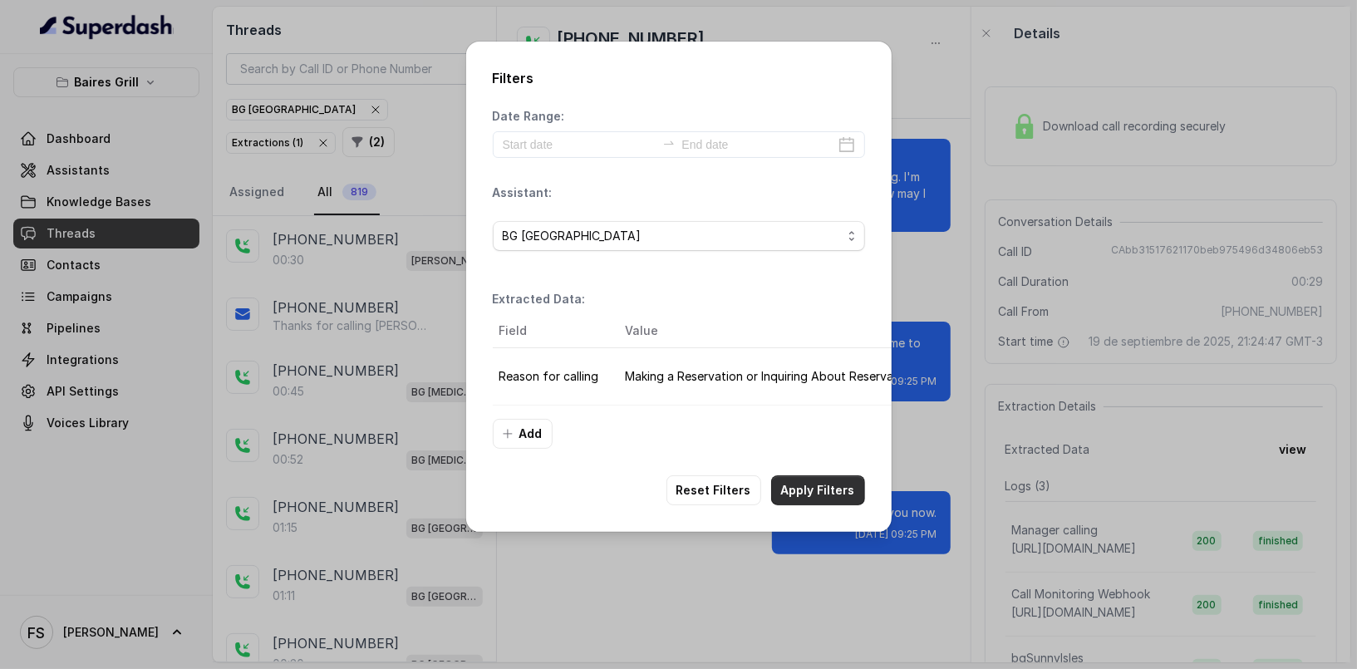
click at [810, 511] on div "Filters Date Range: Assistant: BG Sunny Isles Extracted Data: Field Value Reaso…" at bounding box center [678, 287] width 425 height 490
click at [822, 499] on button "Apply Filters" at bounding box center [818, 490] width 94 height 30
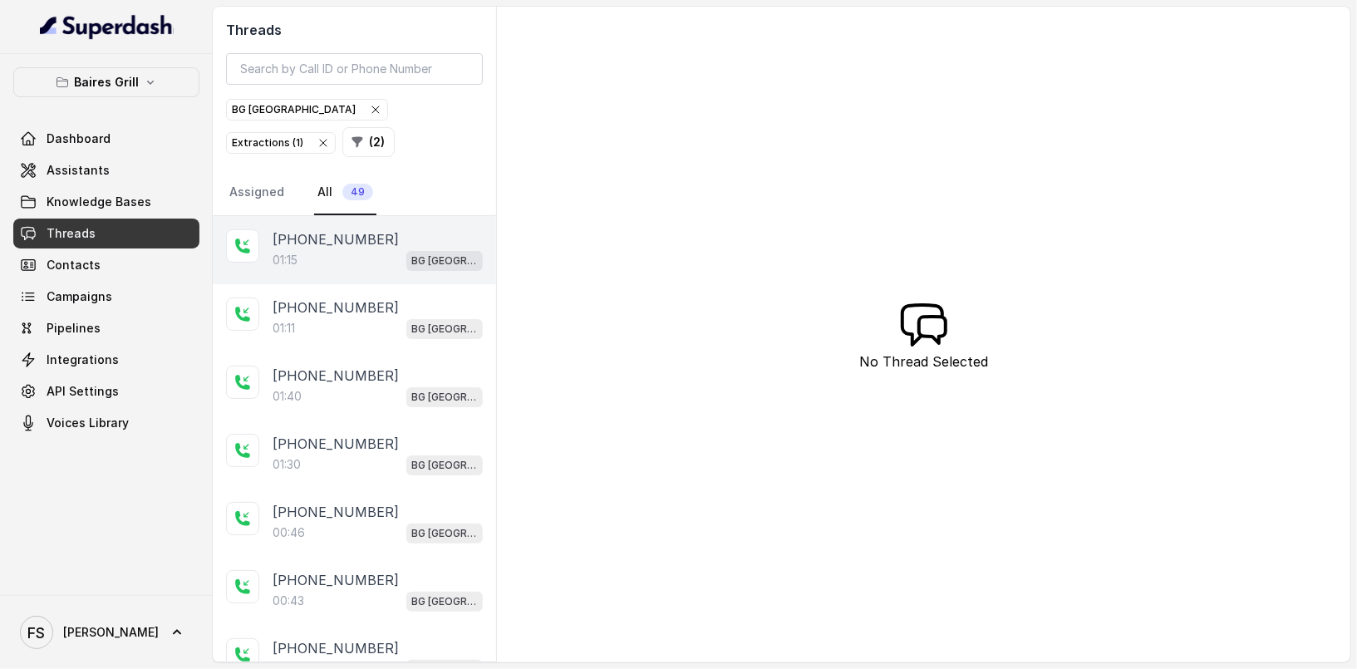
click at [347, 255] on div "01:15 [GEOGRAPHIC_DATA]" at bounding box center [378, 260] width 210 height 22
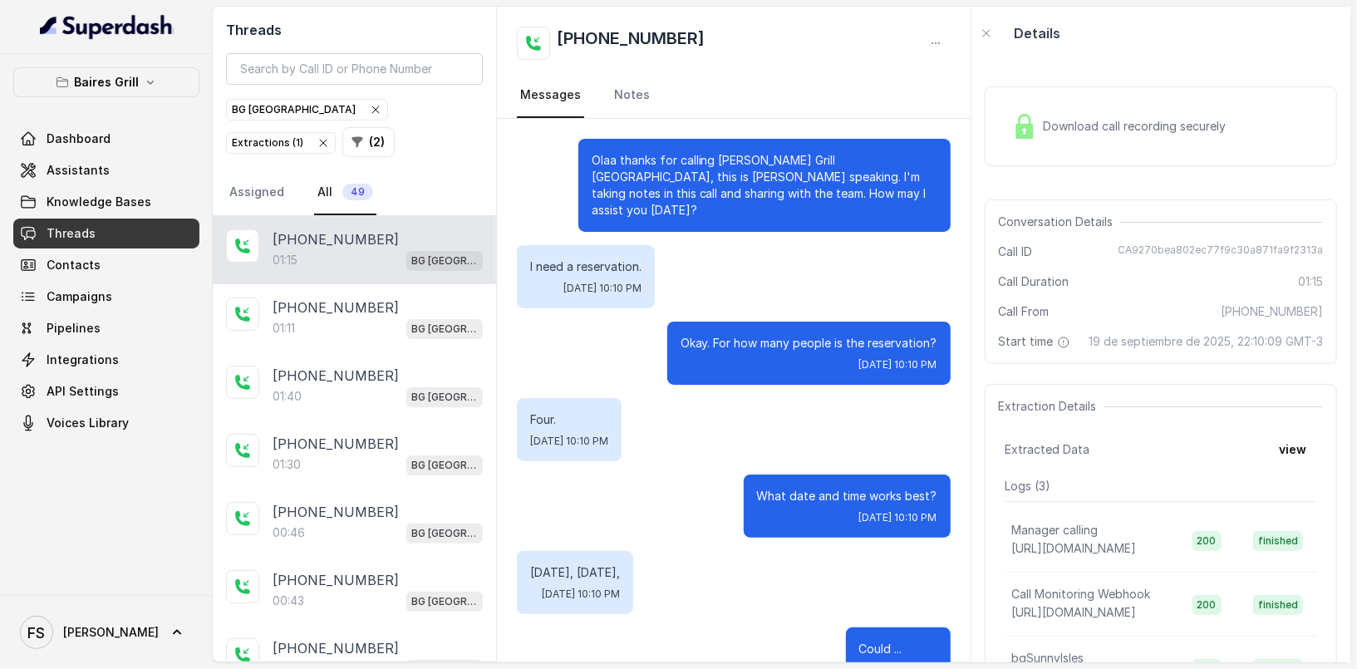
scroll to position [801, 0]
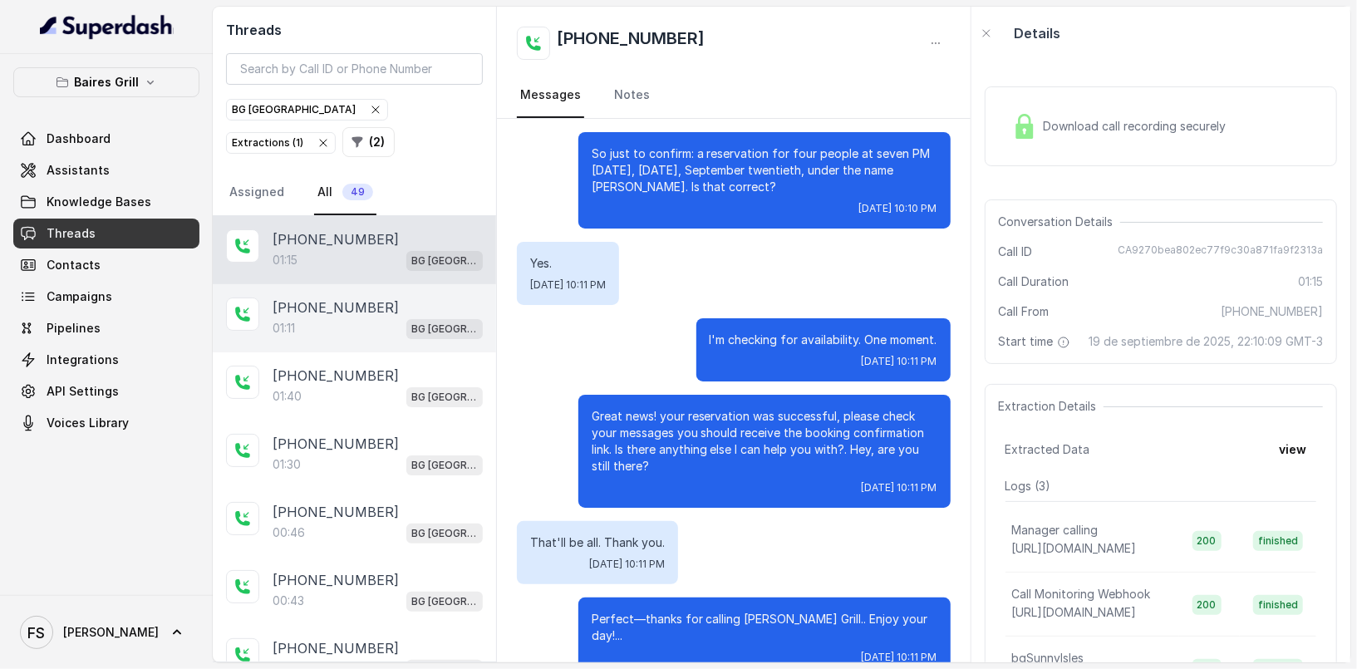
click at [352, 317] on div "01:11 [GEOGRAPHIC_DATA]" at bounding box center [378, 328] width 210 height 22
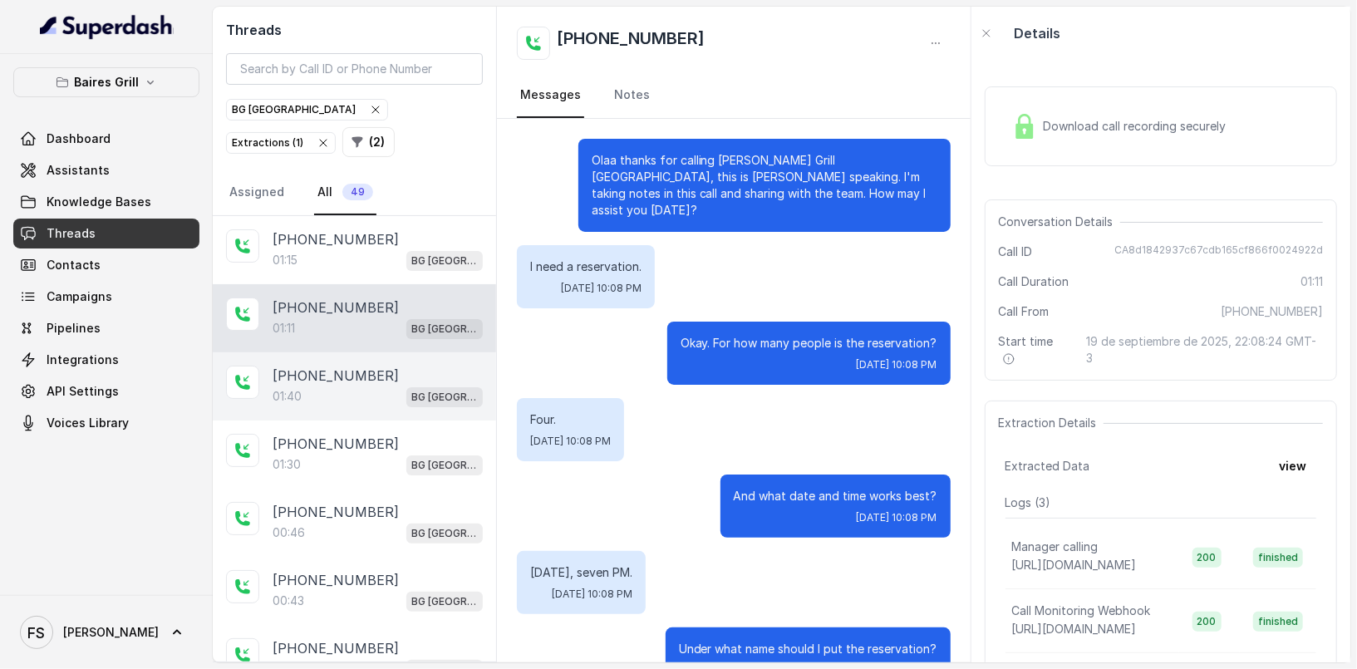
scroll to position [648, 0]
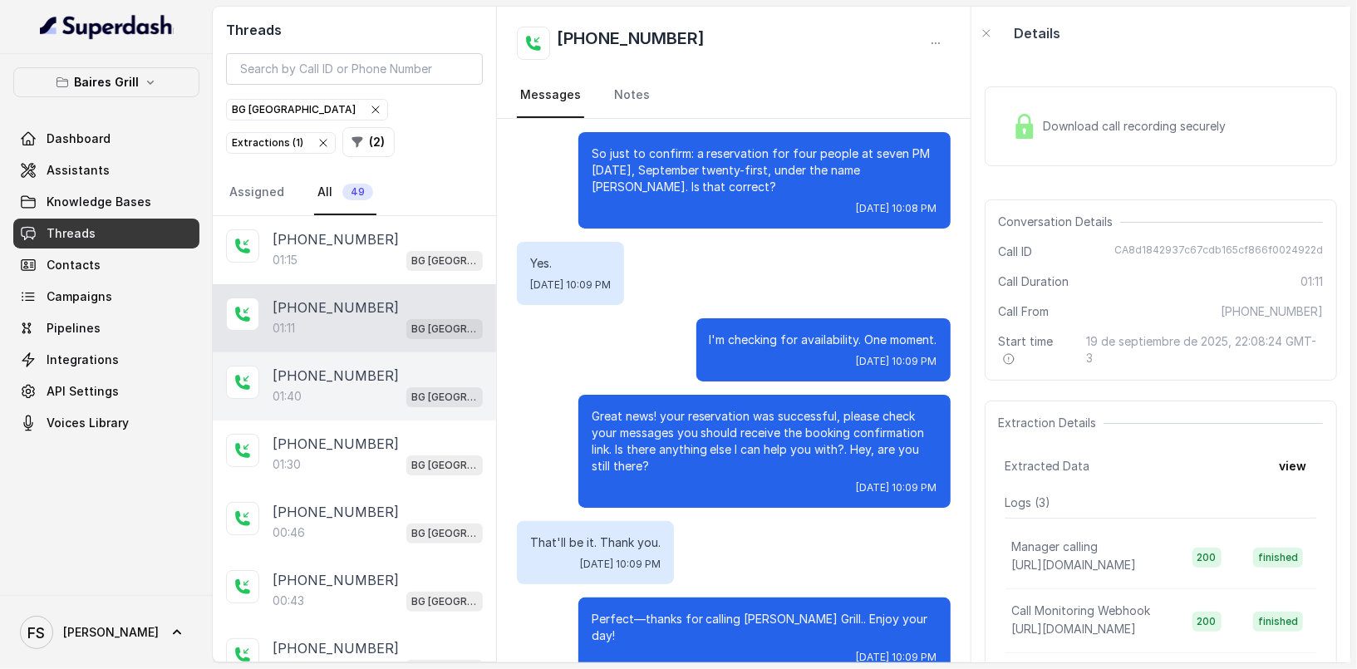
click at [361, 395] on div "01:40 [GEOGRAPHIC_DATA]" at bounding box center [378, 397] width 210 height 22
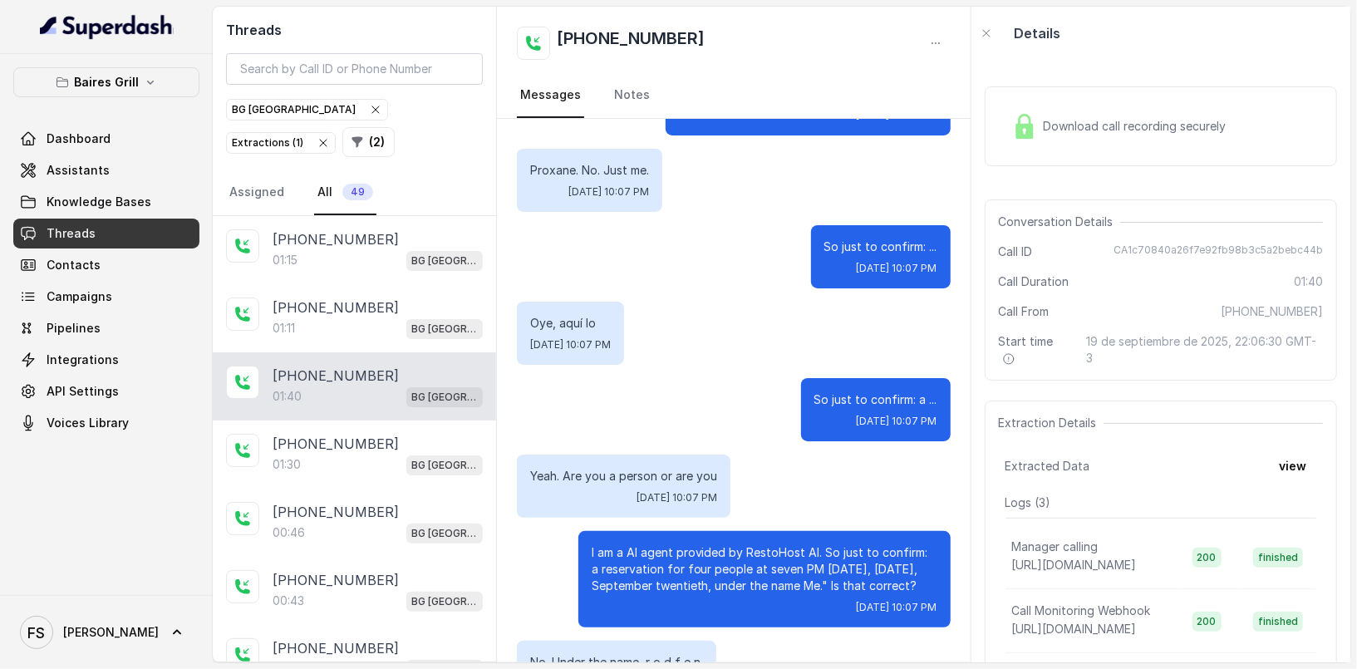
scroll to position [751, 0]
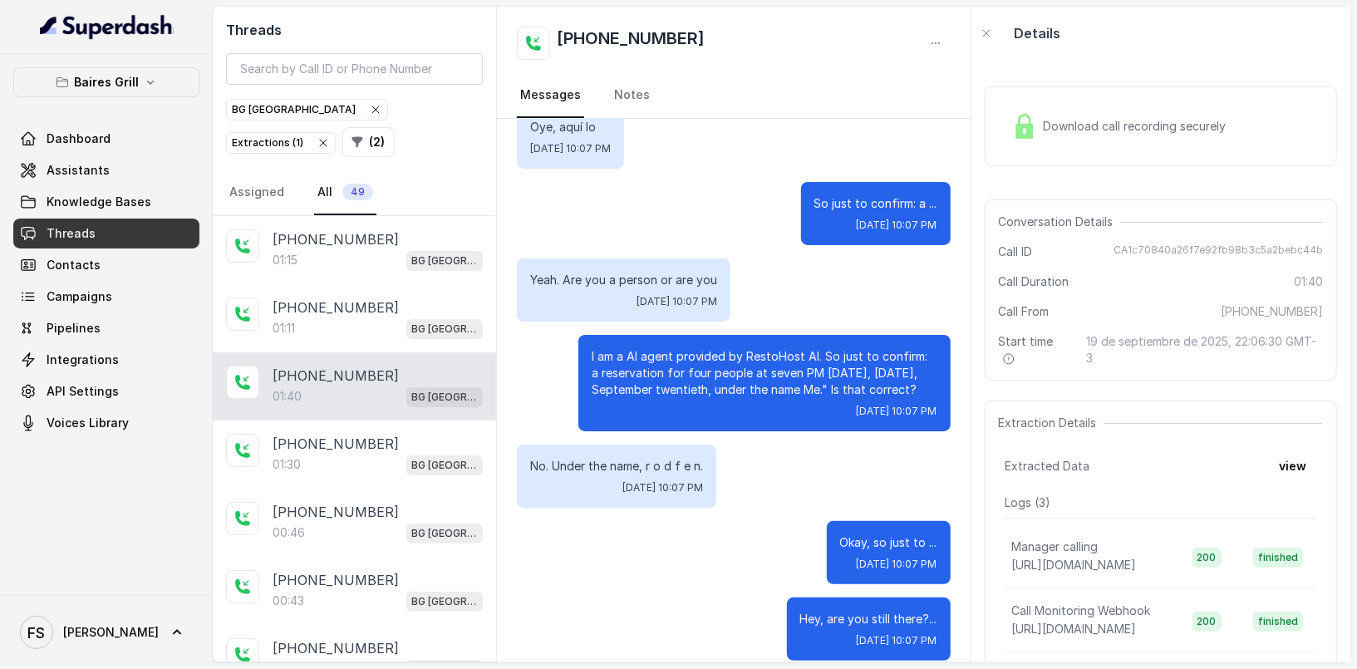
click at [1297, 481] on div "Extraction Details Extracted Data view Logs ( 3 ) Manager calling [URL][DOMAIN_…" at bounding box center [1161, 565] width 352 height 331
click at [1297, 472] on button "view" at bounding box center [1292, 466] width 47 height 30
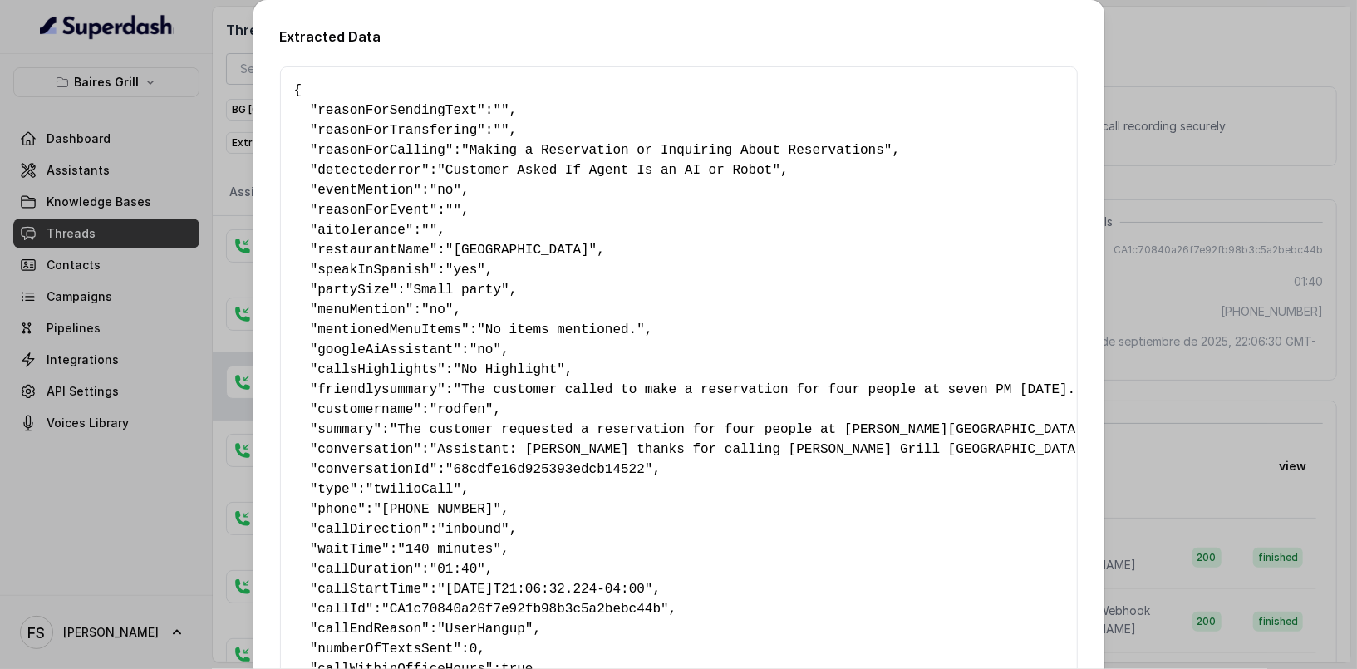
scroll to position [158, 0]
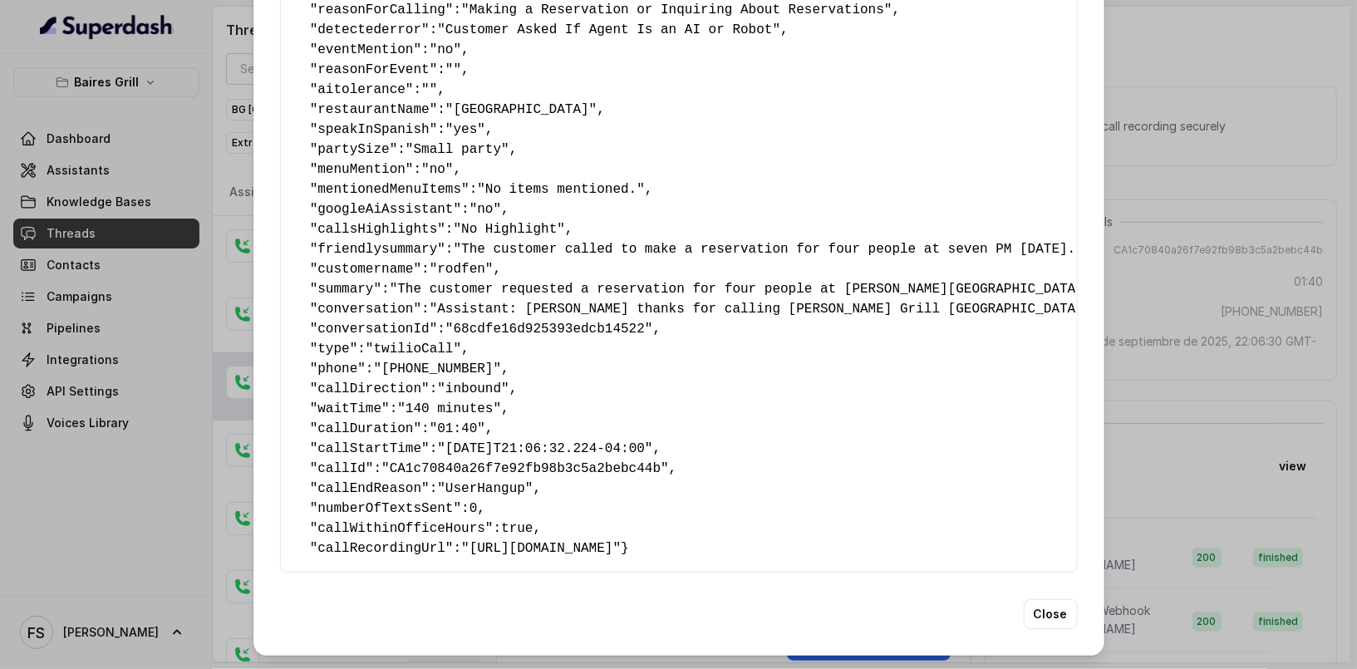
click at [1098, 425] on div "Extracted Data { " reasonForSendingText ": "" , " reasonForTransfering ": "" , …" at bounding box center [678, 258] width 851 height 796
click at [1123, 411] on div "Extracted Data { " reasonForSendingText ": "" , " reasonForTransfering ": "" , …" at bounding box center [678, 334] width 1357 height 669
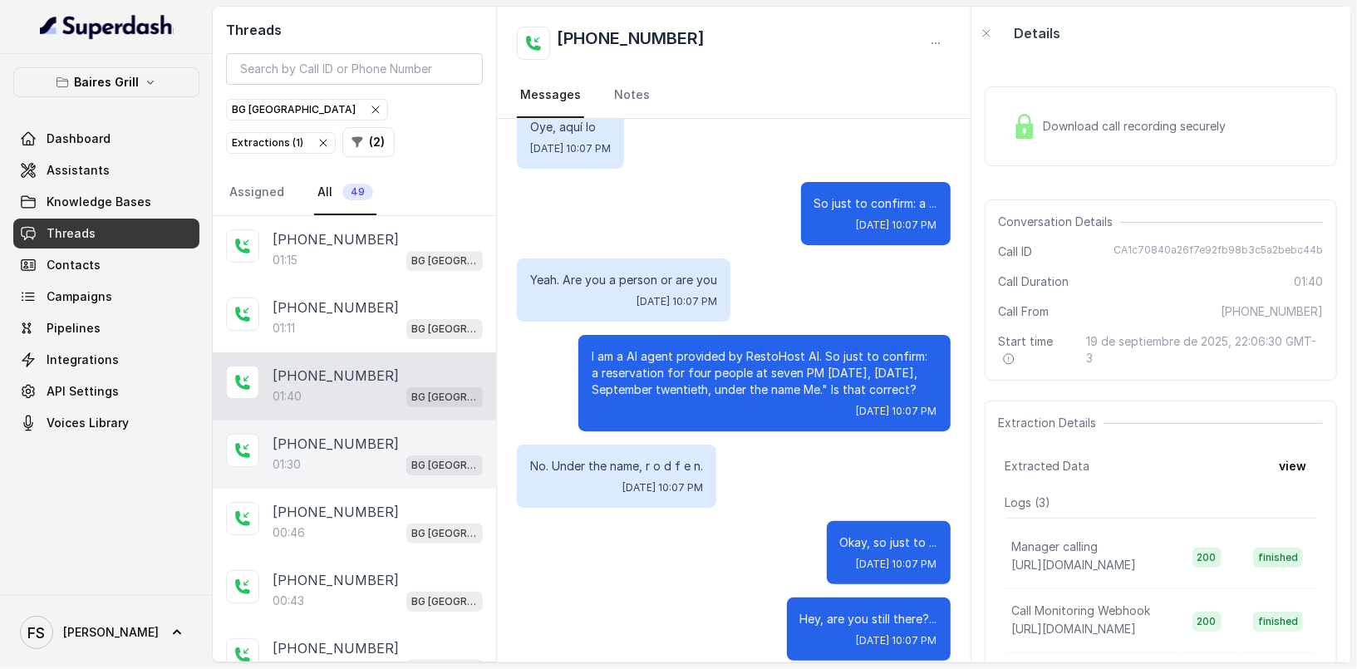
click at [322, 439] on p "[PHONE_NUMBER]" at bounding box center [336, 444] width 126 height 20
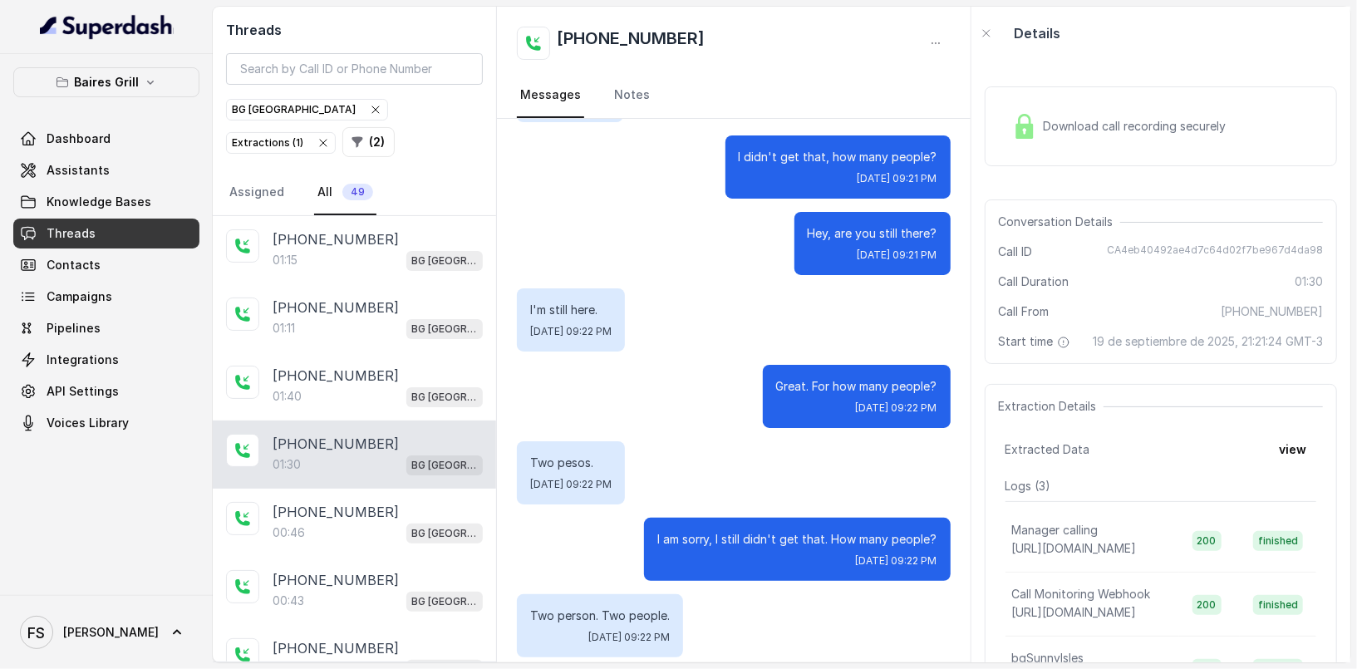
scroll to position [489, 0]
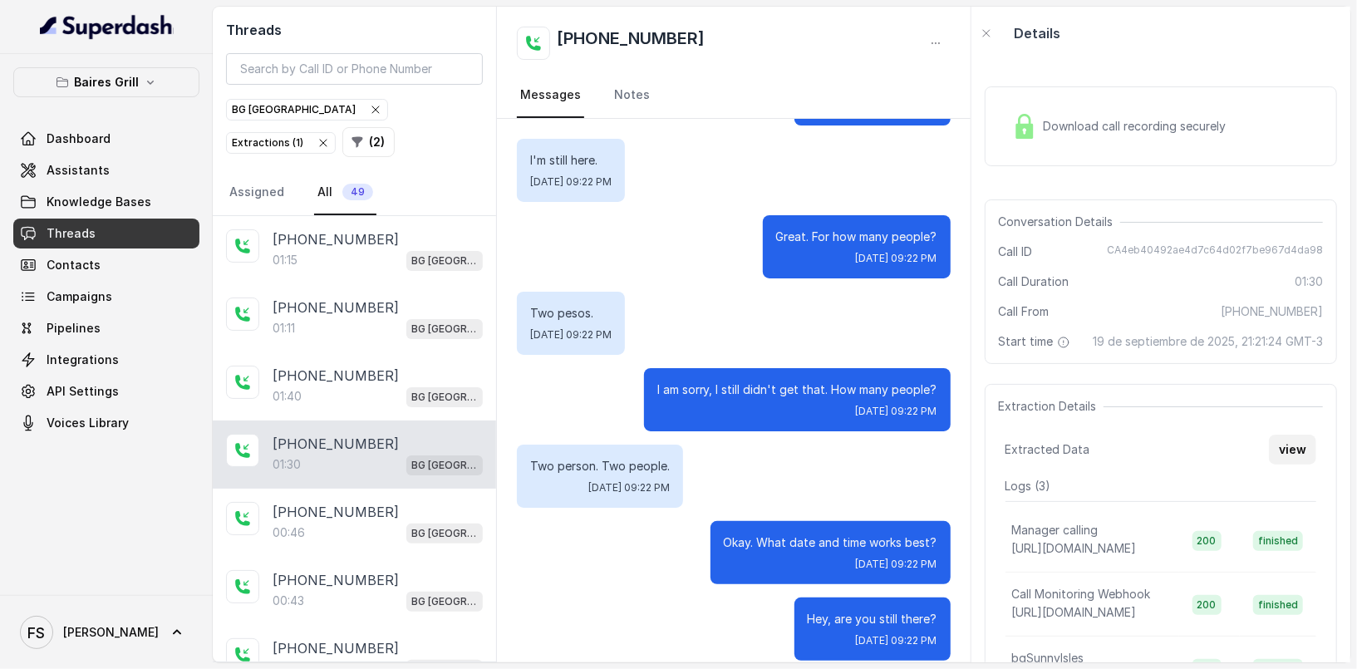
click at [1307, 455] on button "view" at bounding box center [1292, 450] width 47 height 30
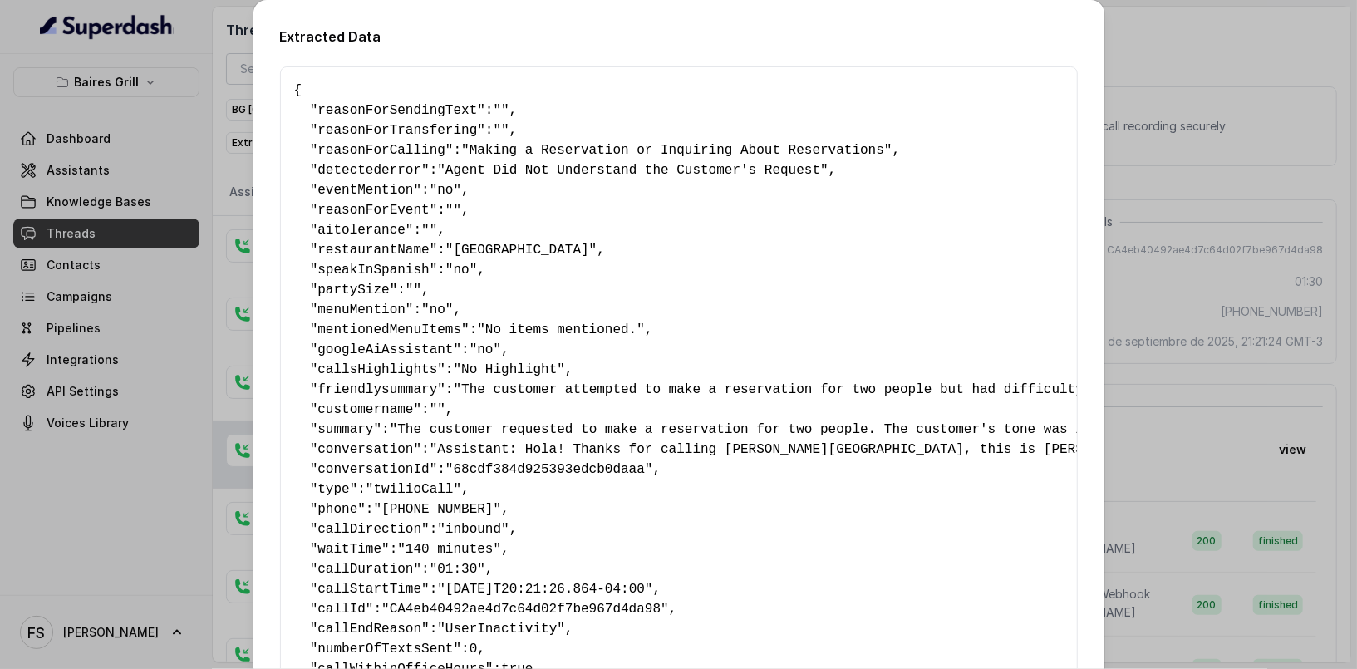
scroll to position [158, 0]
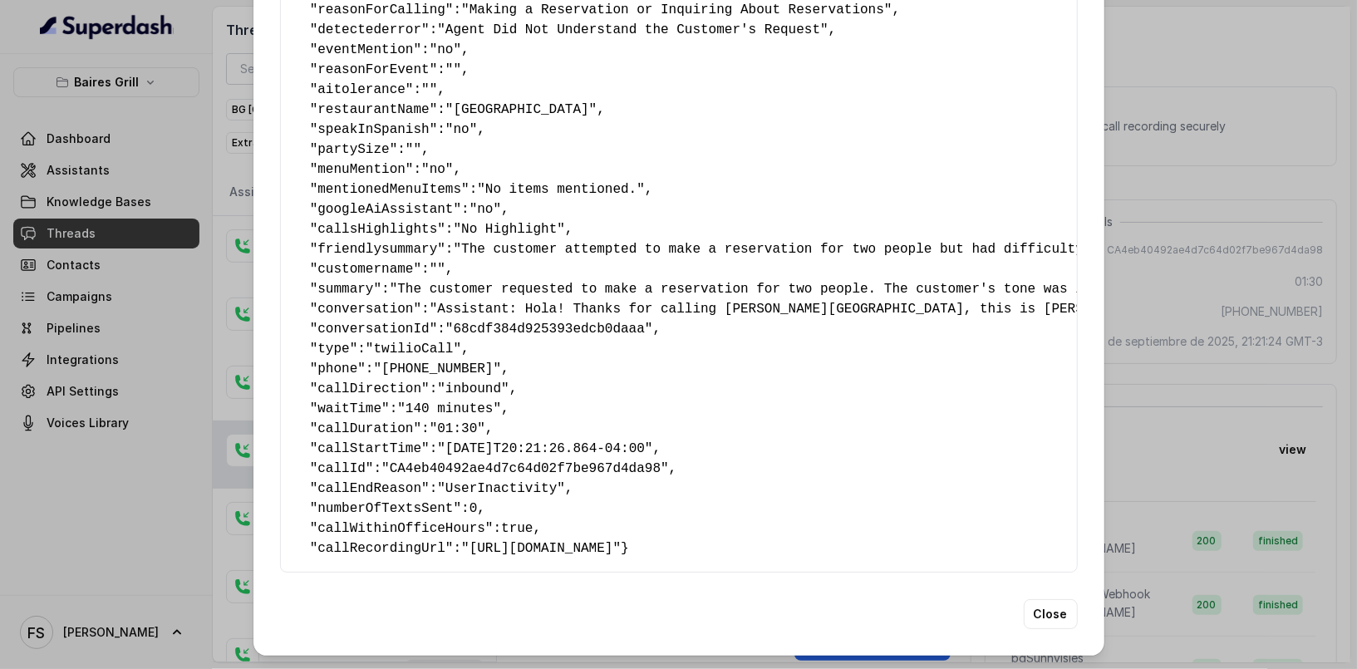
click at [1156, 426] on div "Extracted Data { " reasonForSendingText ": "" , " reasonForTransfering ": "" , …" at bounding box center [678, 334] width 1357 height 669
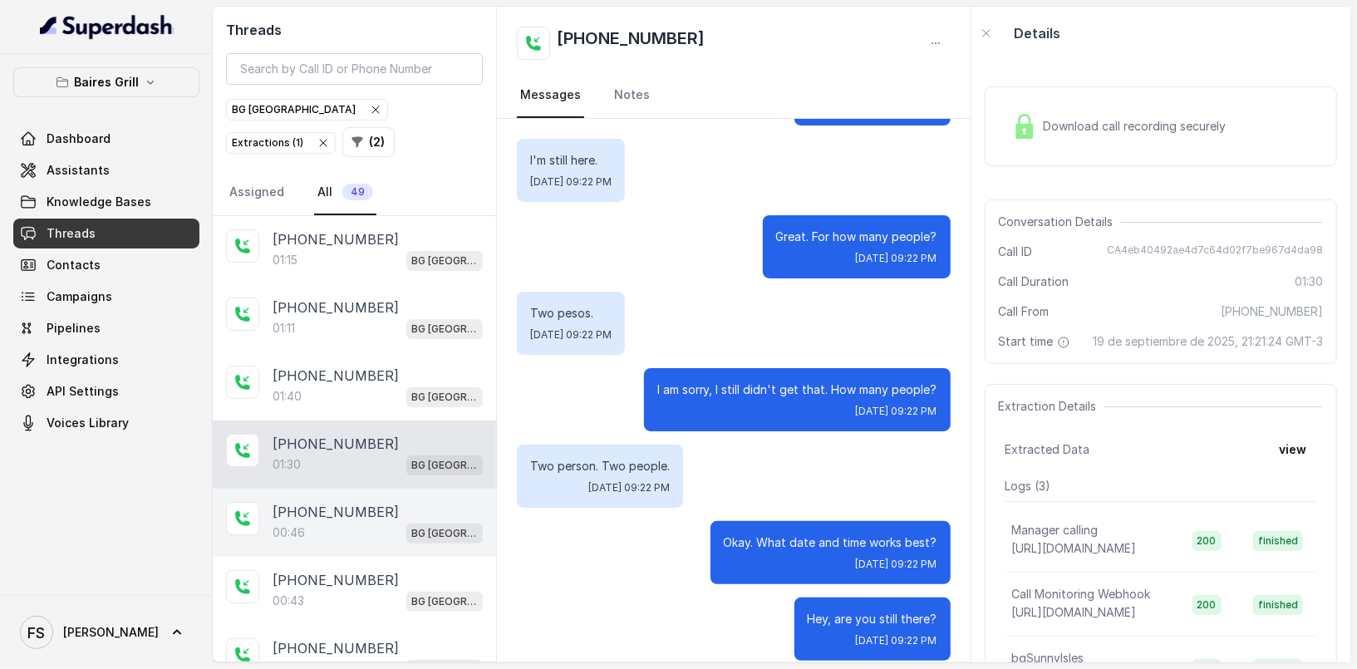
click at [354, 522] on div "00:46 [GEOGRAPHIC_DATA]" at bounding box center [378, 533] width 210 height 22
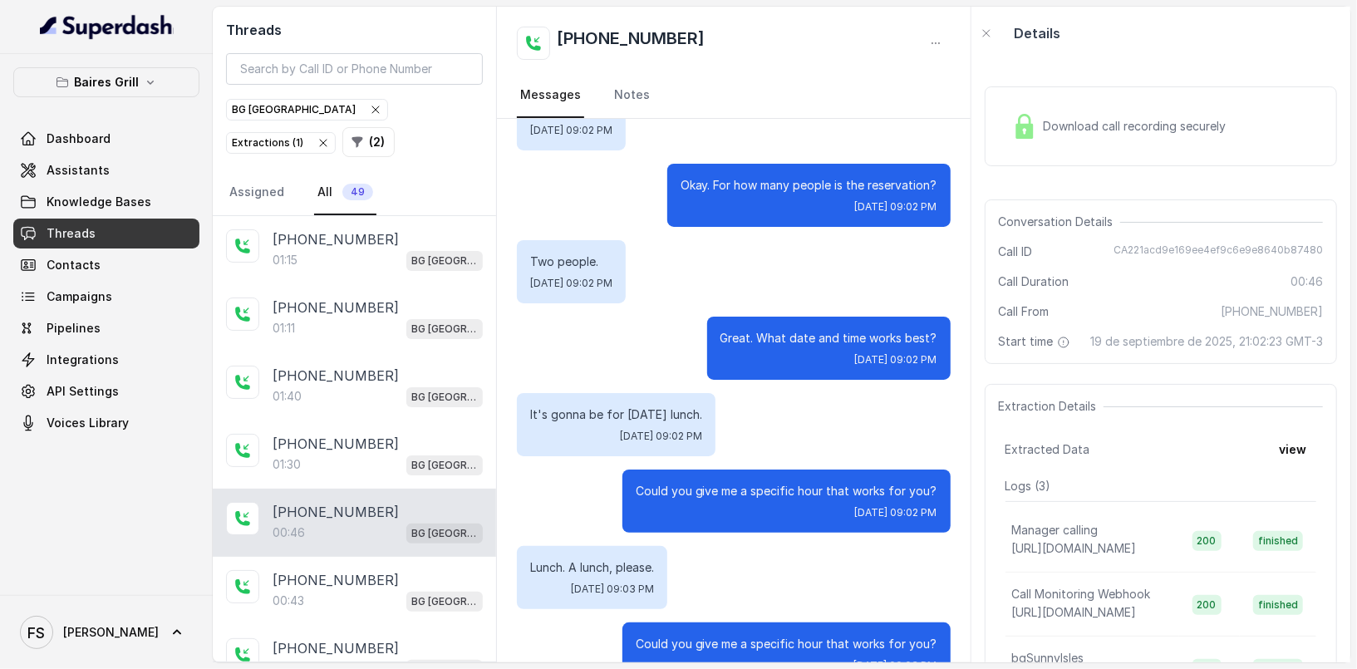
scroll to position [183, 0]
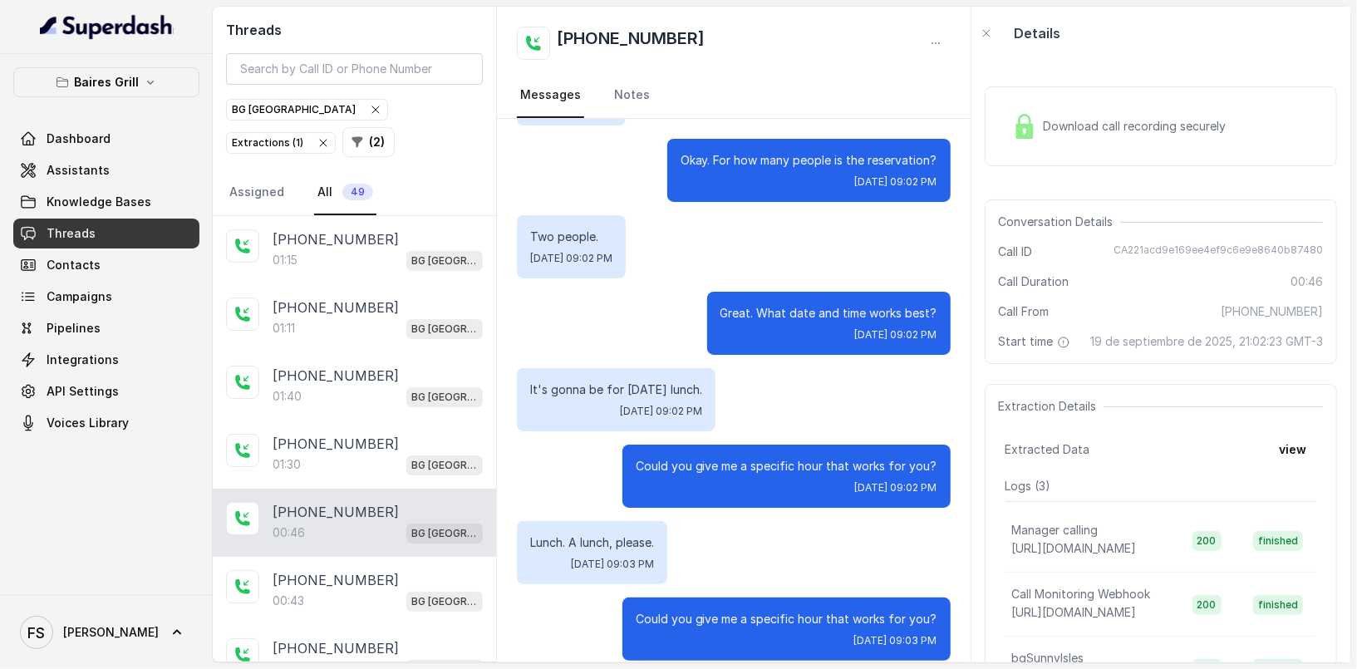
click at [1069, 115] on div "Download call recording securely" at bounding box center [1119, 126] width 228 height 38
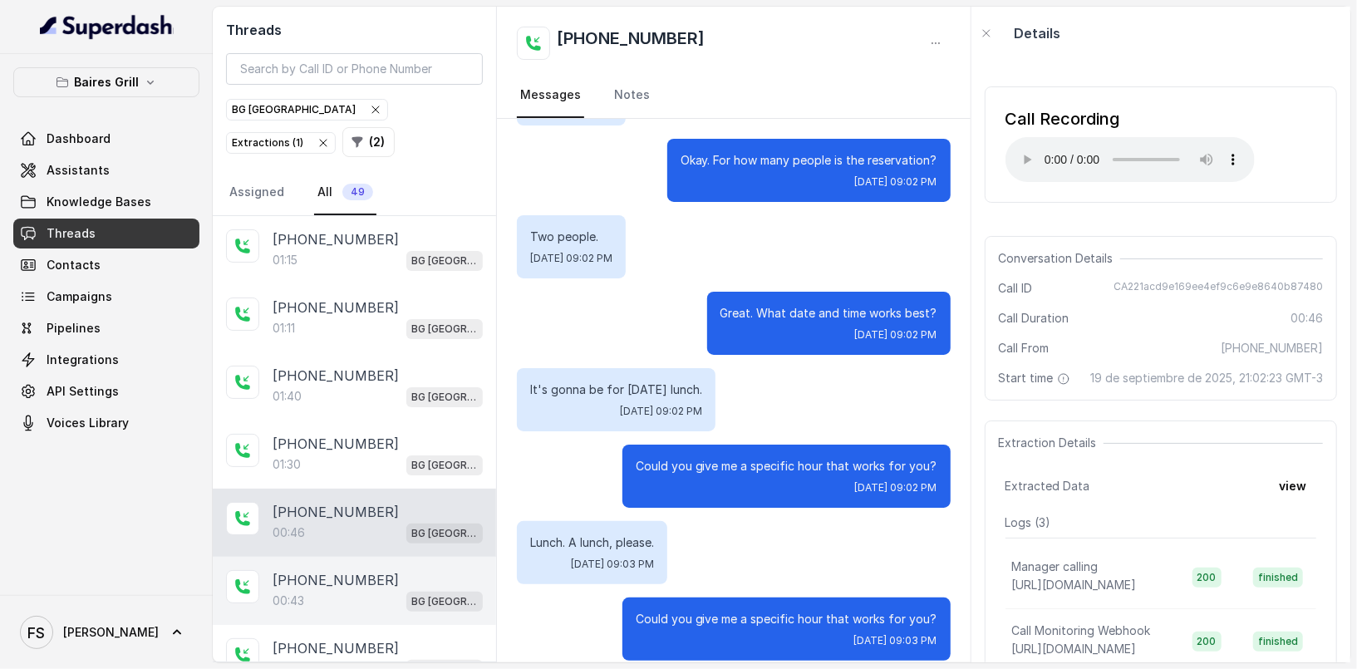
click at [359, 575] on p "[PHONE_NUMBER]" at bounding box center [336, 580] width 126 height 20
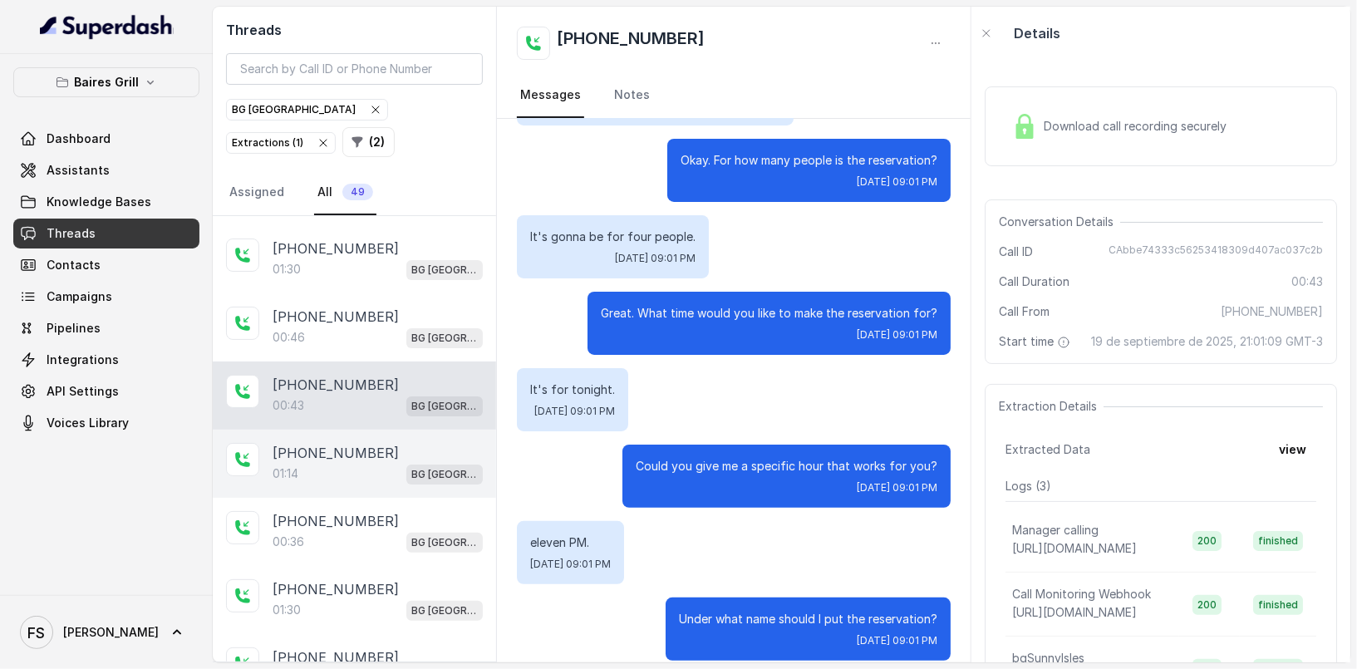
scroll to position [228, 0]
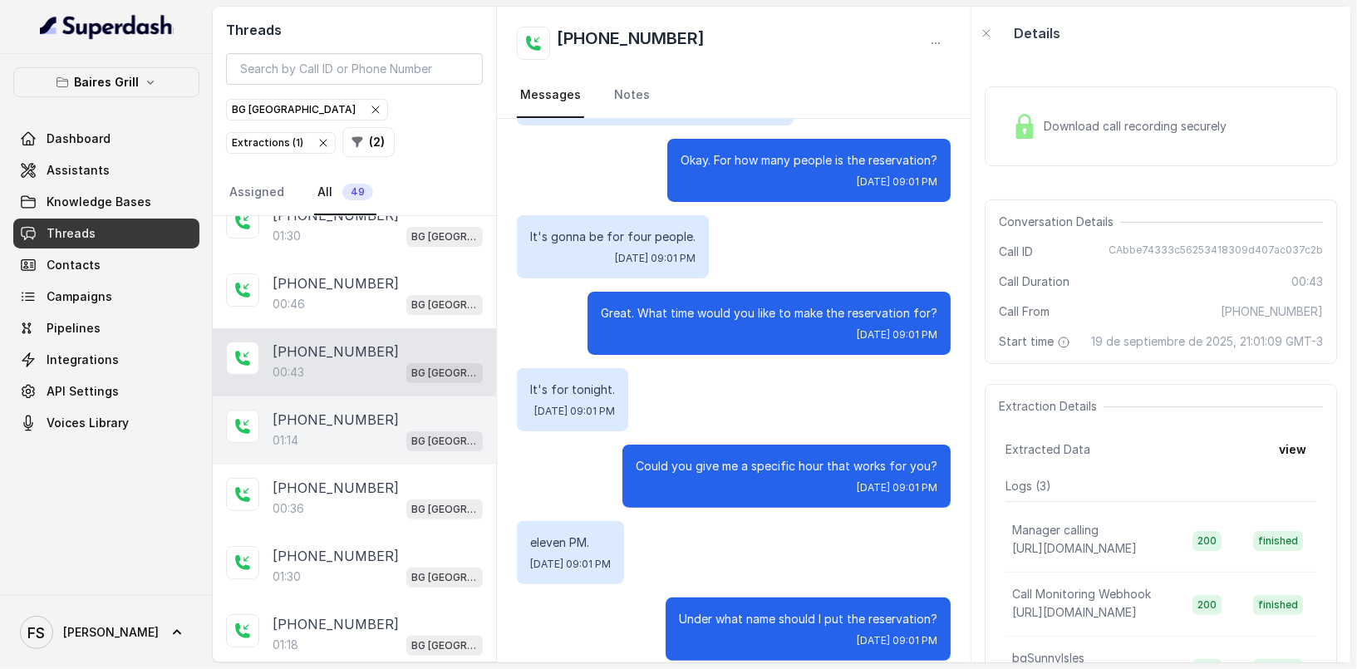
click at [360, 415] on p "[PHONE_NUMBER]" at bounding box center [336, 420] width 126 height 20
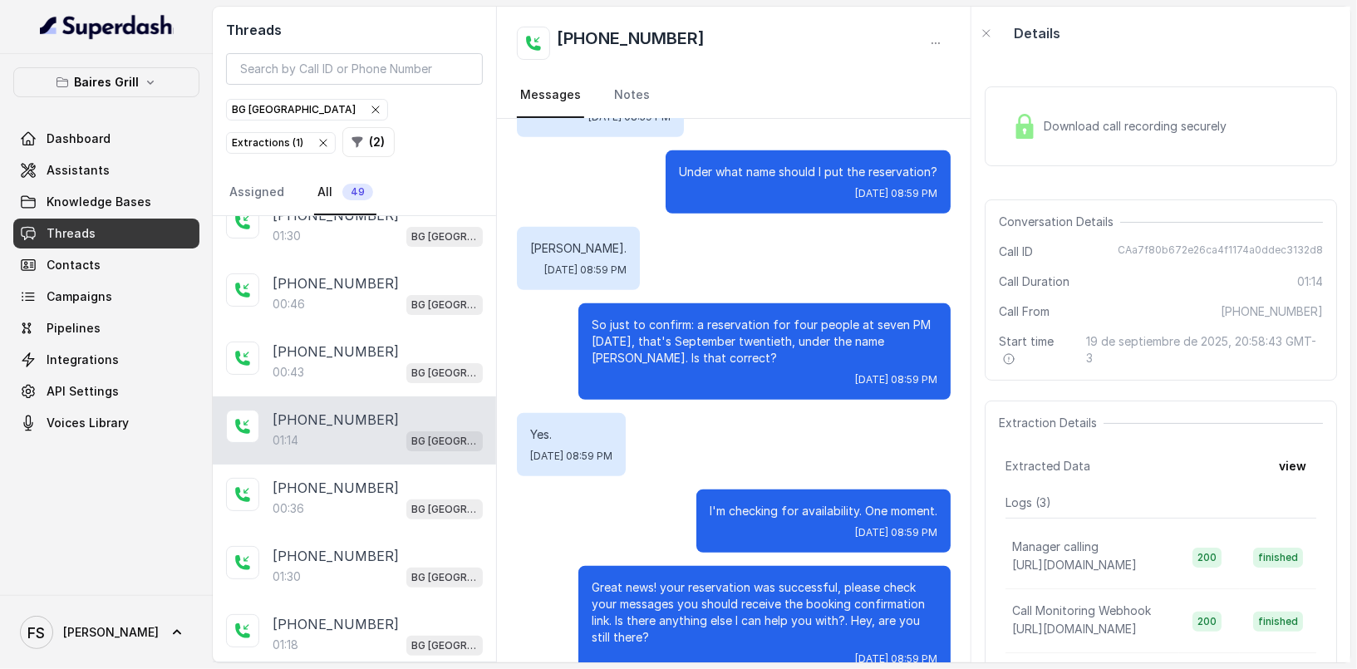
scroll to position [801, 0]
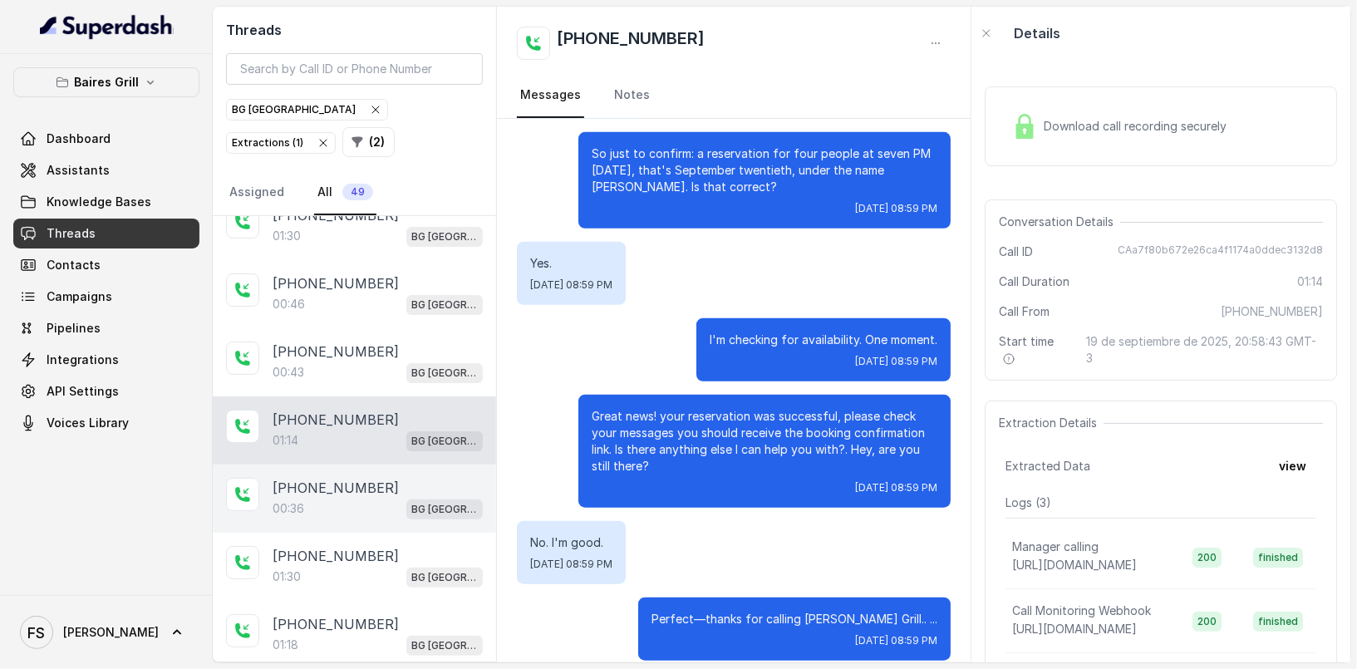
click at [385, 478] on div "[PHONE_NUMBER]" at bounding box center [378, 488] width 210 height 20
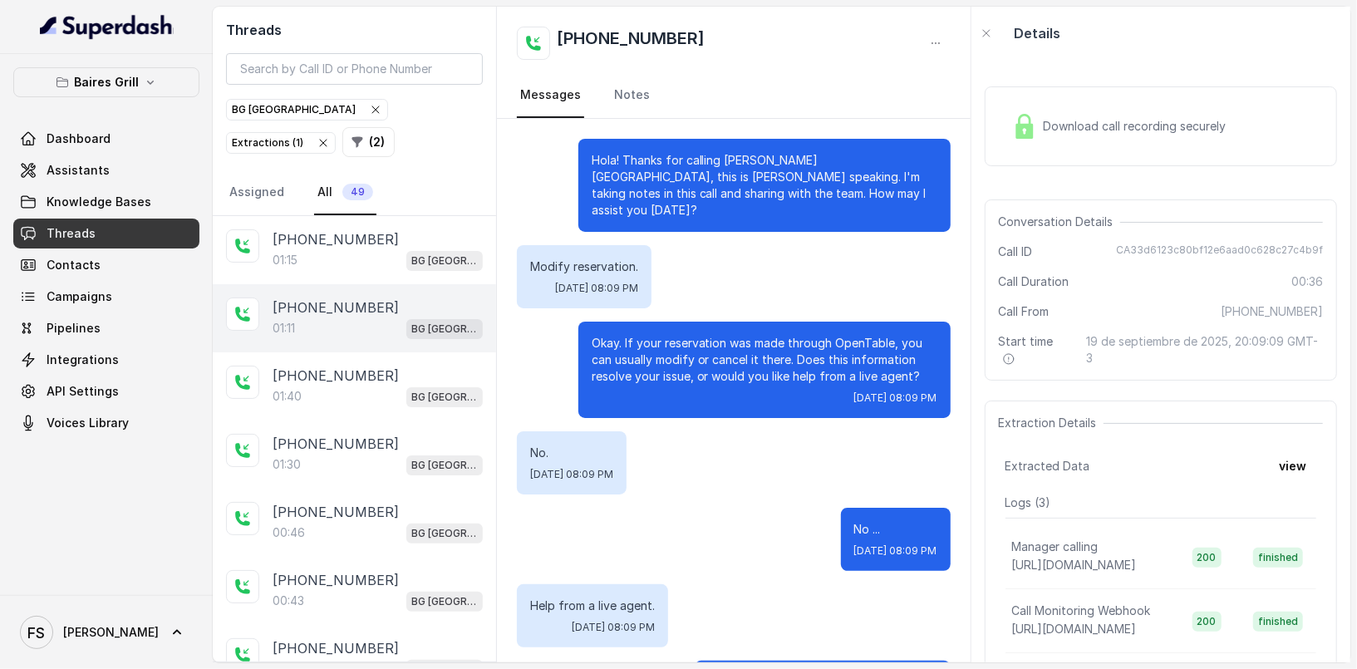
click at [360, 284] on div "[PHONE_NUMBER]:11 [GEOGRAPHIC_DATA]" at bounding box center [354, 318] width 283 height 68
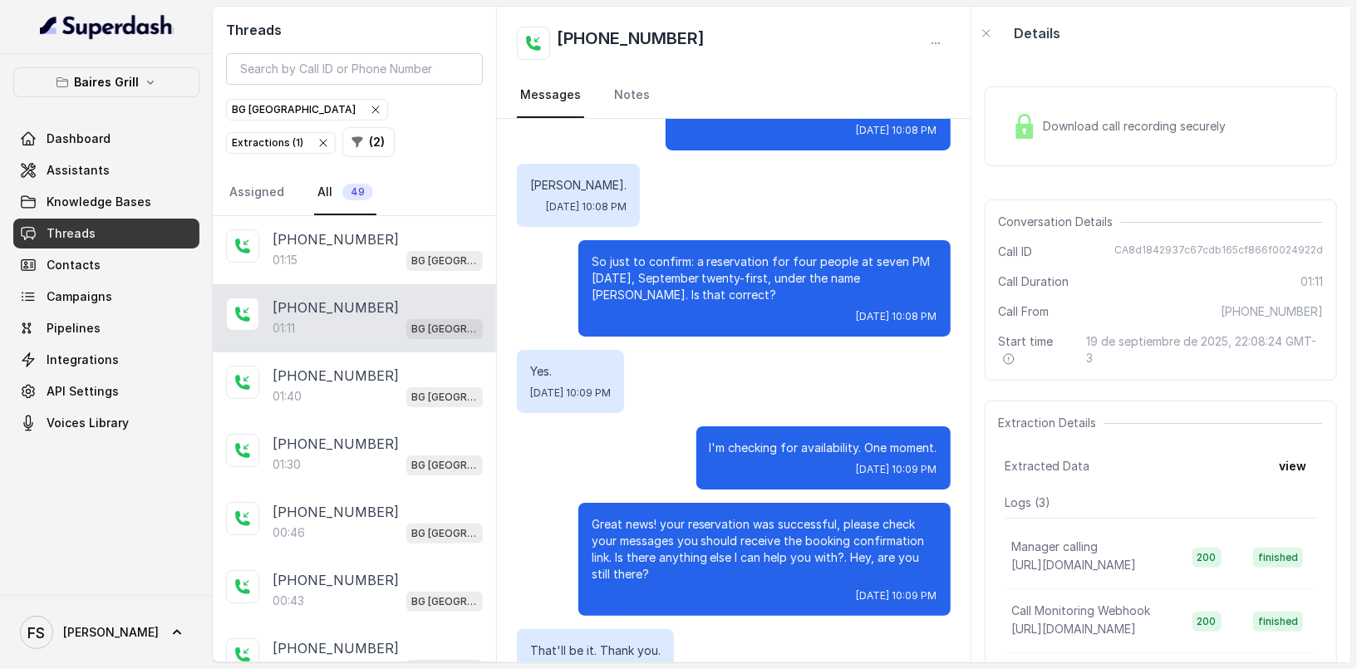
scroll to position [648, 0]
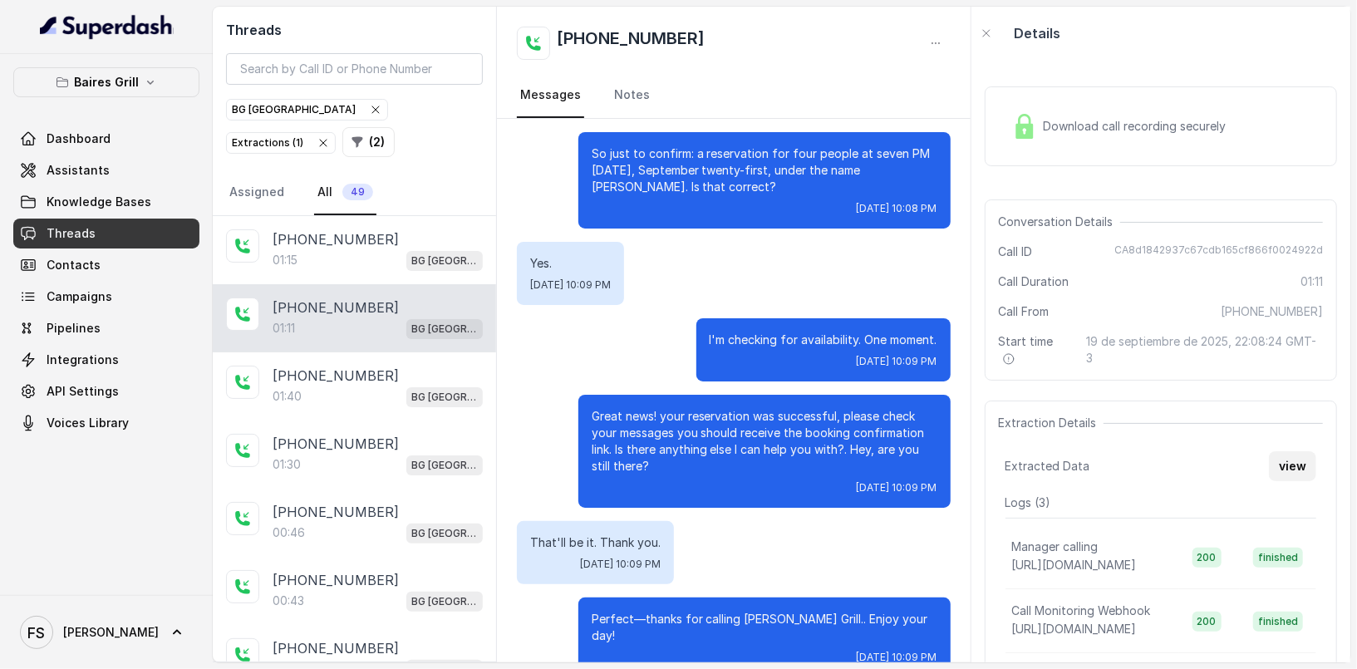
click at [1304, 474] on button "view" at bounding box center [1292, 466] width 47 height 30
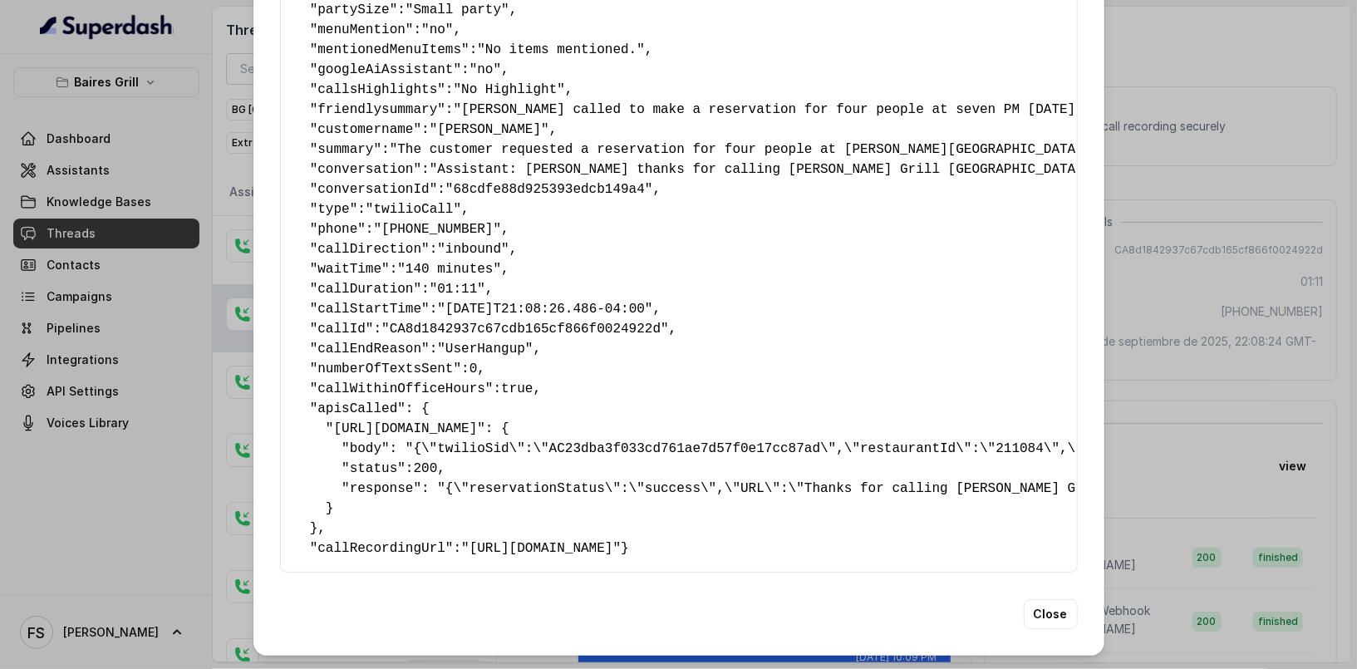
click at [1200, 464] on div "Extracted Data { " reasonForSendingText ": "delivery link" , " reasonForTransfe…" at bounding box center [678, 334] width 1357 height 669
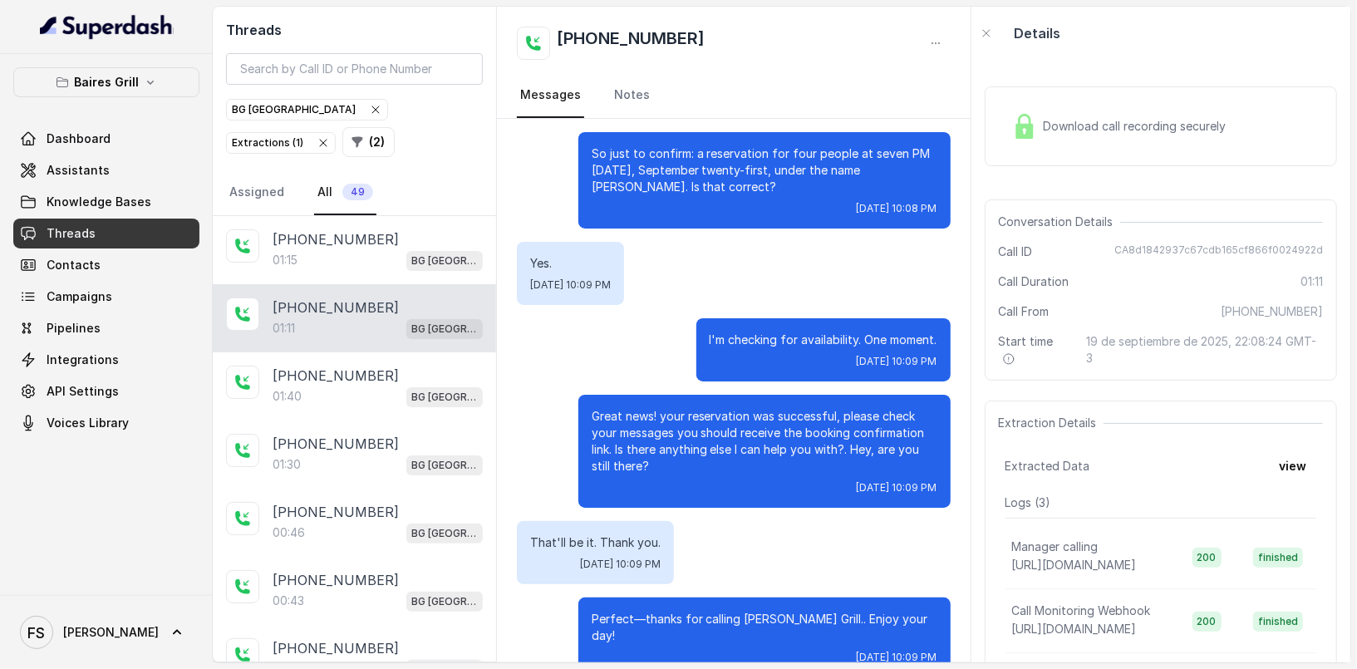
click at [1047, 120] on span "Download call recording securely" at bounding box center [1138, 126] width 189 height 17
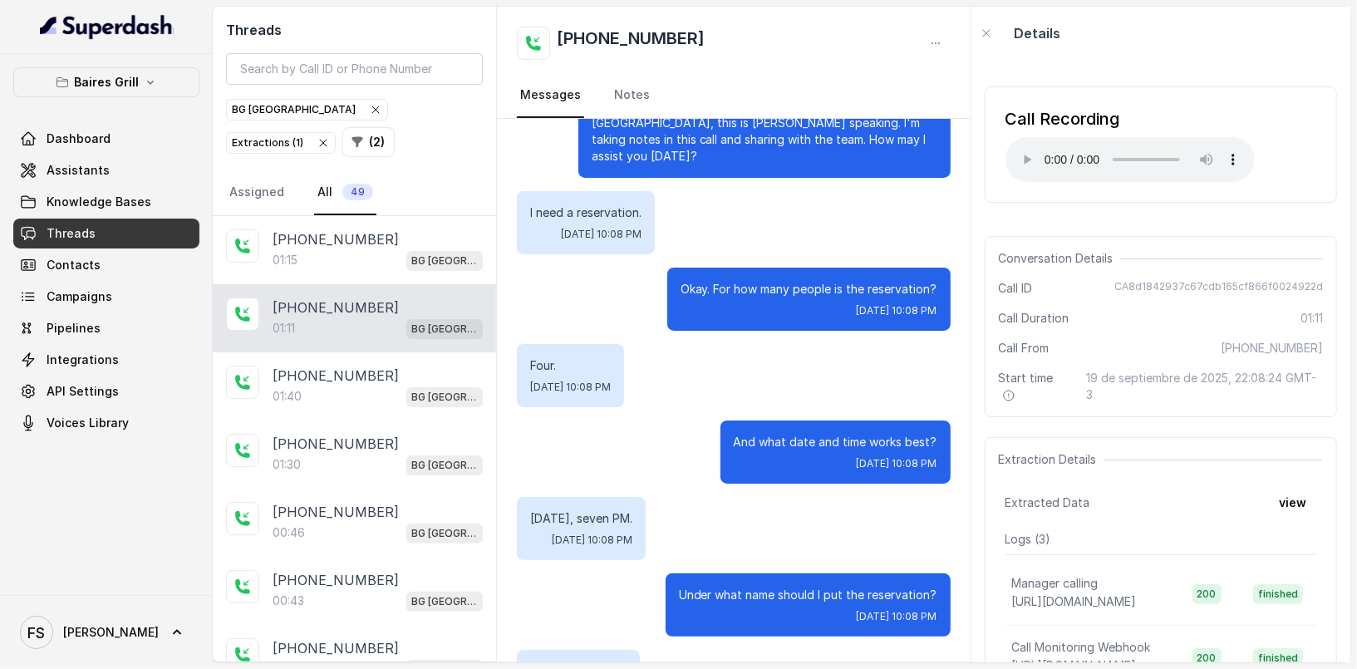
scroll to position [0, 0]
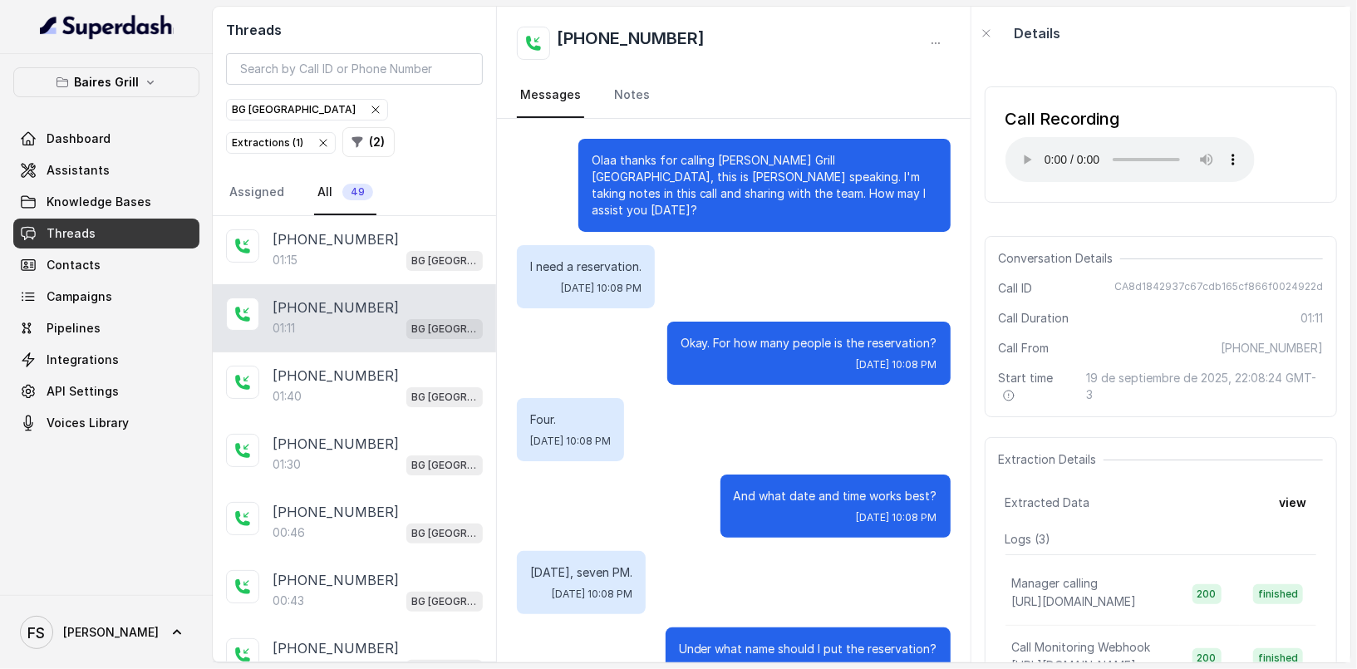
click at [1091, 227] on div "Call Recording Your browser does not support the audio element. Conversation De…" at bounding box center [1160, 361] width 379 height 602
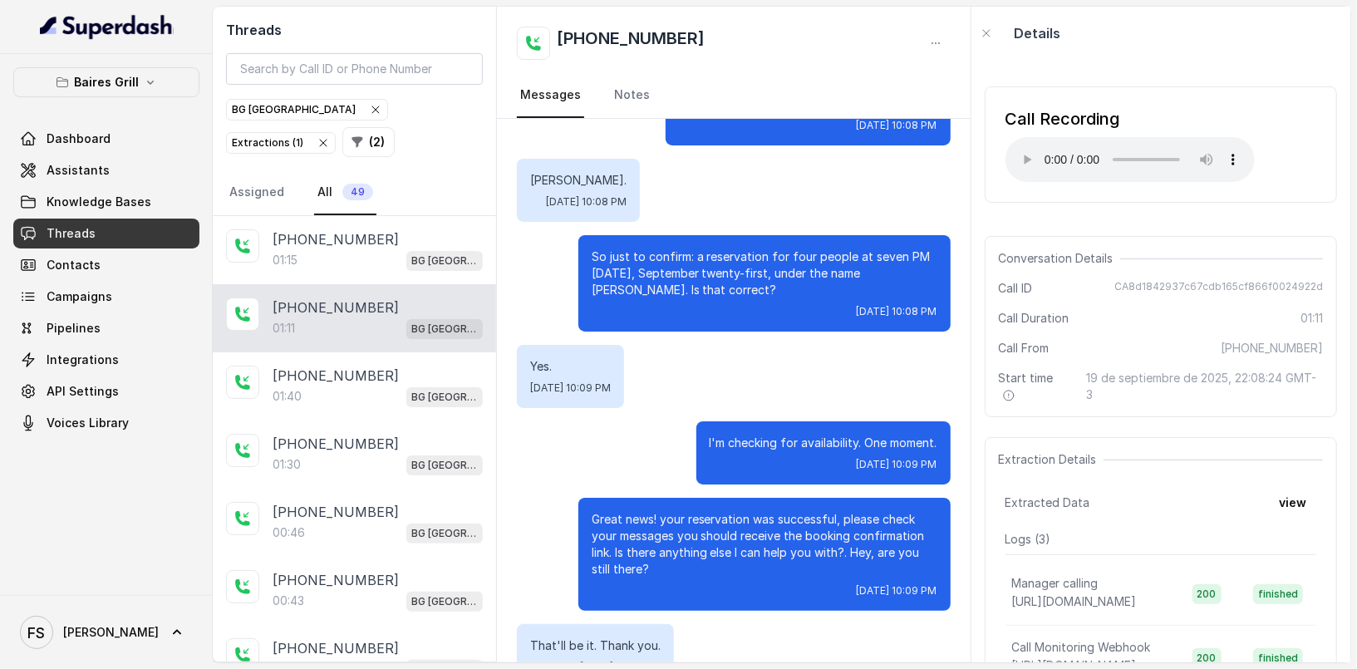
scroll to position [648, 0]
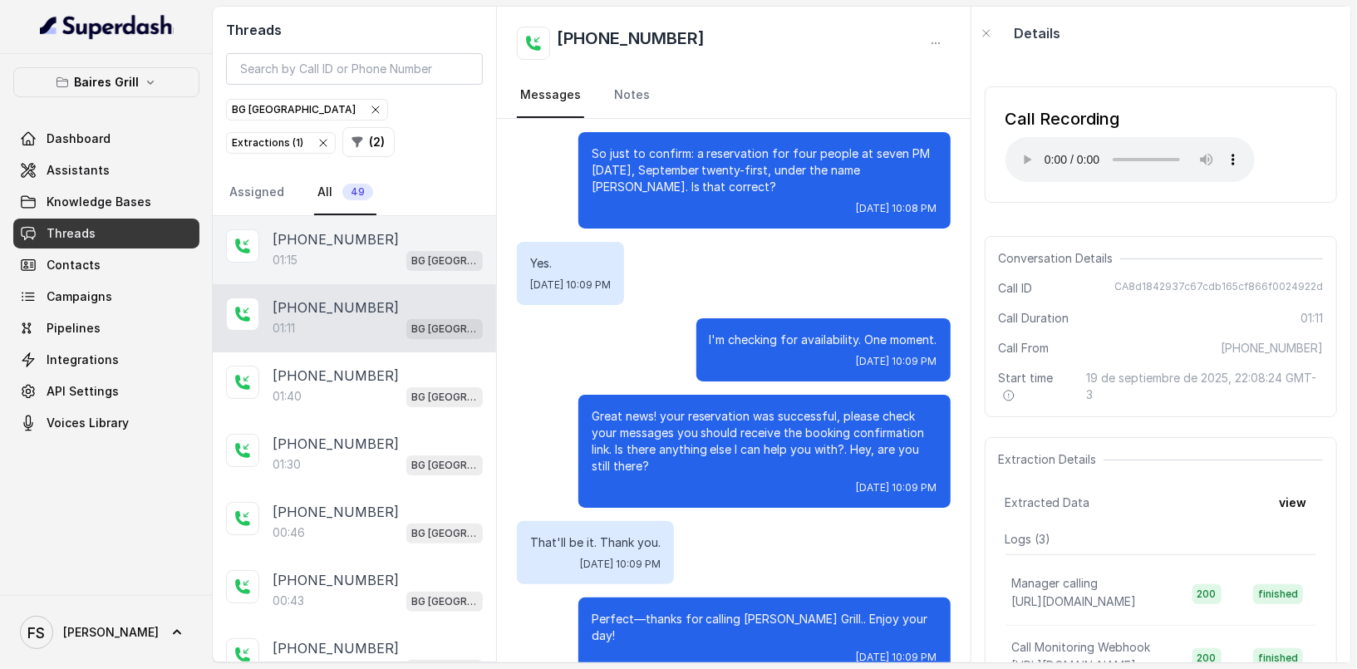
click at [406, 231] on div "[PHONE_NUMBER]" at bounding box center [378, 239] width 210 height 20
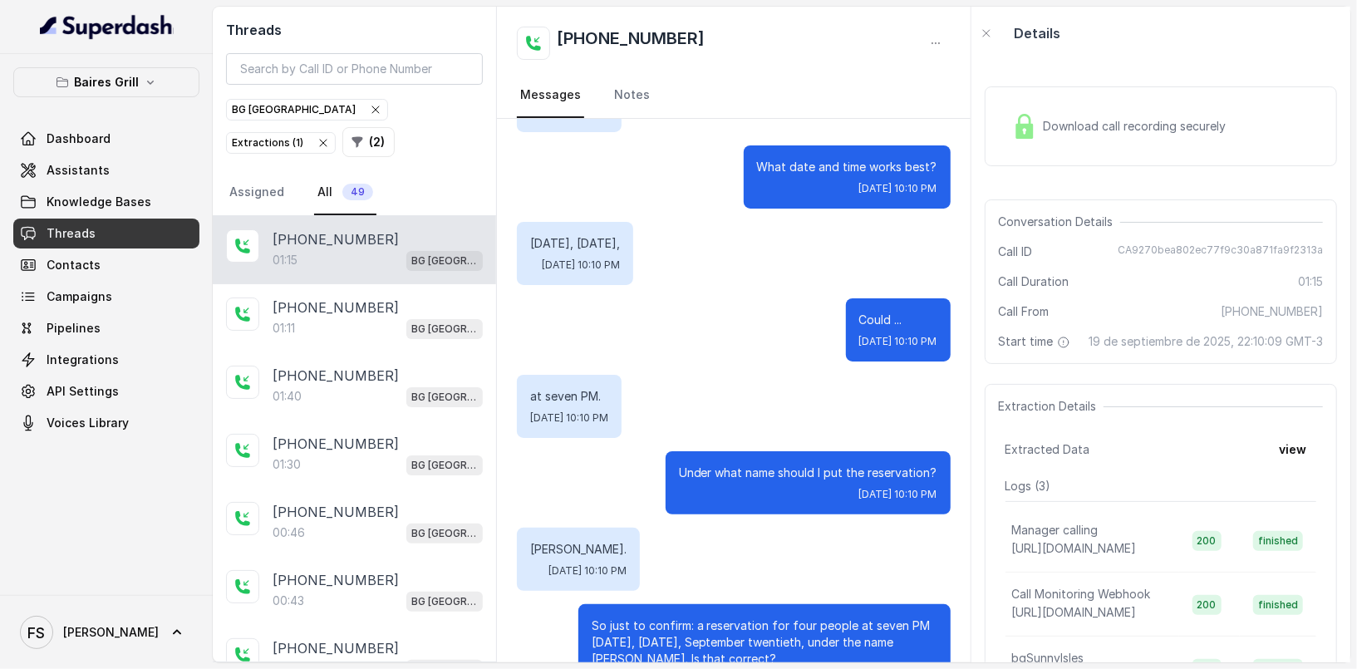
scroll to position [292, 0]
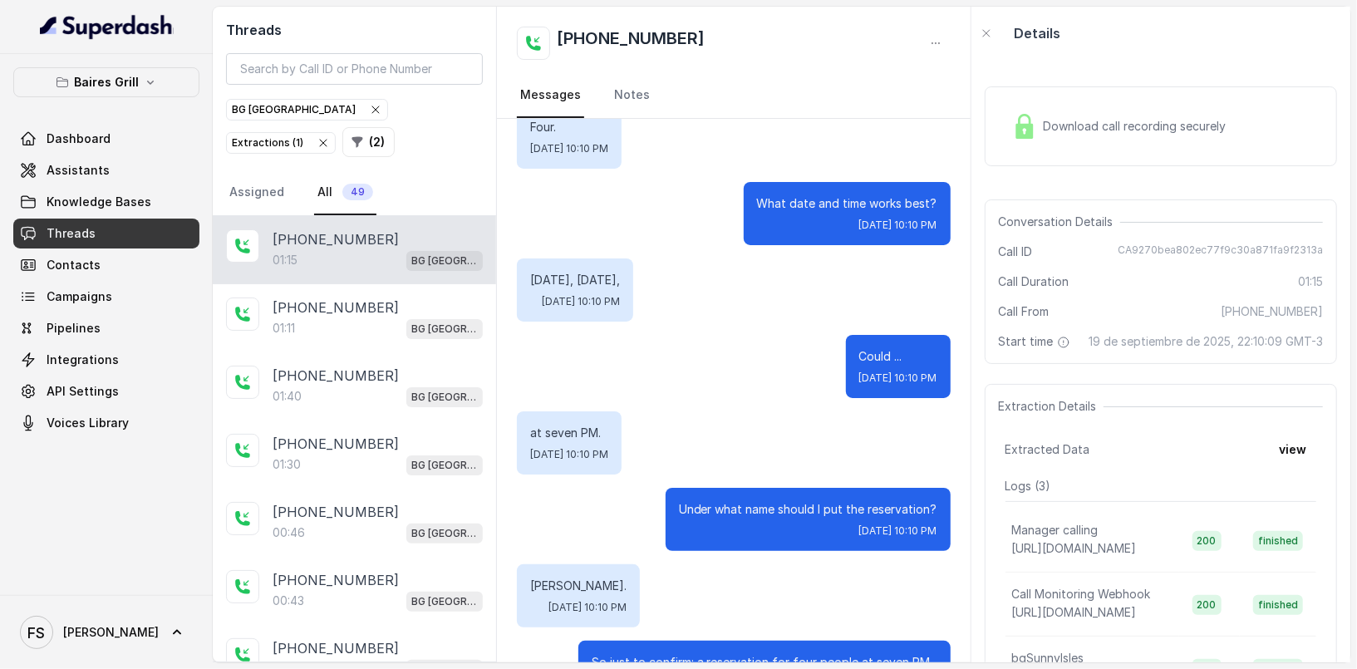
click at [1086, 130] on span "Download call recording securely" at bounding box center [1138, 126] width 189 height 17
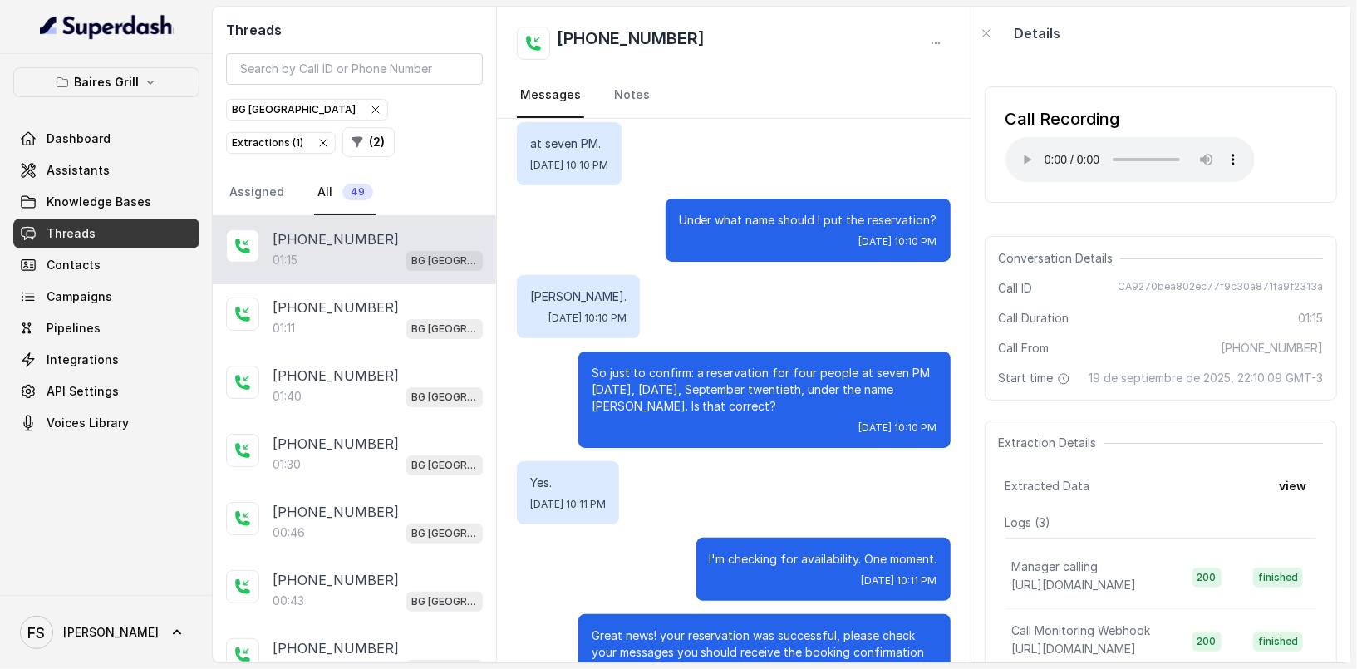
scroll to position [801, 0]
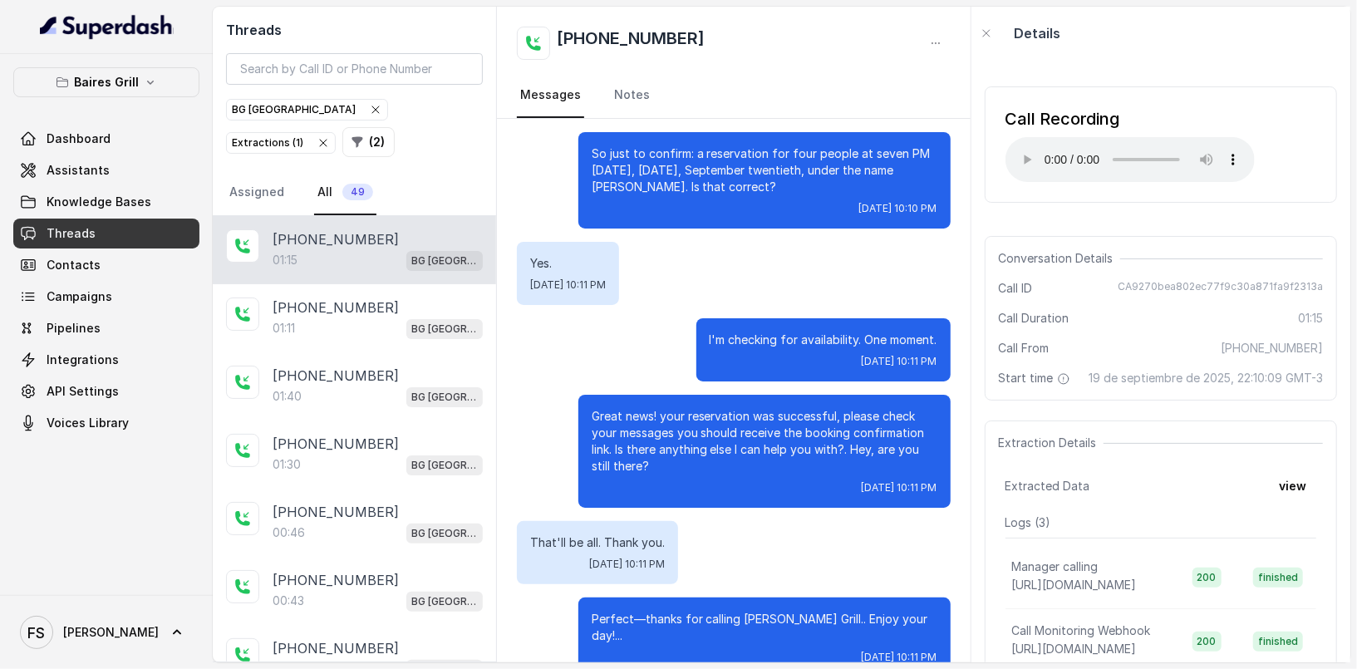
click at [744, 281] on div "Yes. [DATE] 10:11 PM" at bounding box center [733, 273] width 433 height 63
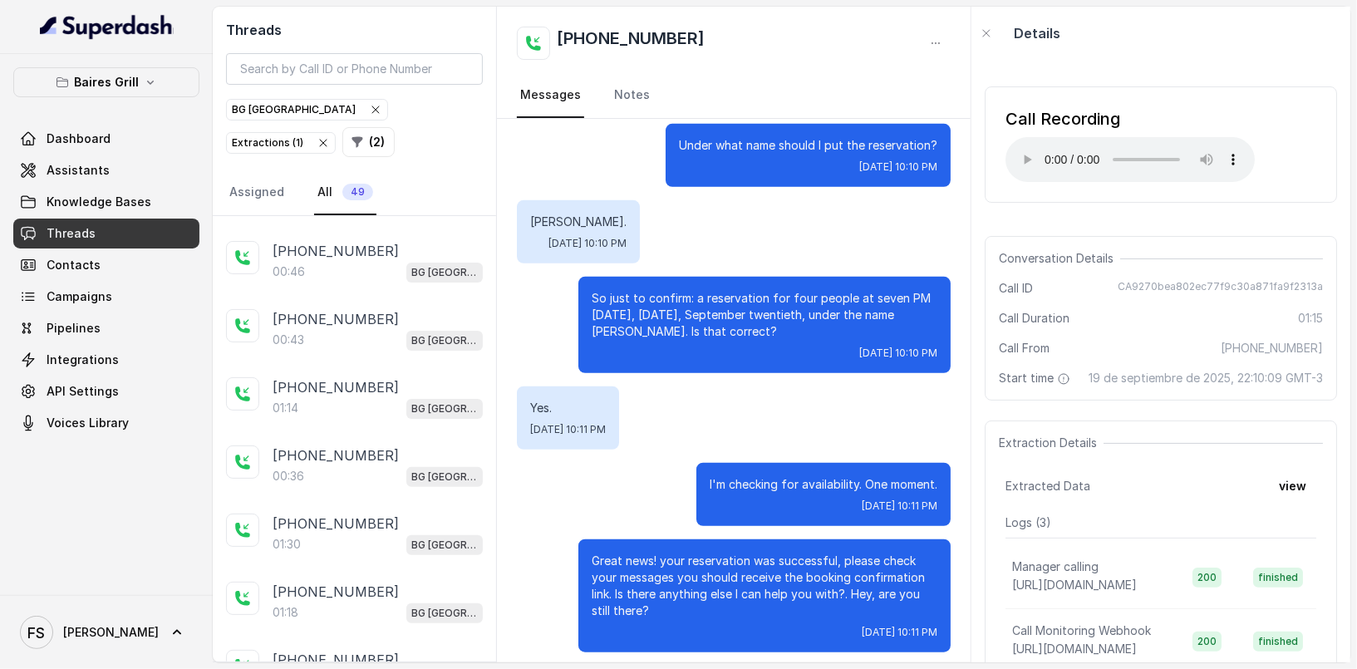
scroll to position [0, 0]
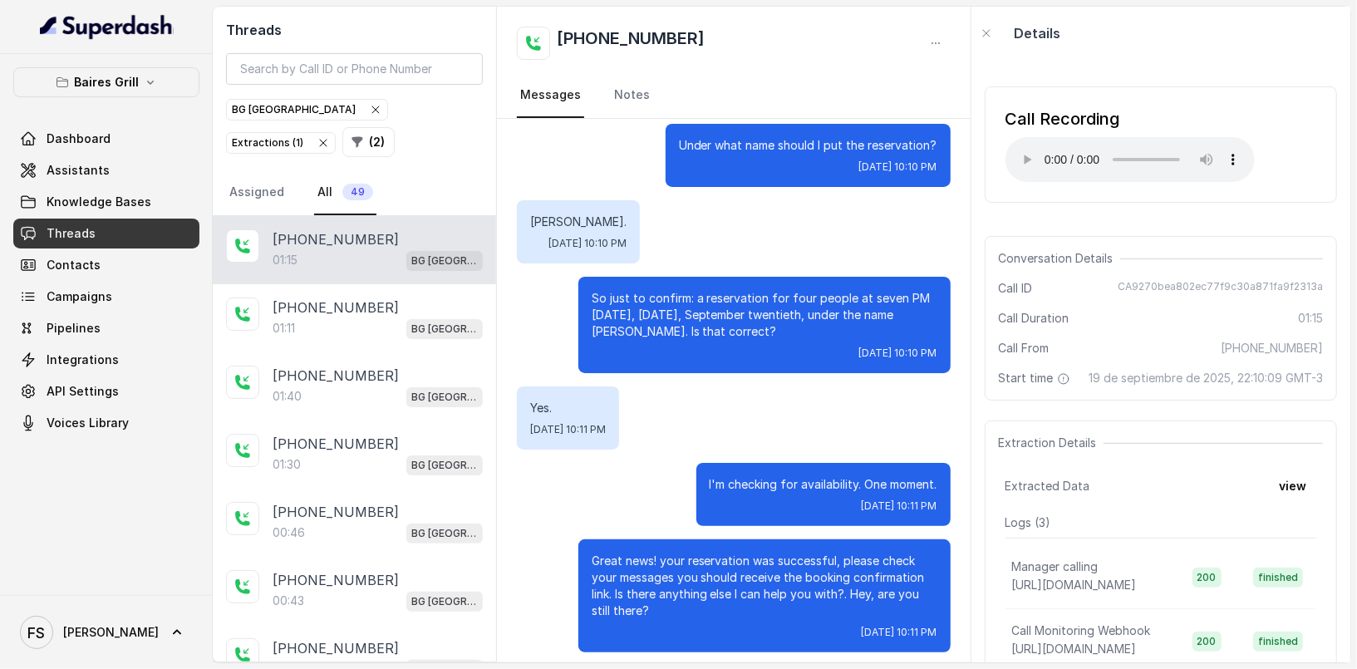
click at [631, 35] on h2 "[PHONE_NUMBER]" at bounding box center [631, 43] width 148 height 33
copy h2 "17864868651"
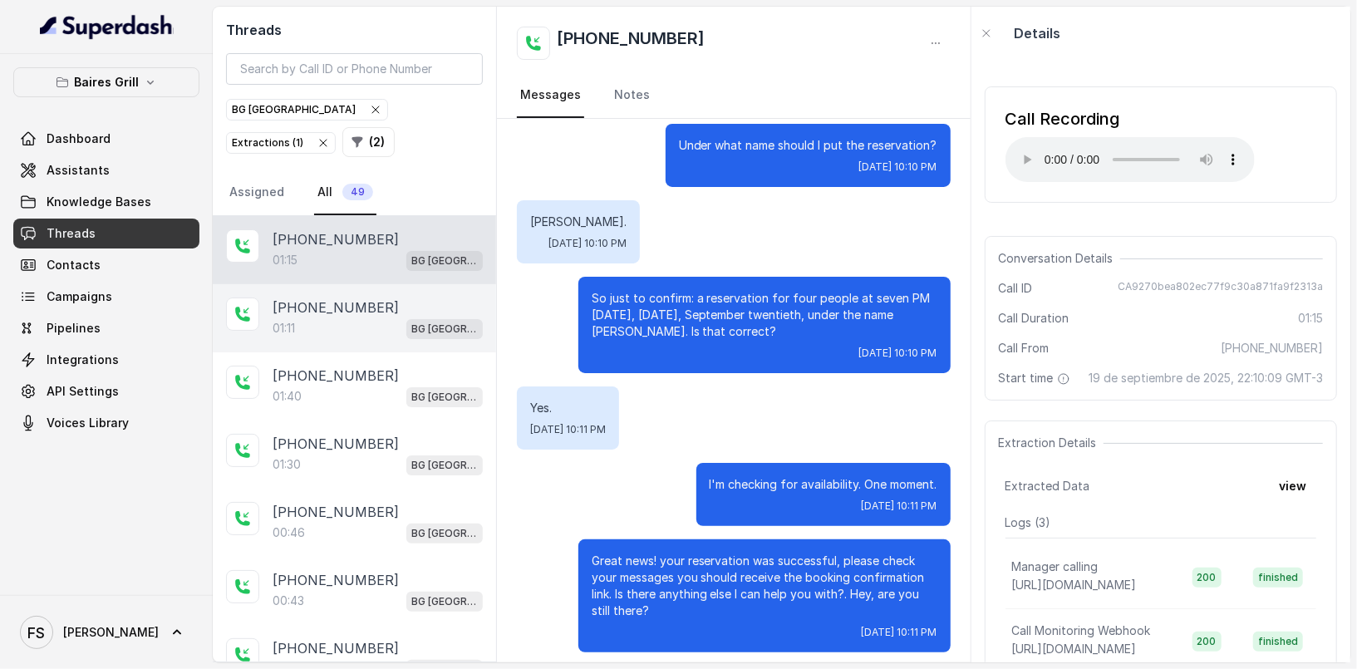
click at [366, 297] on div "[PHONE_NUMBER]" at bounding box center [378, 307] width 210 height 20
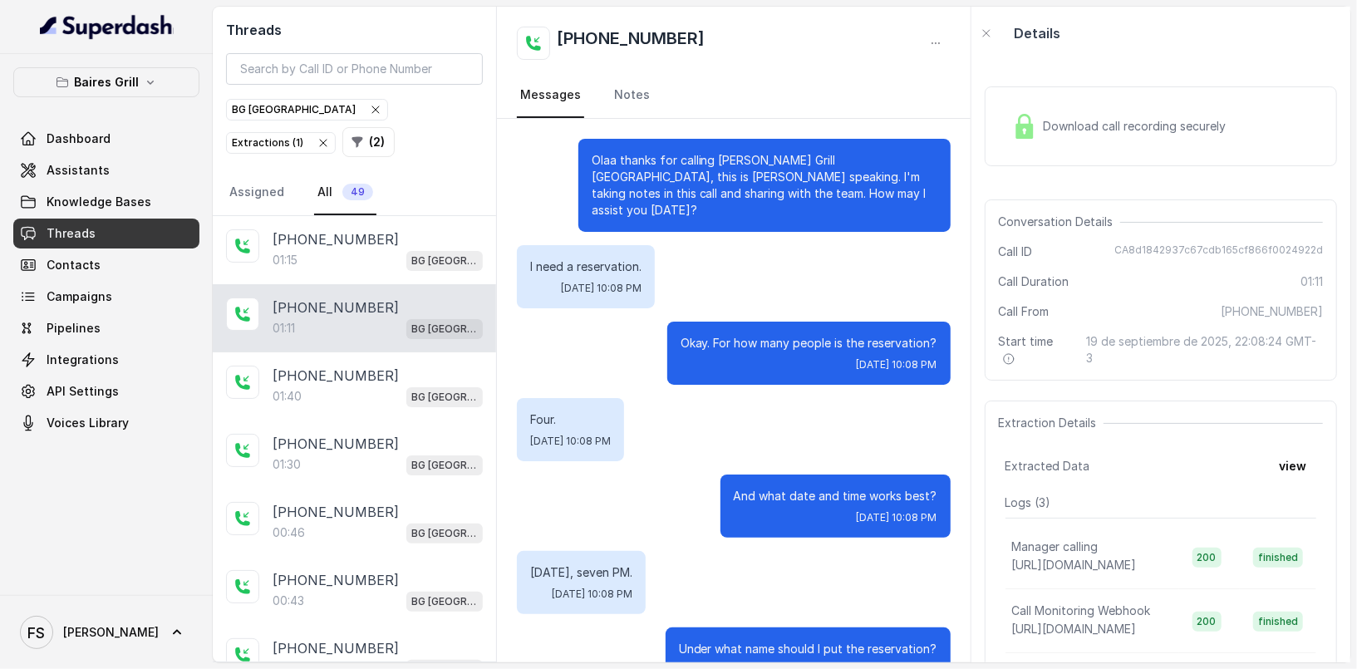
scroll to position [648, 0]
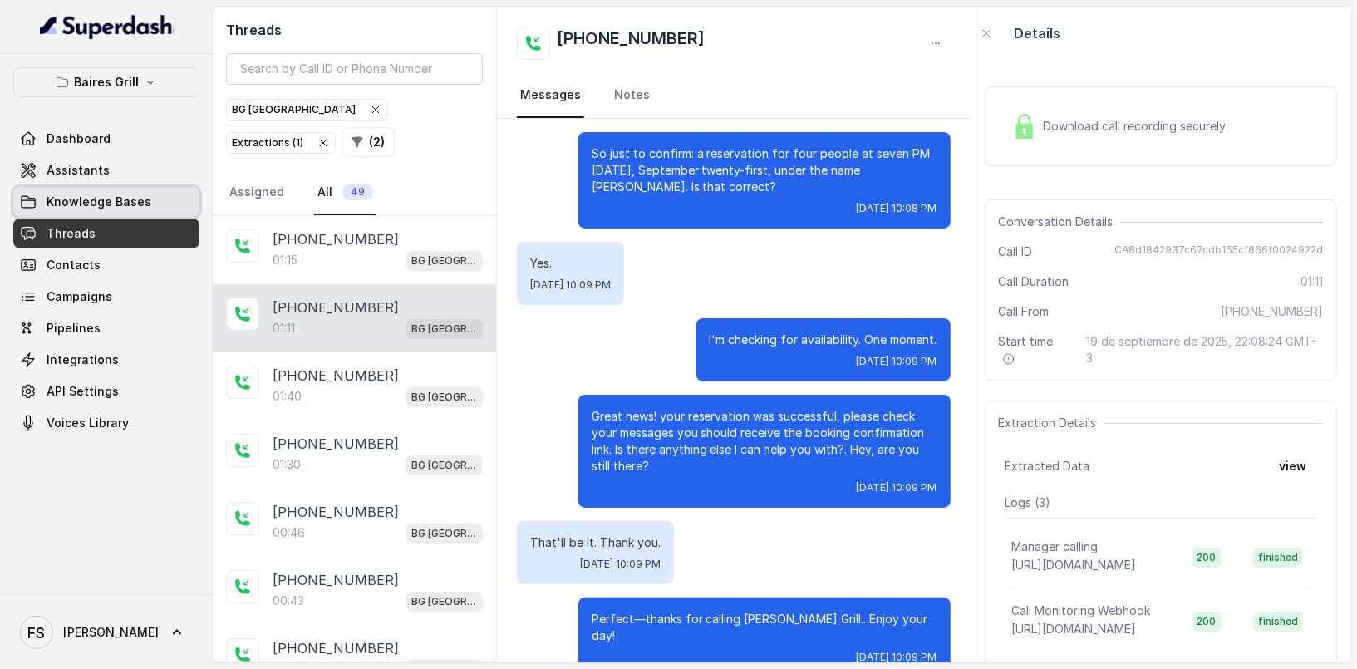
click at [121, 190] on link "Knowledge Bases" at bounding box center [106, 202] width 186 height 30
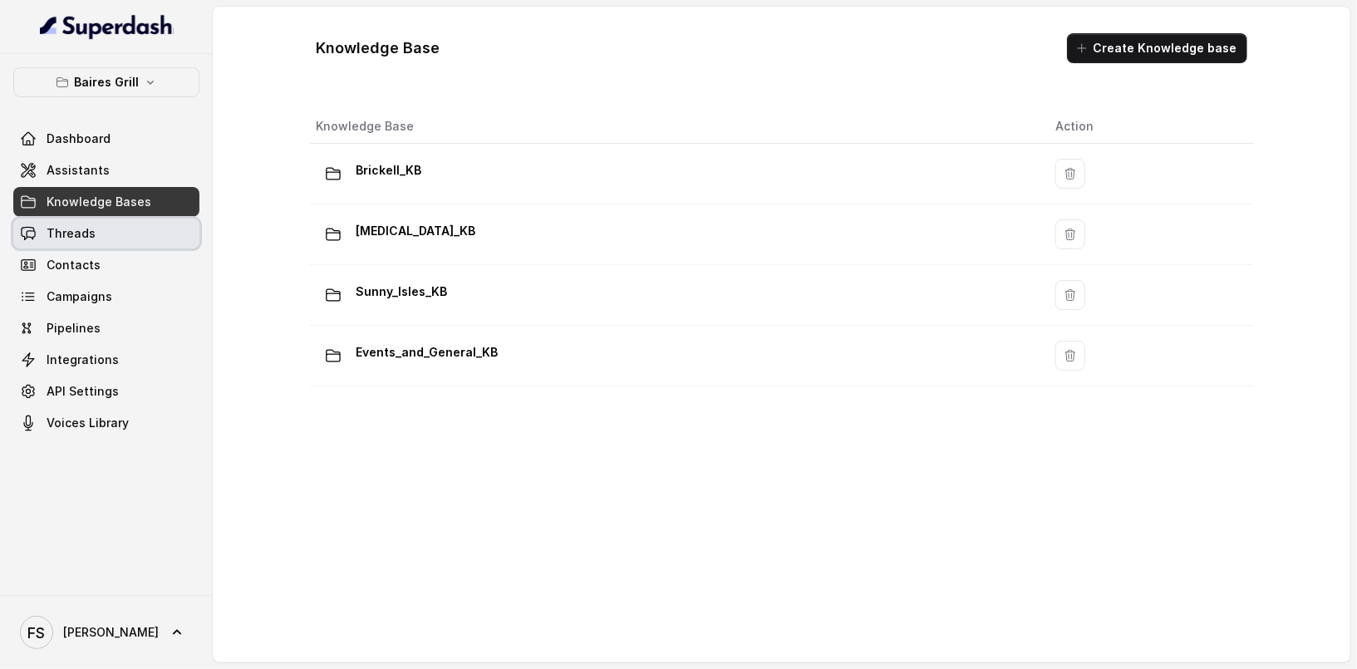
click at [118, 244] on link "Threads" at bounding box center [106, 234] width 186 height 30
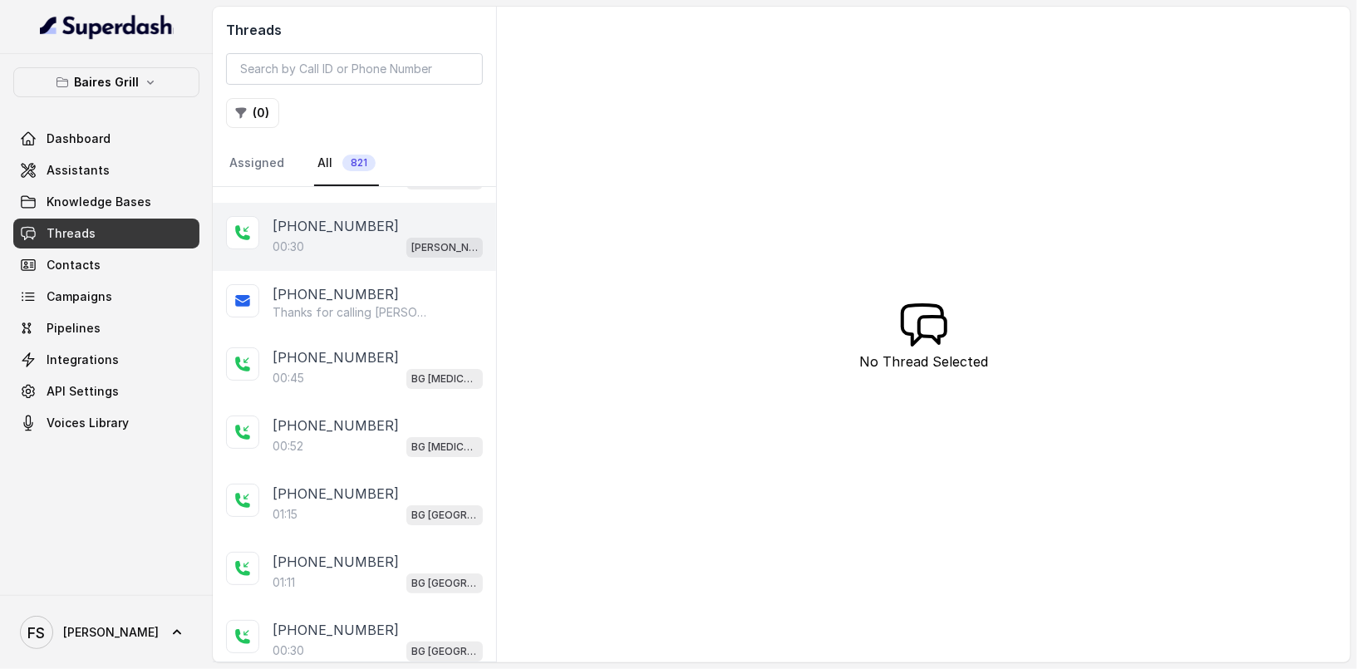
scroll to position [127, 0]
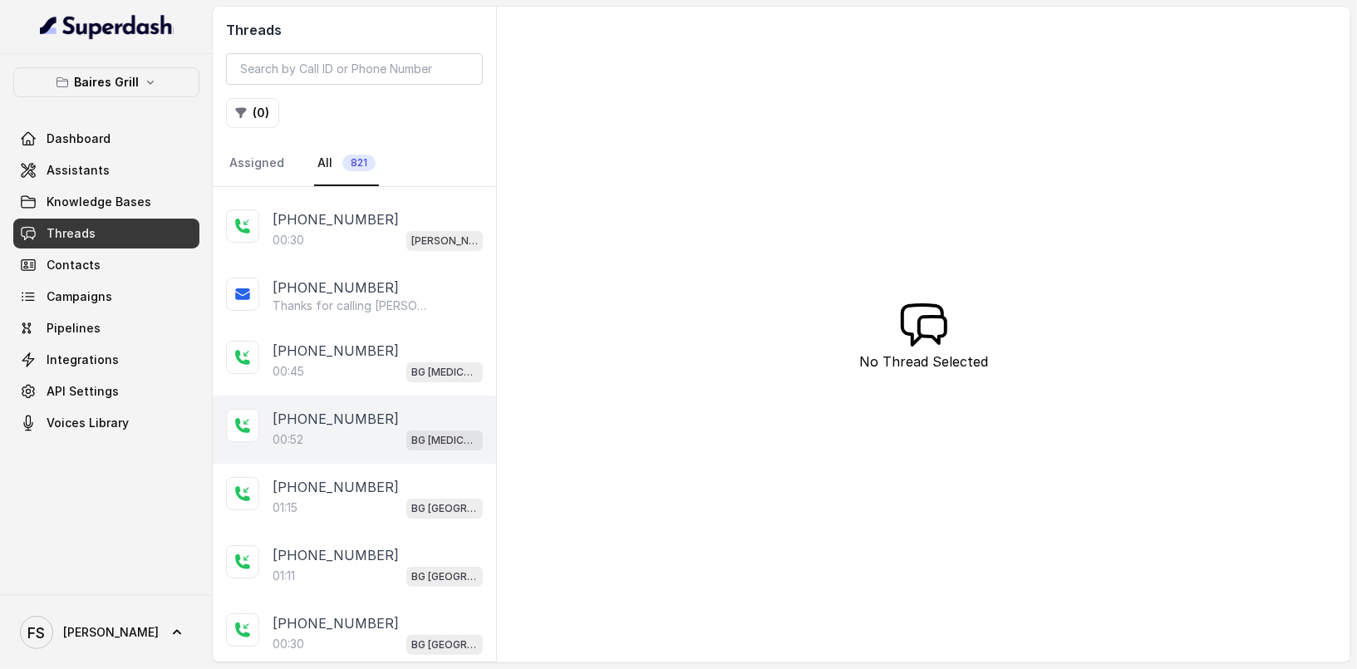
click at [352, 429] on div "00:52 BG [MEDICAL_DATA]" at bounding box center [378, 440] width 210 height 22
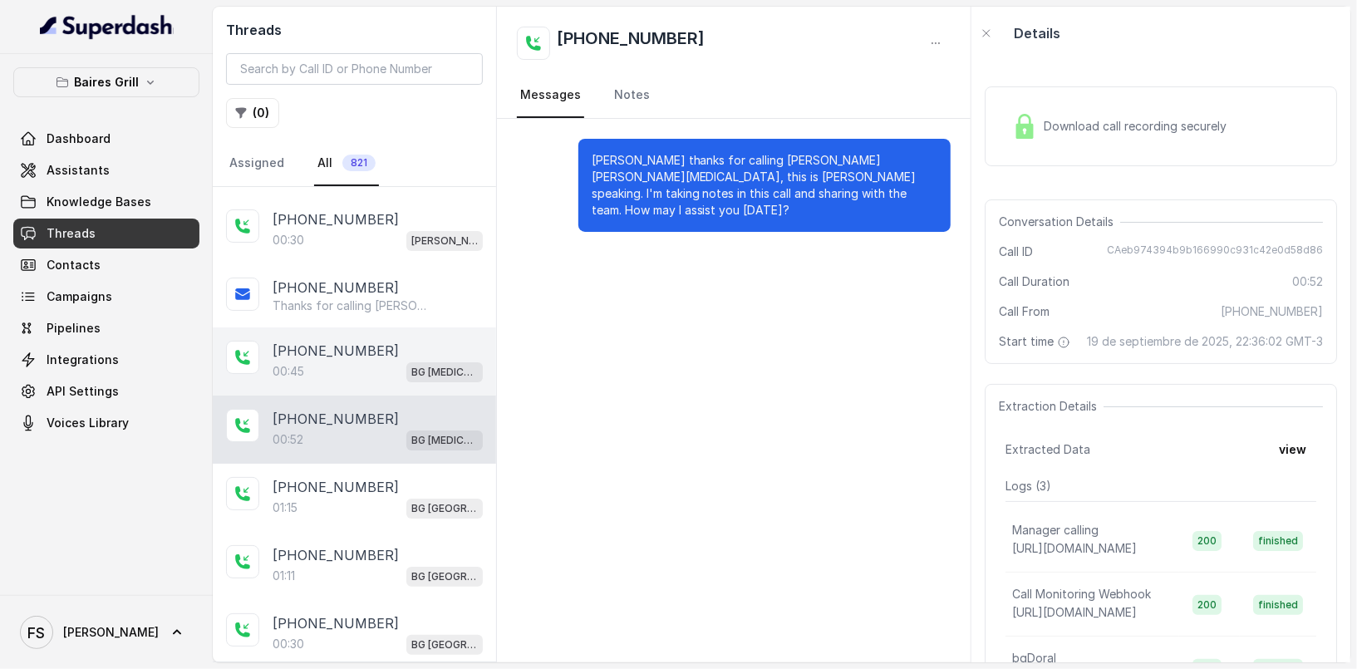
click at [395, 342] on div "[PHONE_NUMBER]" at bounding box center [378, 351] width 210 height 20
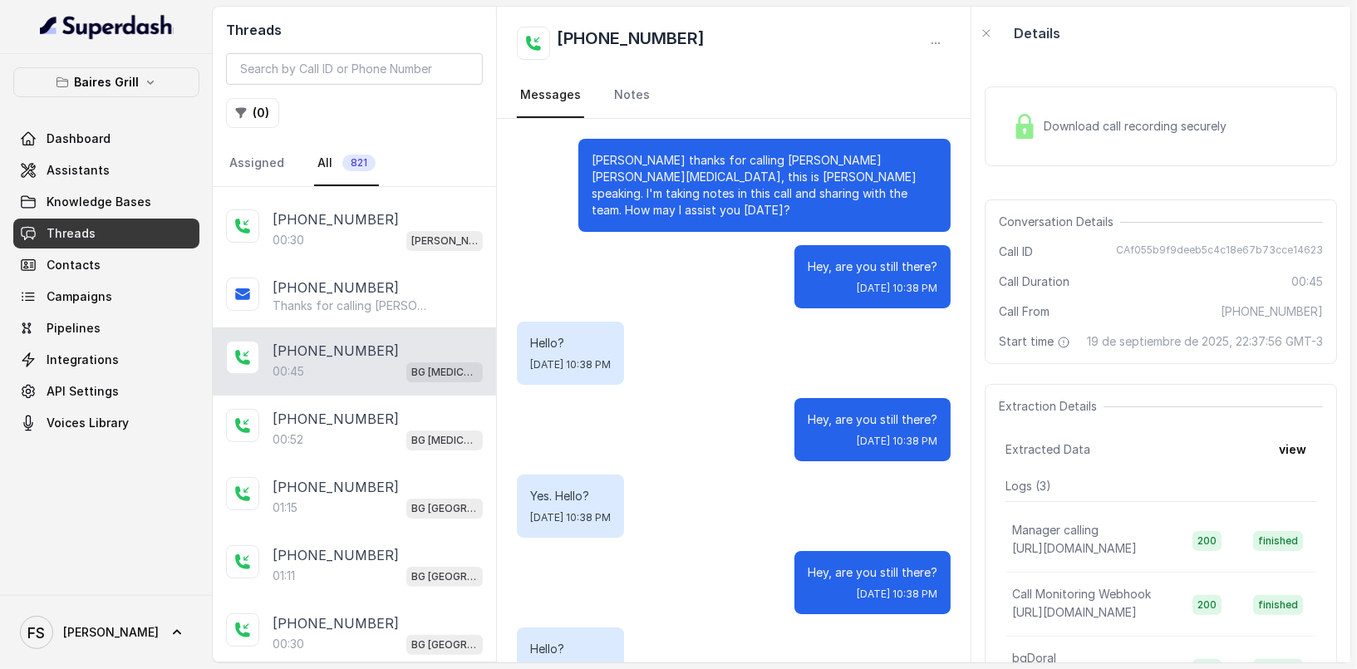
scroll to position [106, 0]
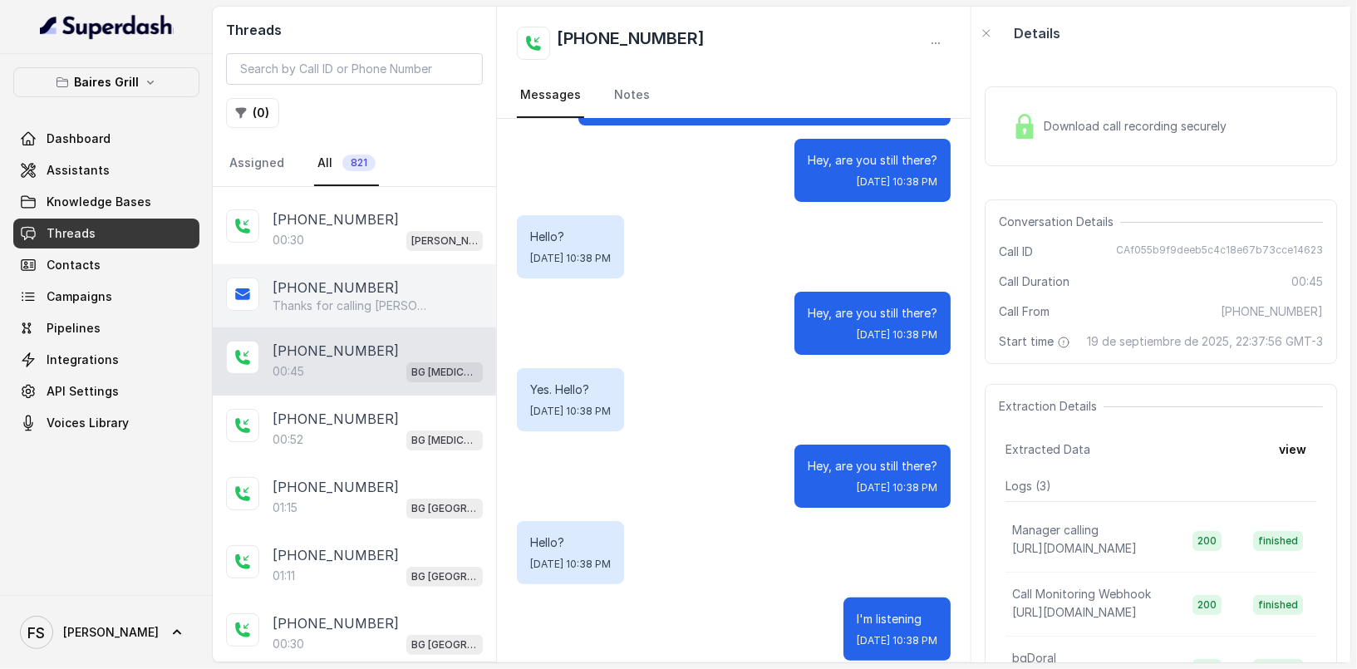
click at [381, 278] on div "[PHONE_NUMBER]" at bounding box center [378, 288] width 210 height 20
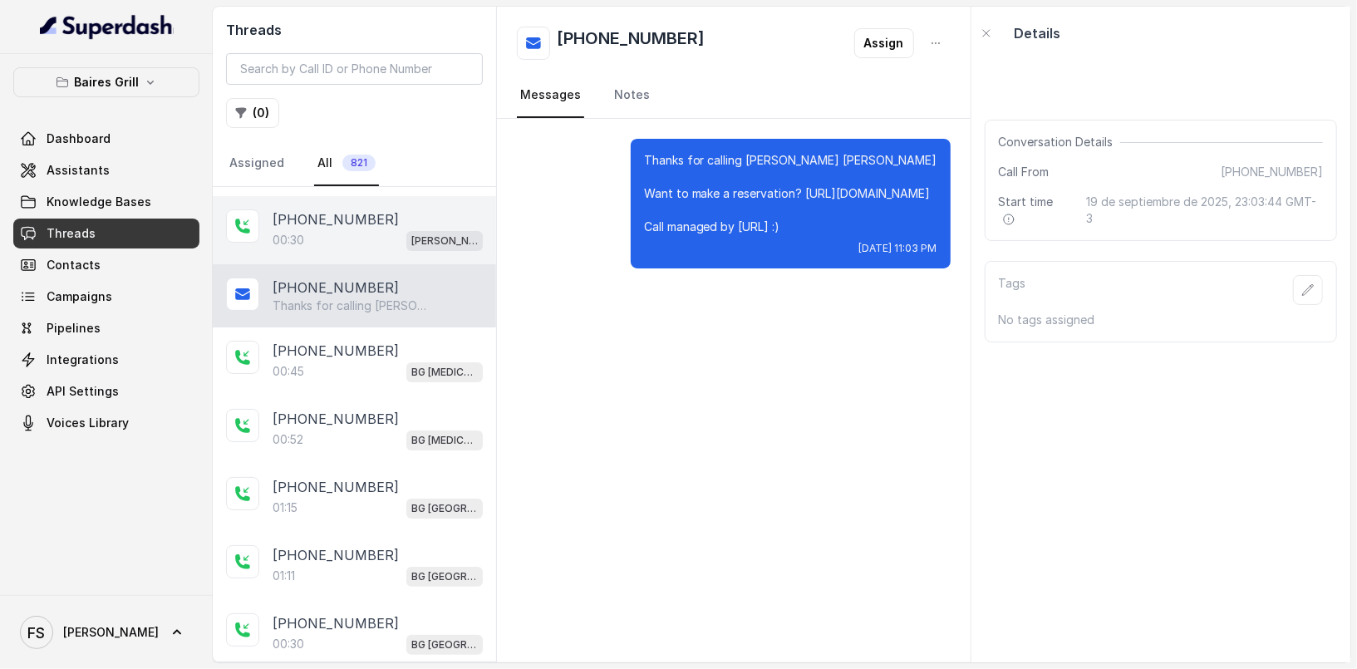
click at [384, 216] on div "[PHONE_NUMBER]" at bounding box center [378, 219] width 210 height 20
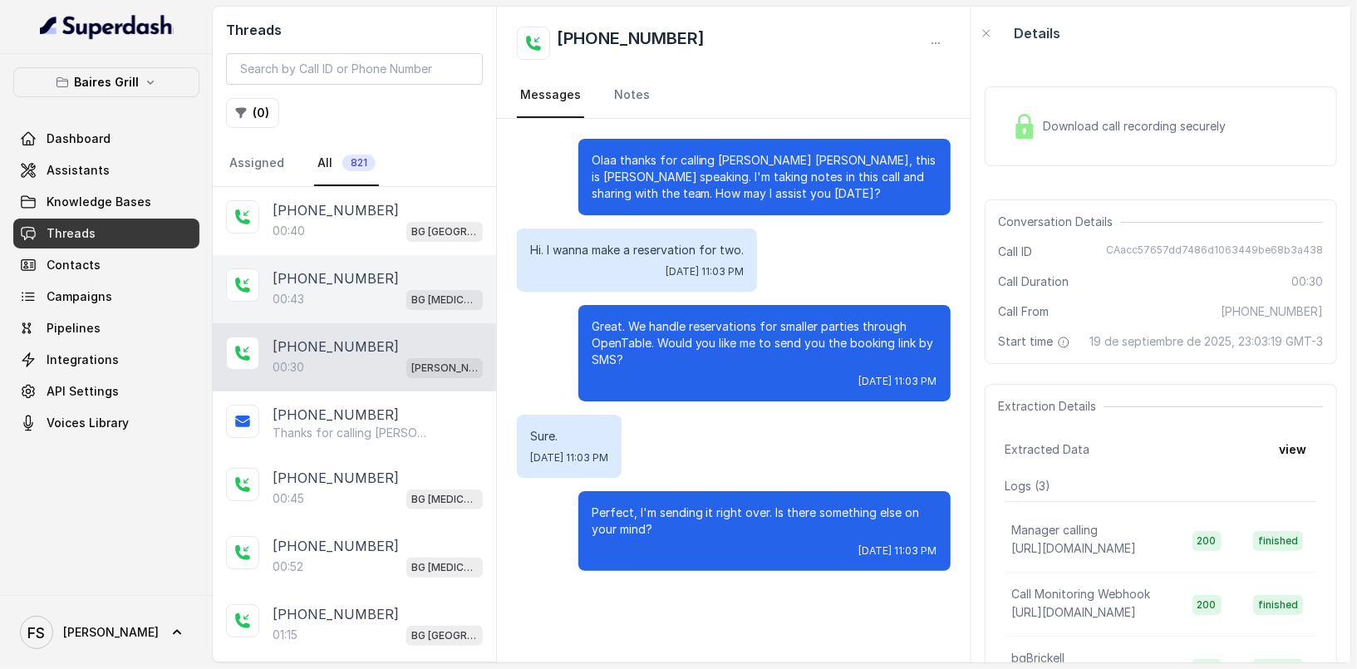
click at [337, 307] on div "[PHONE_NUMBER]:43 BG [MEDICAL_DATA]" at bounding box center [354, 289] width 283 height 68
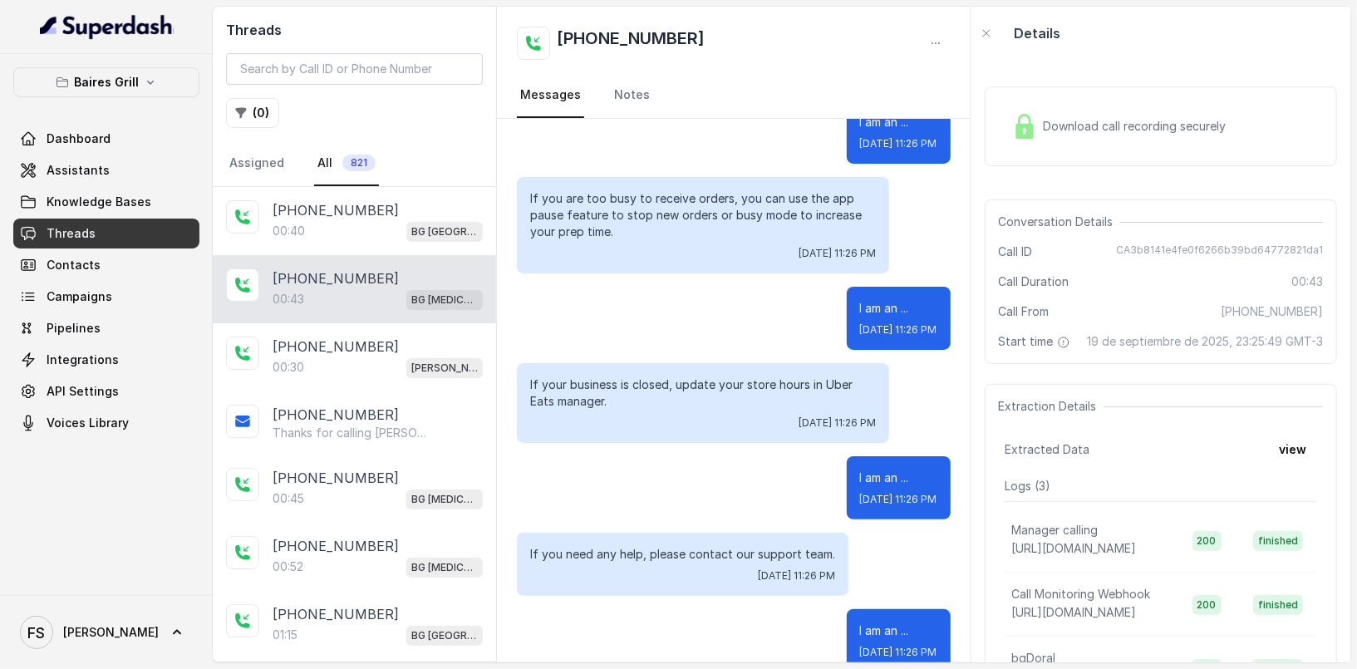
scroll to position [435, 0]
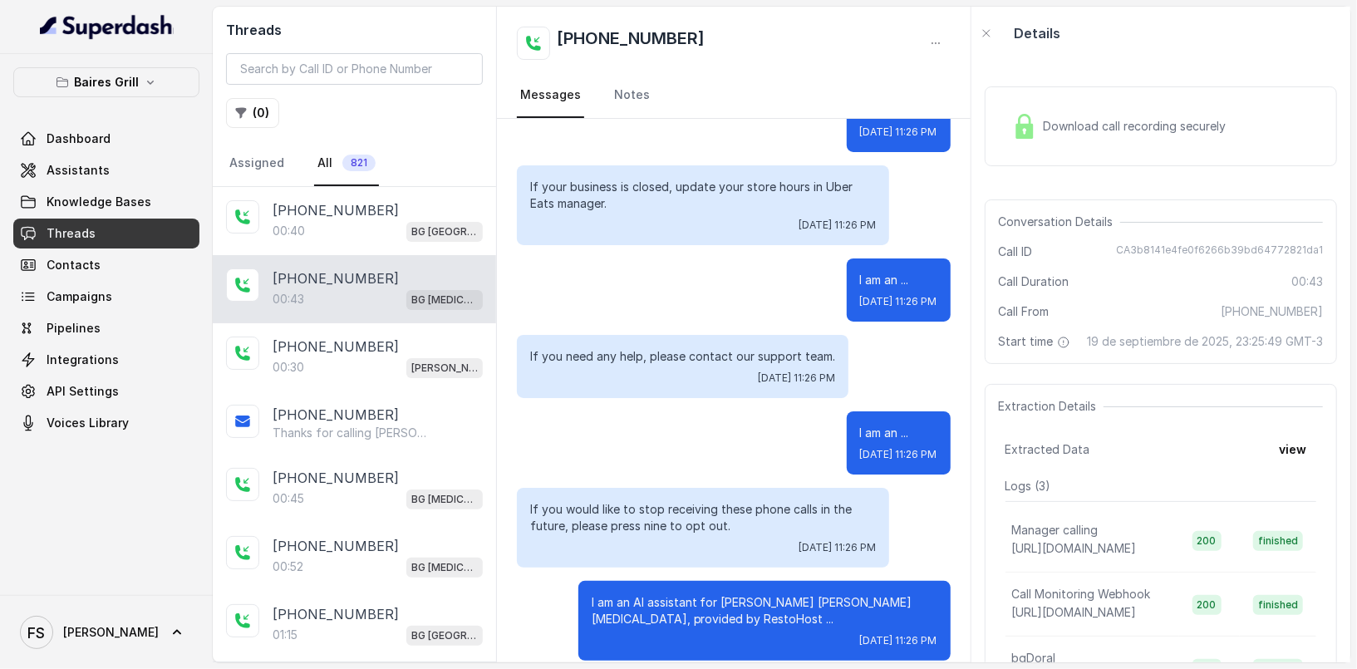
click at [1277, 305] on span "[PHONE_NUMBER]" at bounding box center [1272, 311] width 102 height 17
copy span "16502656786"
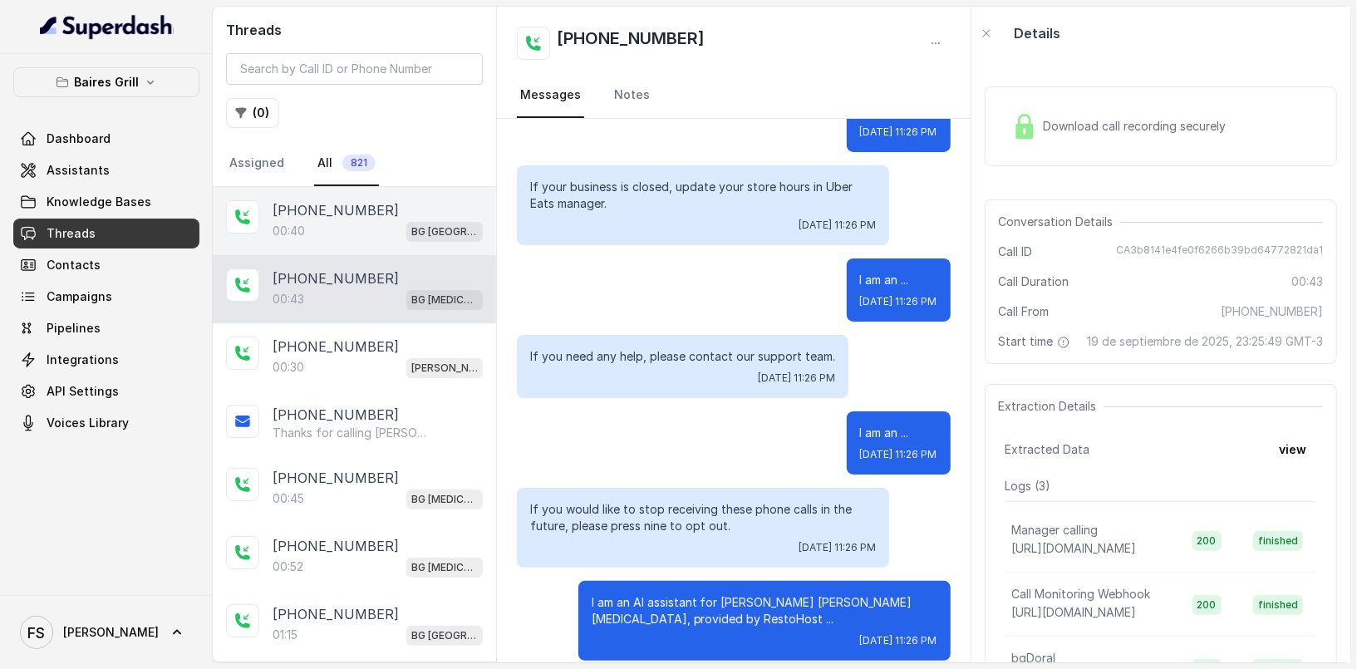
click at [414, 206] on div "[PHONE_NUMBER]" at bounding box center [378, 210] width 210 height 20
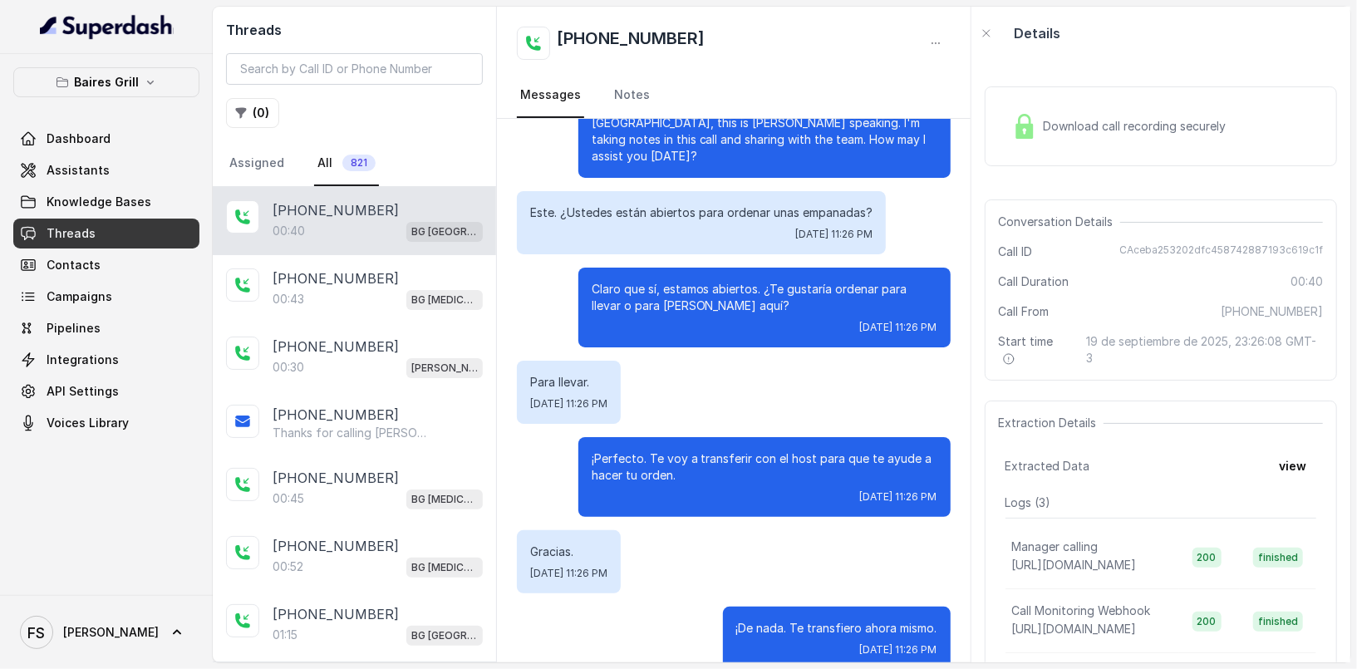
scroll to position [63, 0]
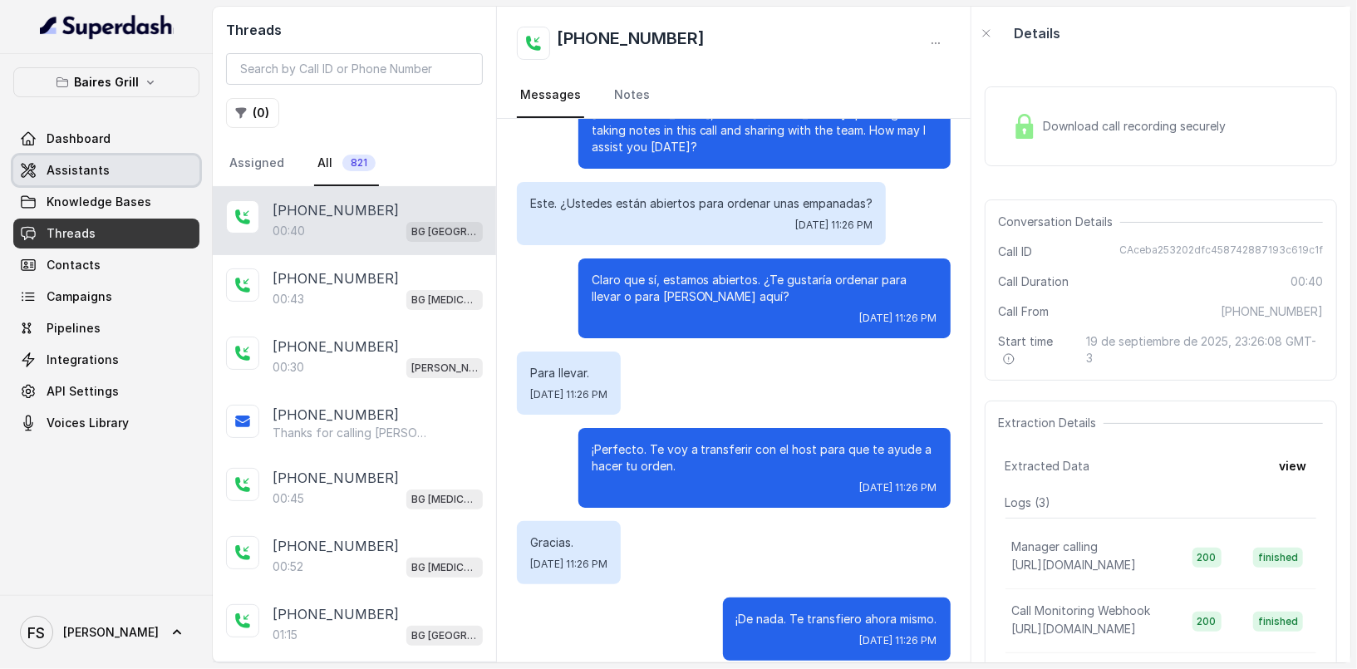
click at [103, 167] on span "Assistants" at bounding box center [78, 170] width 63 height 17
